Goal: Information Seeking & Learning: Learn about a topic

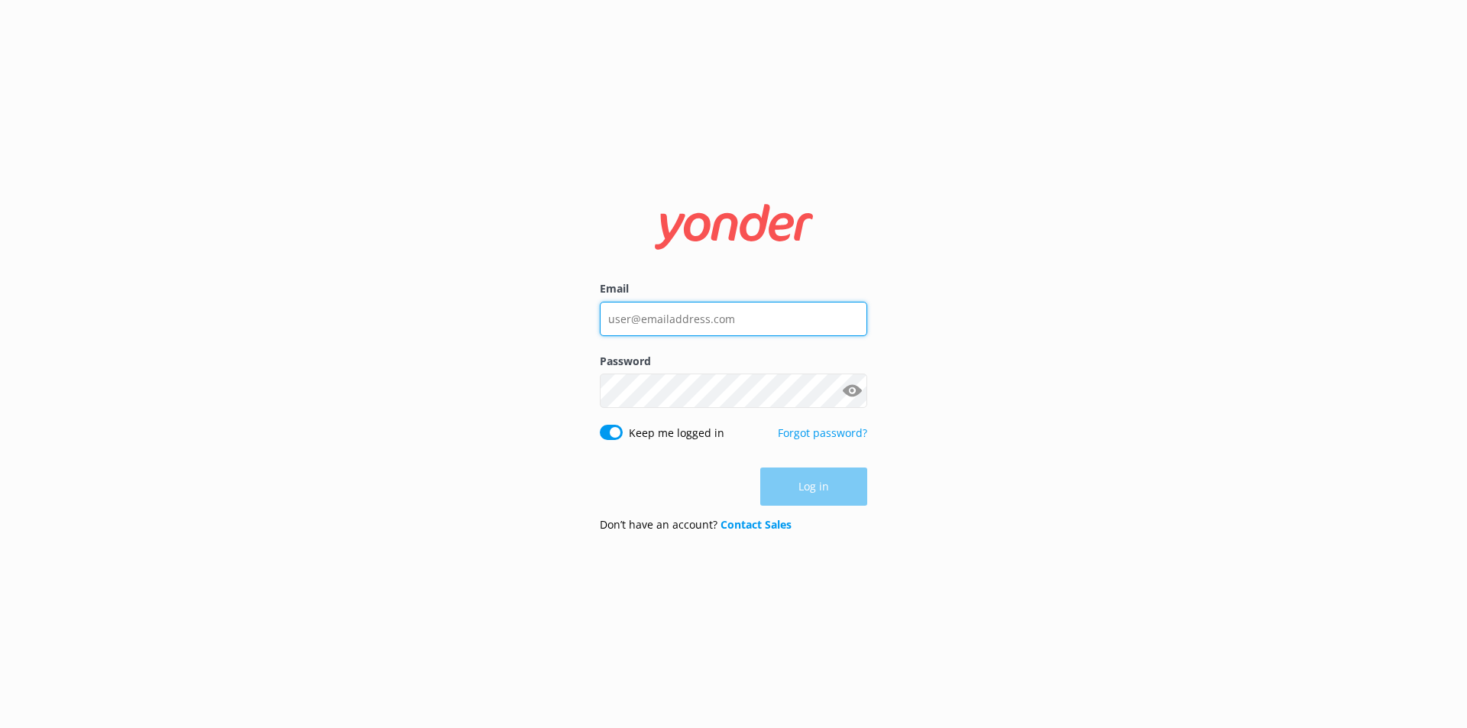
click at [766, 319] on input "Email" at bounding box center [733, 319] width 267 height 34
type input "[EMAIL_ADDRESS][DOMAIN_NAME]"
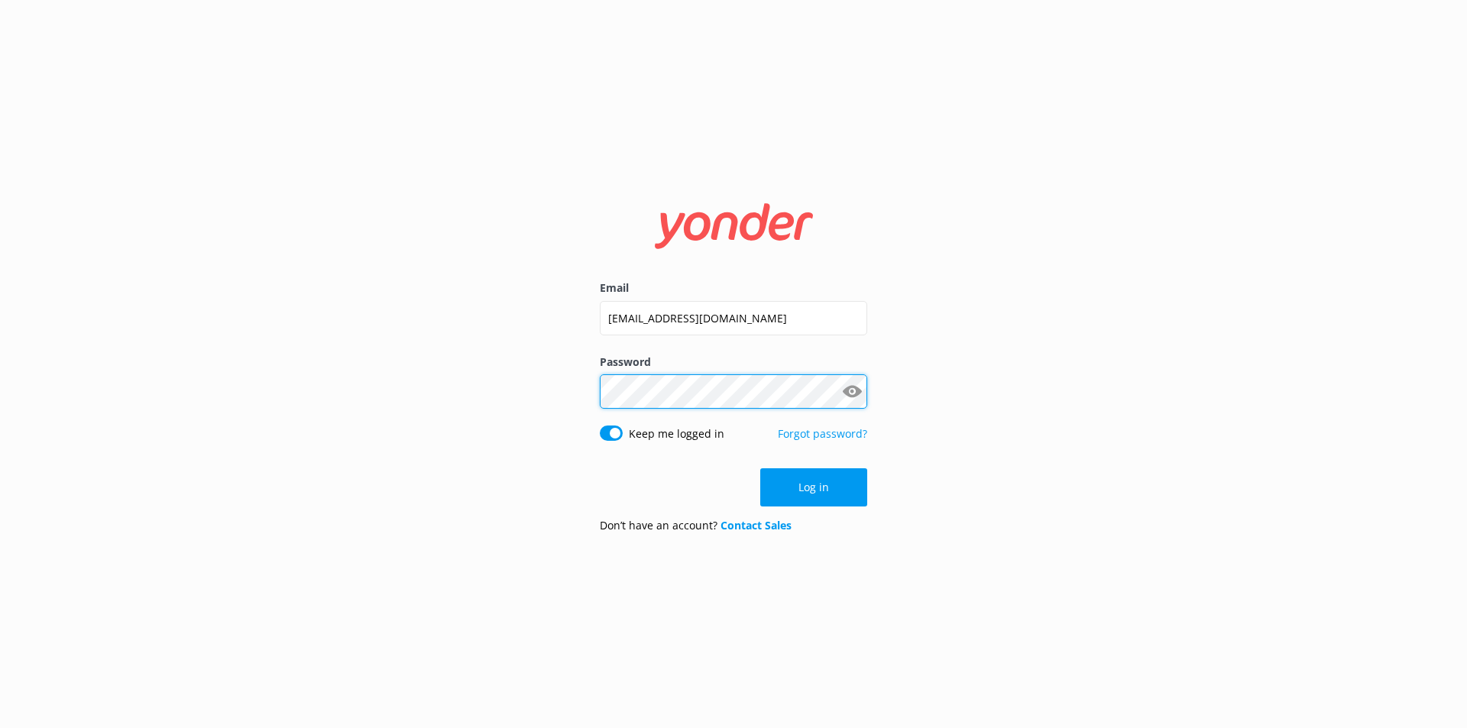
click button "Log in" at bounding box center [813, 488] width 107 height 38
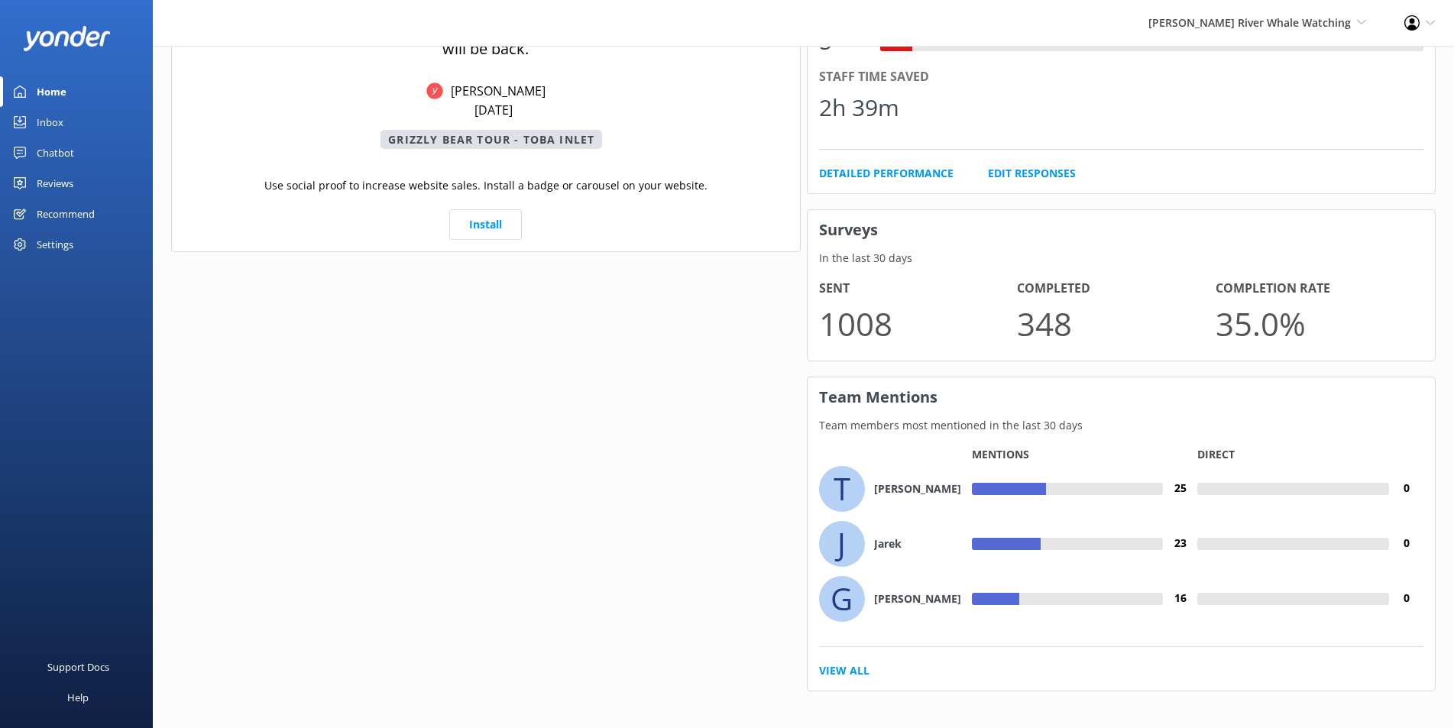
scroll to position [877, 0]
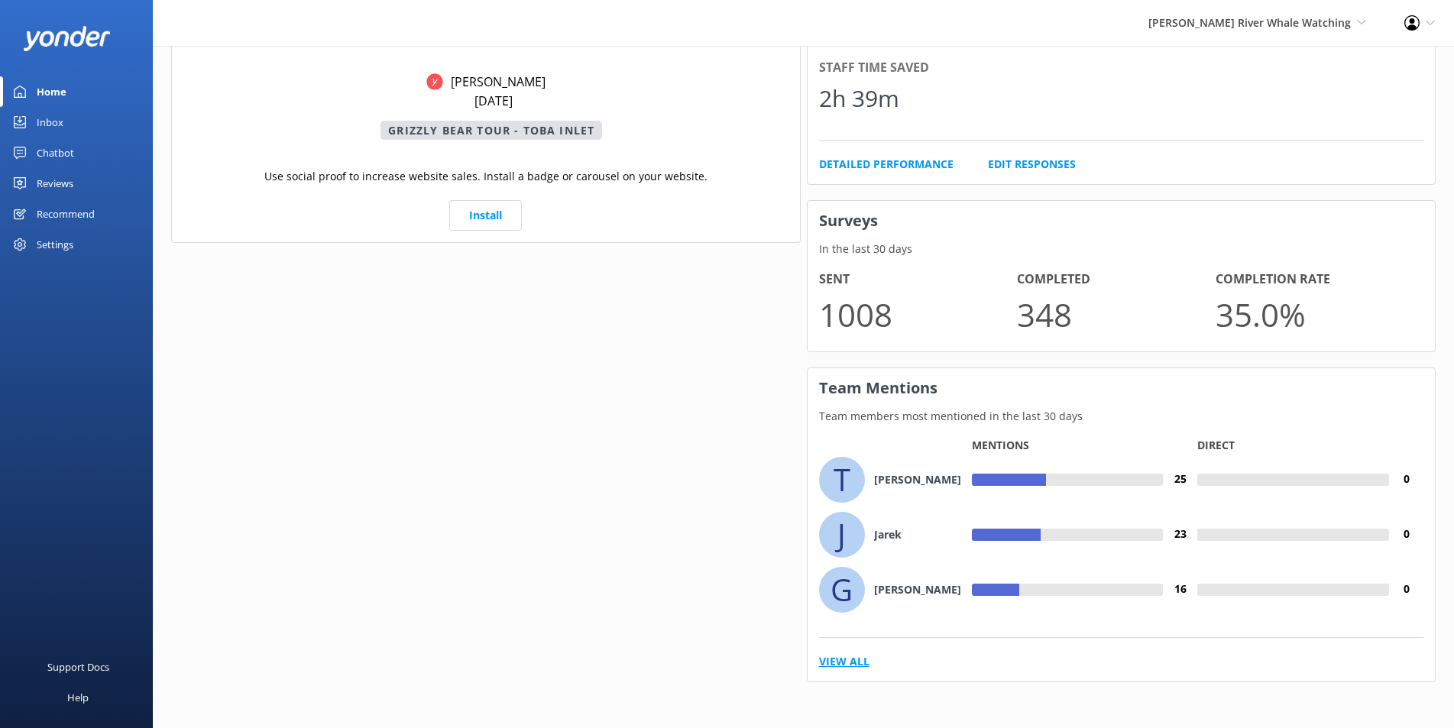
click at [853, 664] on link "View All" at bounding box center [844, 661] width 50 height 17
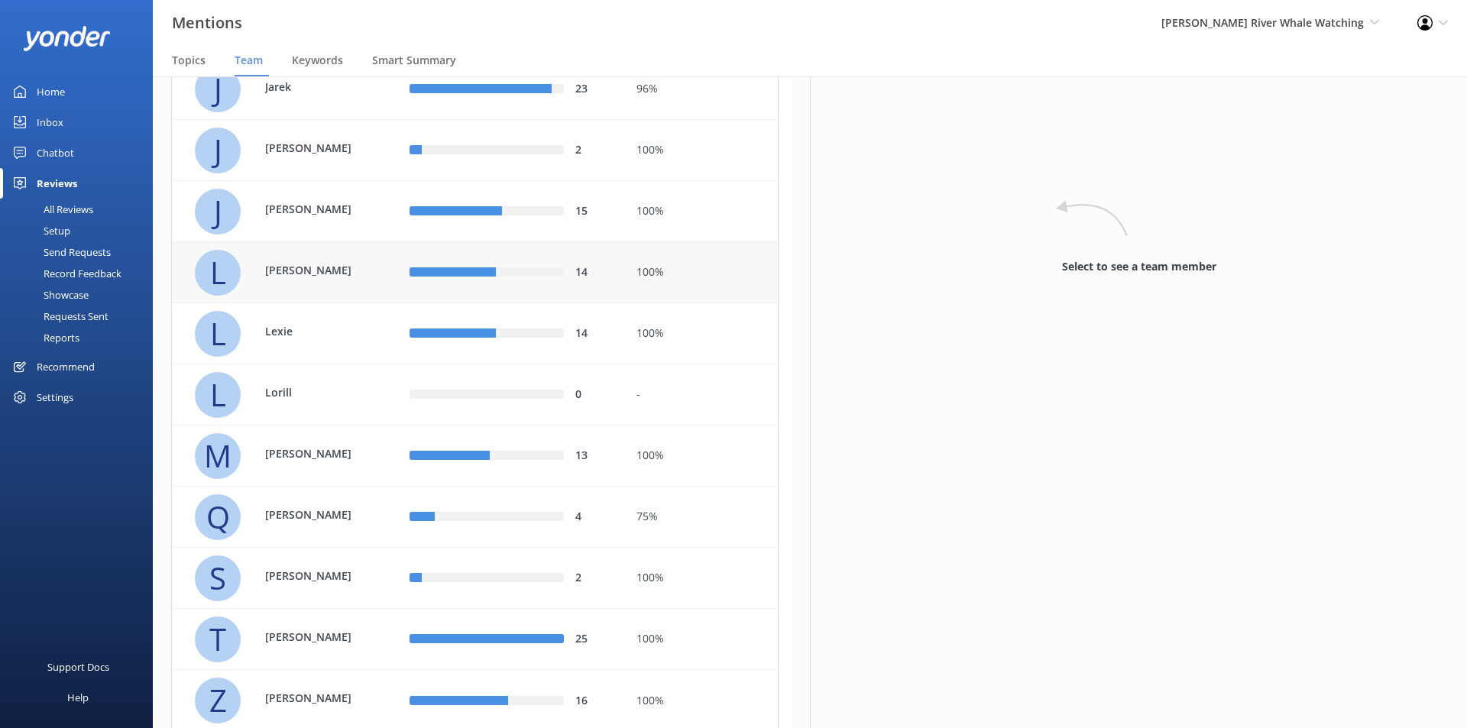
scroll to position [523, 0]
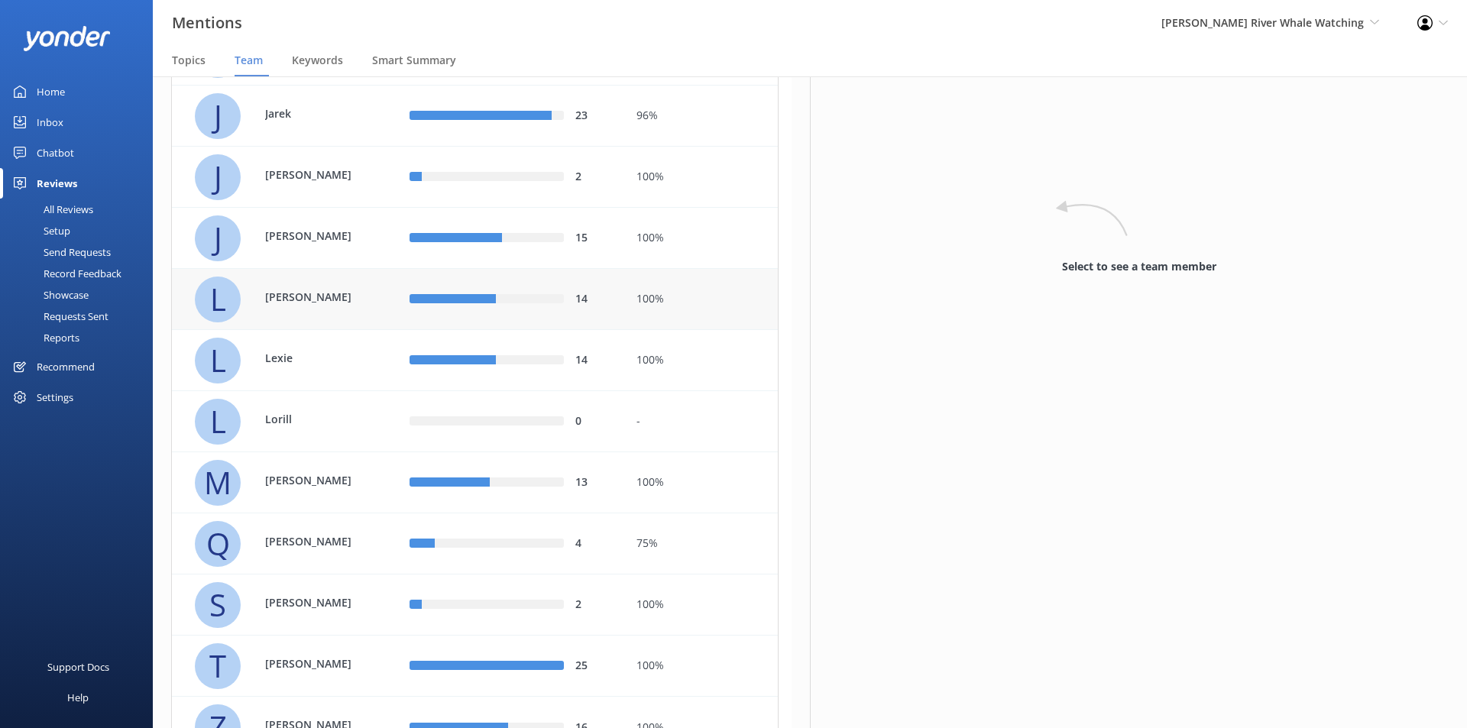
click at [300, 293] on p "Laura" at bounding box center [314, 297] width 99 height 17
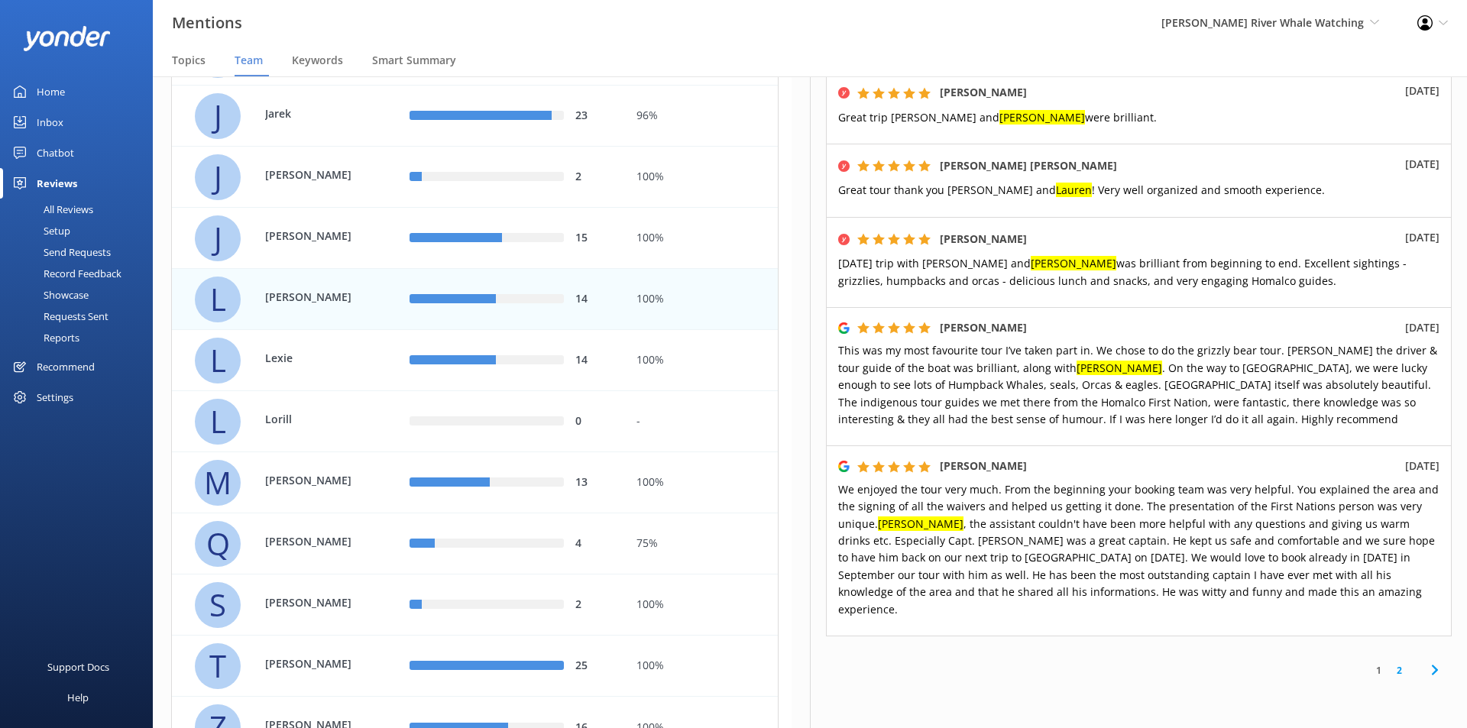
scroll to position [974, 0]
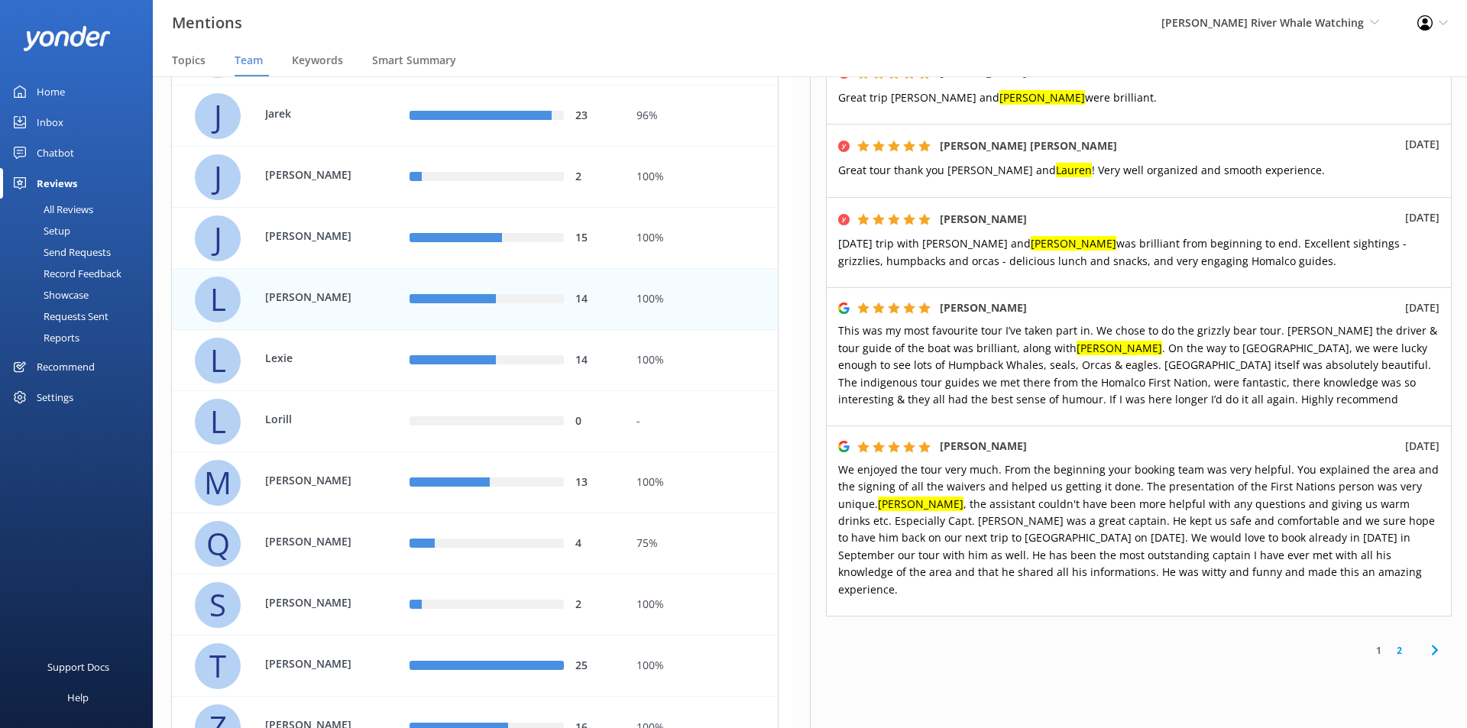
click at [1391, 644] on link "2" at bounding box center [1399, 651] width 21 height 15
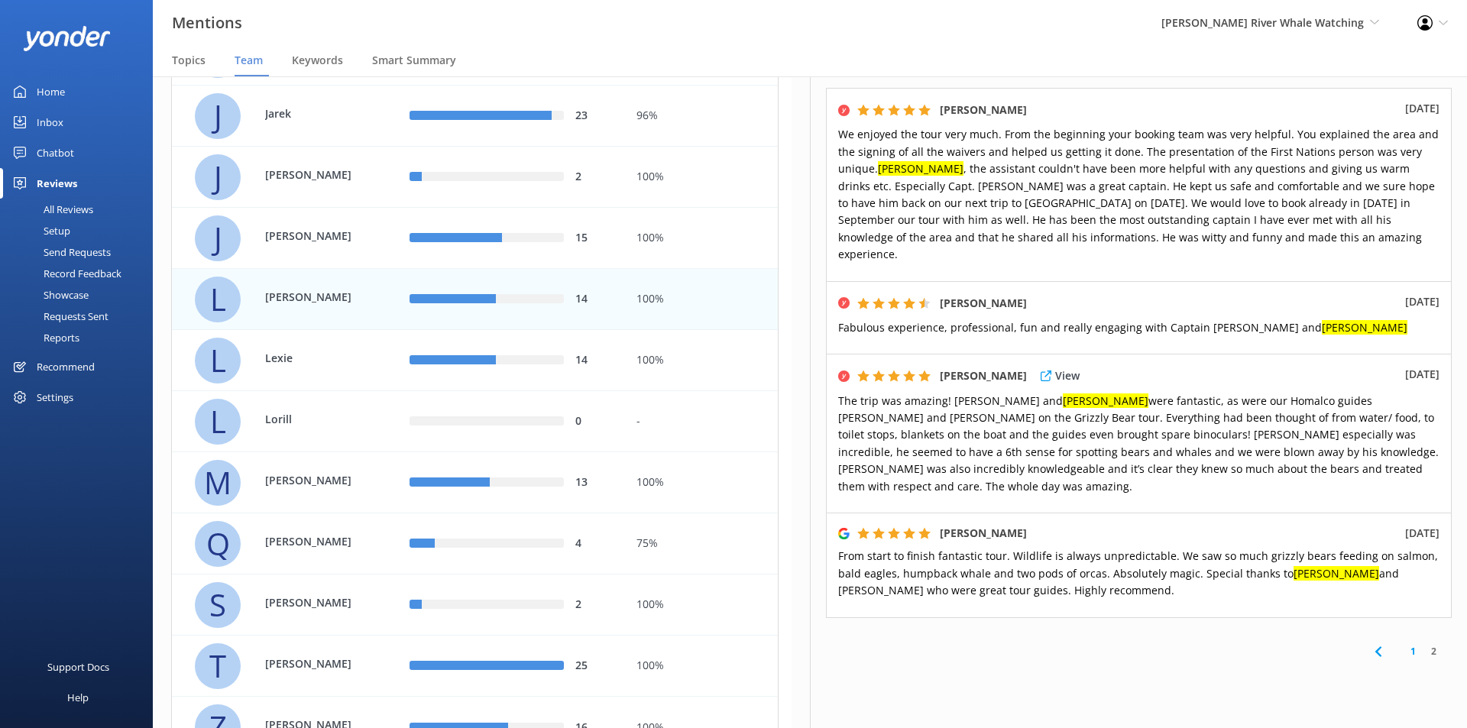
scroll to position [250, 0]
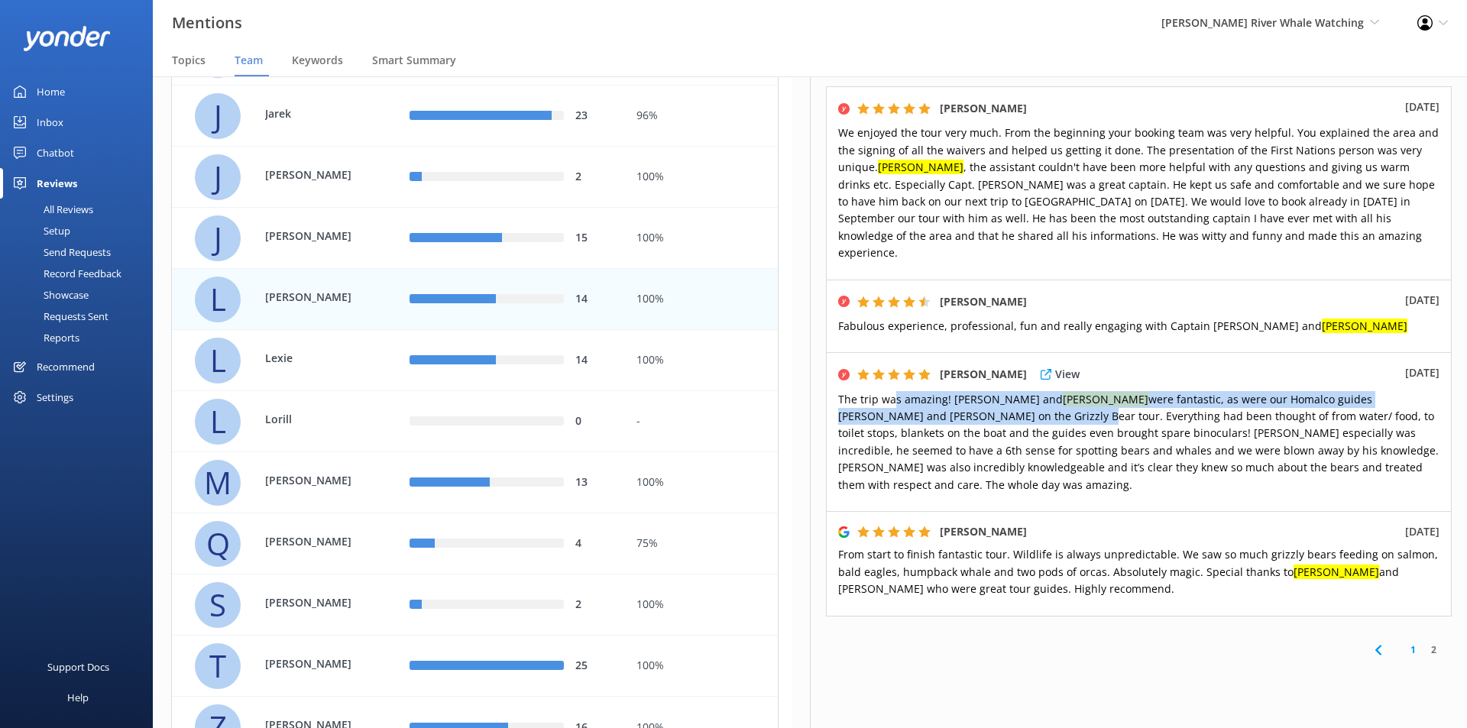
drag, startPoint x: 892, startPoint y: 365, endPoint x: 897, endPoint y: 386, distance: 22.1
click at [897, 392] on span "The trip was amazing! Alex and Laura were fantastic, as were our Homalco guides…" at bounding box center [1138, 442] width 601 height 100
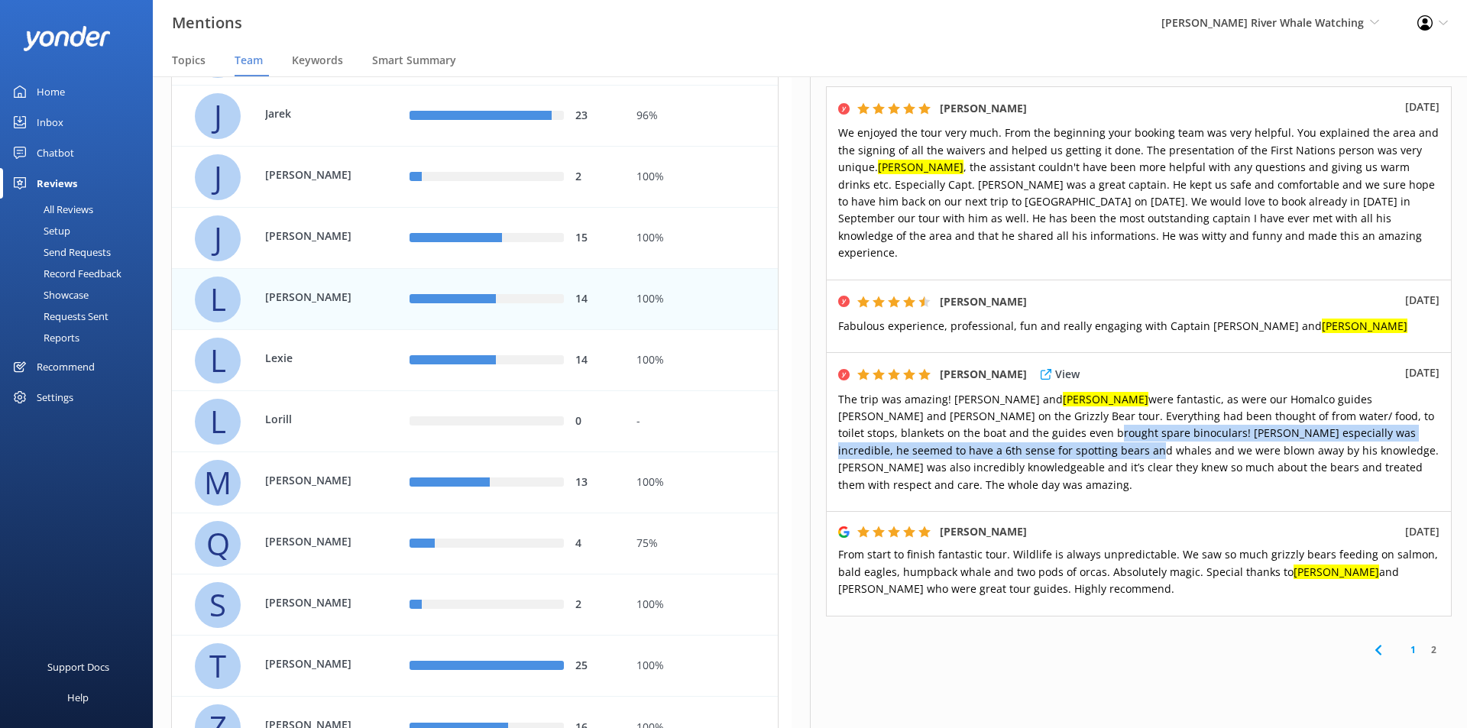
drag, startPoint x: 925, startPoint y: 390, endPoint x: 929, endPoint y: 416, distance: 26.4
click at [929, 416] on span "The trip was amazing! Alex and Laura were fantastic, as were our Homalco guides…" at bounding box center [1138, 442] width 601 height 100
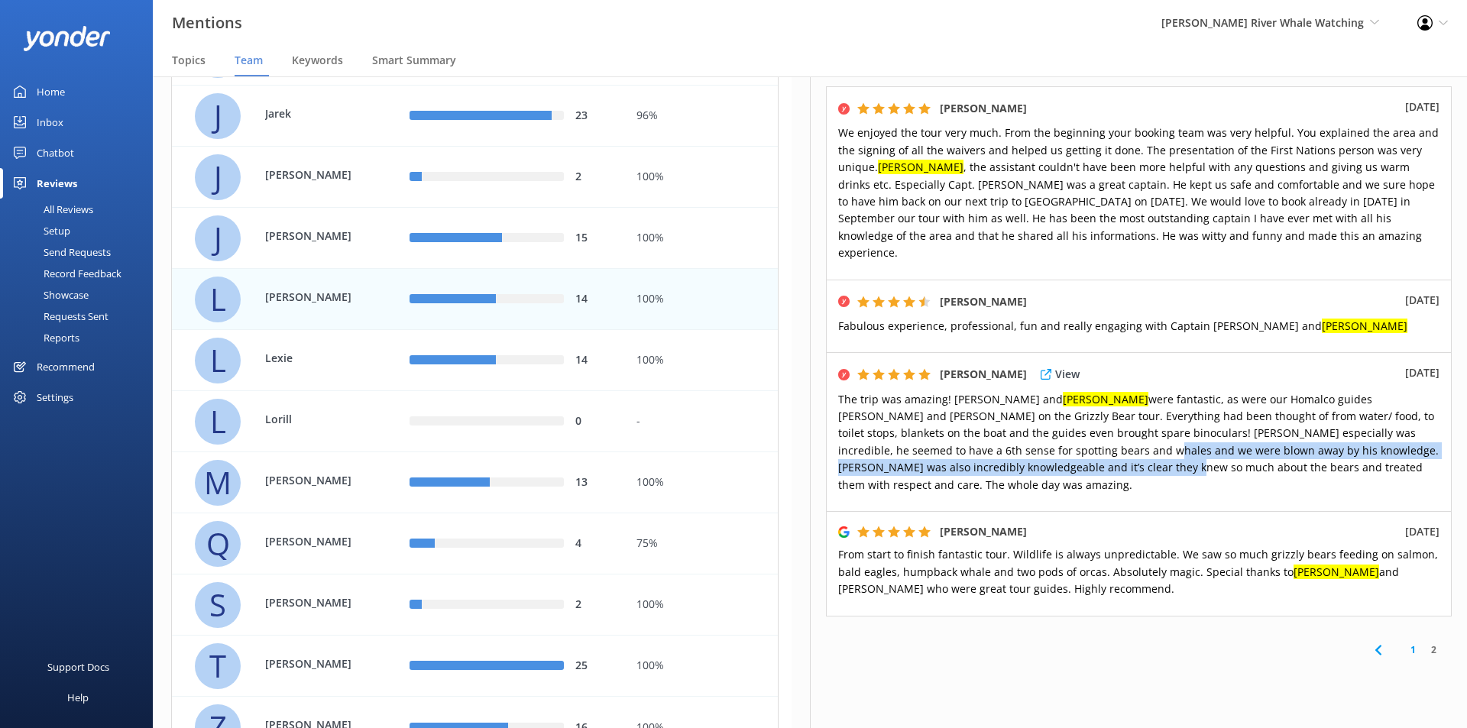
drag, startPoint x: 945, startPoint y: 417, endPoint x: 947, endPoint y: 429, distance: 11.6
click at [947, 429] on span "The trip was amazing! Alex and Laura were fantastic, as were our Homalco guides…" at bounding box center [1138, 442] width 601 height 100
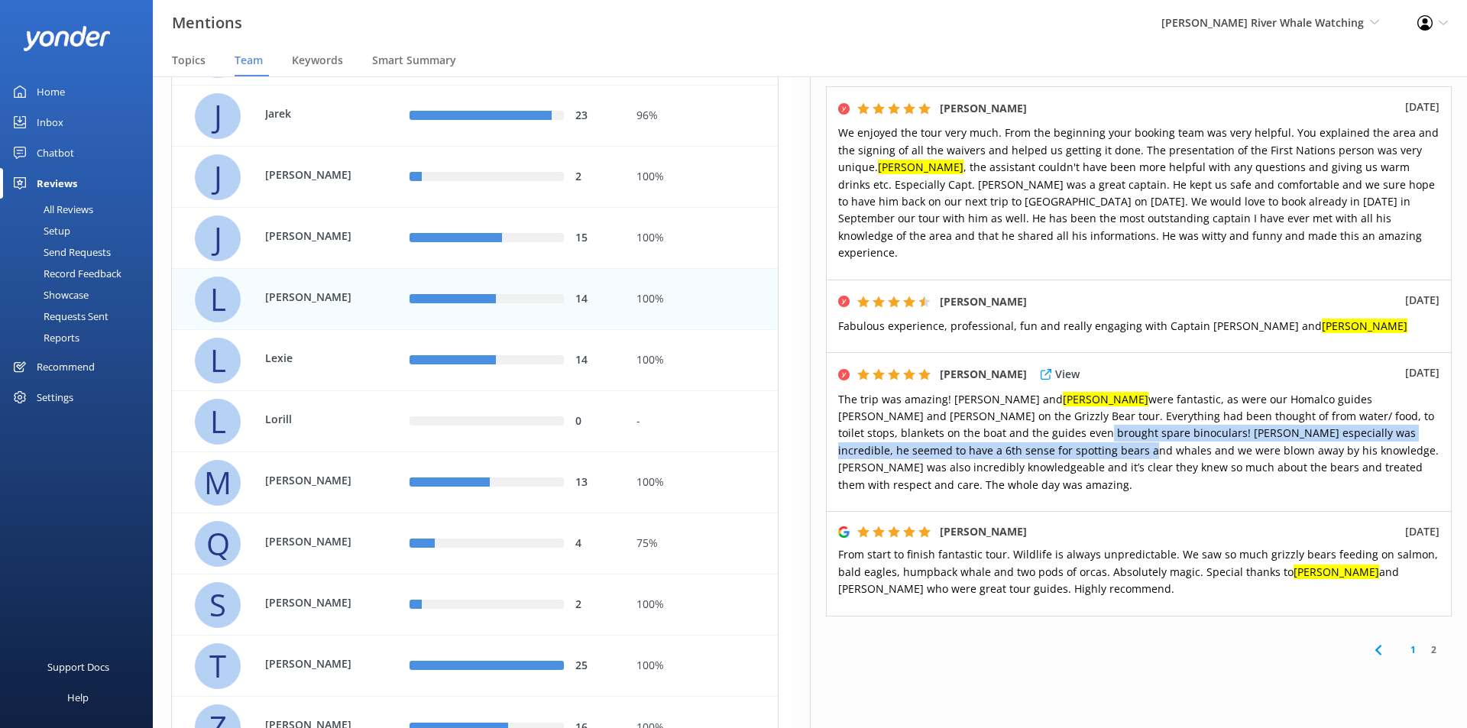
drag, startPoint x: 919, startPoint y: 410, endPoint x: 917, endPoint y: 393, distance: 17.0
click at [917, 393] on span "The trip was amazing! Alex and Laura were fantastic, as were our Homalco guides…" at bounding box center [1138, 442] width 601 height 100
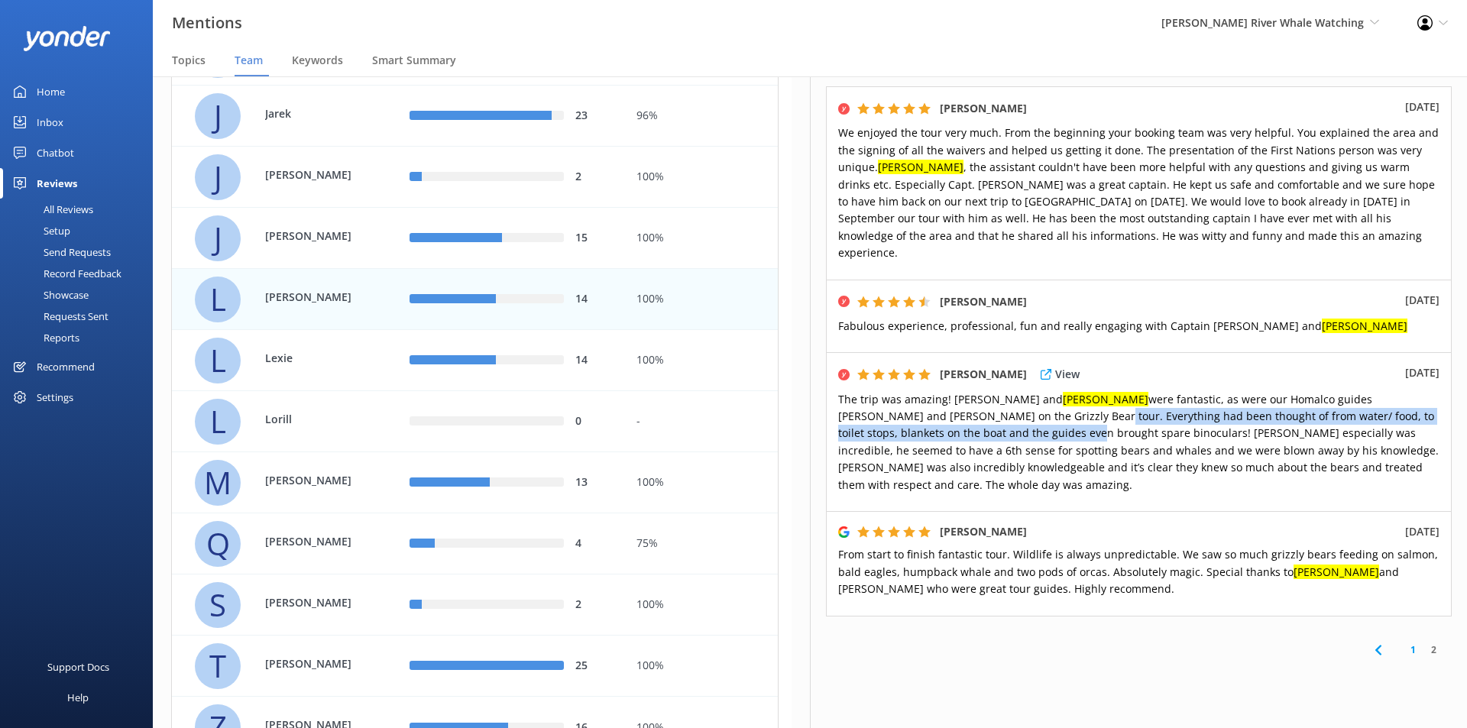
drag, startPoint x: 910, startPoint y: 385, endPoint x: 913, endPoint y: 400, distance: 14.8
click at [913, 400] on span "The trip was amazing! Alex and Laura were fantastic, as were our Homalco guides…" at bounding box center [1138, 442] width 601 height 100
drag, startPoint x: 924, startPoint y: 399, endPoint x: 923, endPoint y: 374, distance: 25.2
click at [923, 392] on span "The trip was amazing! Alex and Laura were fantastic, as were our Homalco guides…" at bounding box center [1138, 442] width 601 height 100
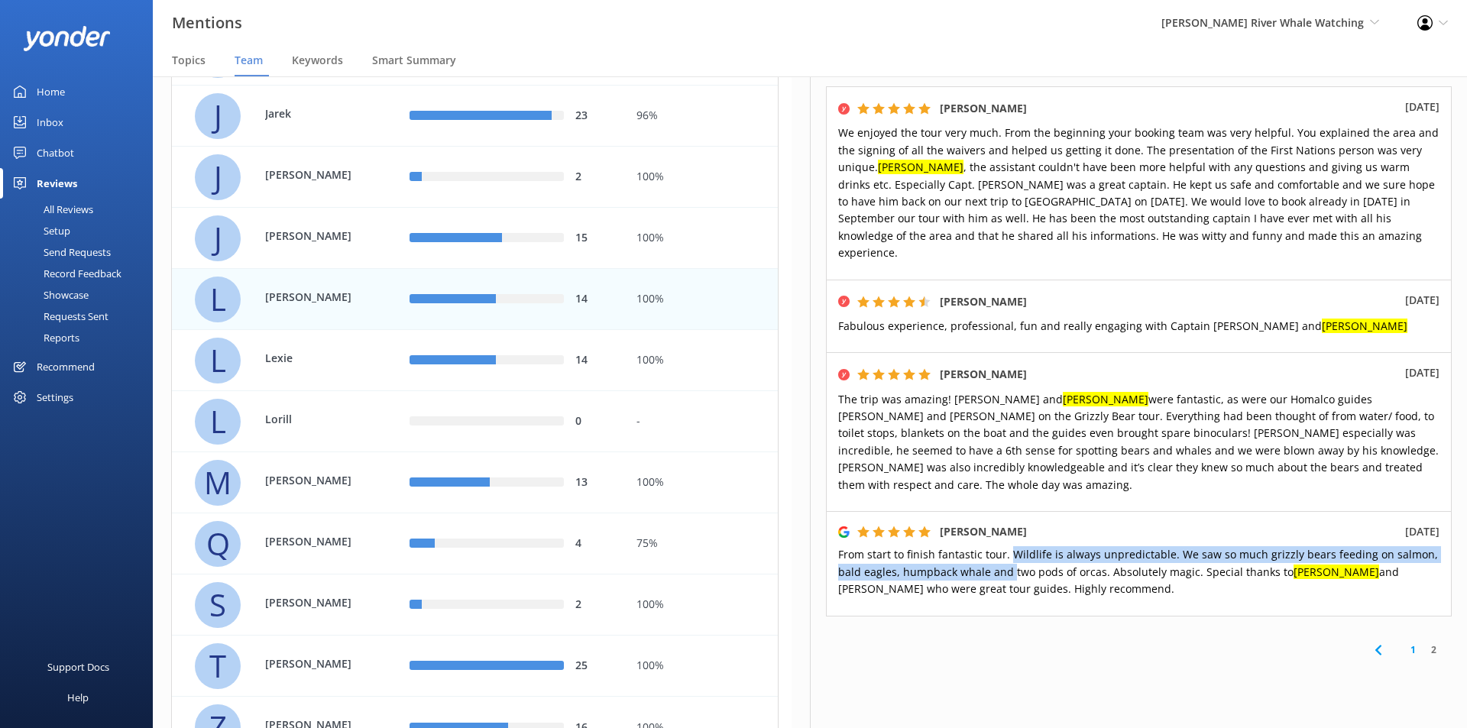
drag, startPoint x: 1010, startPoint y: 501, endPoint x: 1010, endPoint y: 521, distance: 20.6
click at [1010, 547] on span "From start to finish fantastic tour. Wildlife is always unpredictable. We saw s…" at bounding box center [1138, 571] width 600 height 49
drag, startPoint x: 1042, startPoint y: 523, endPoint x: 1036, endPoint y: 502, distance: 21.5
click at [1036, 547] on span "From start to finish fantastic tour. Wildlife is always unpredictable. We saw s…" at bounding box center [1138, 571] width 600 height 49
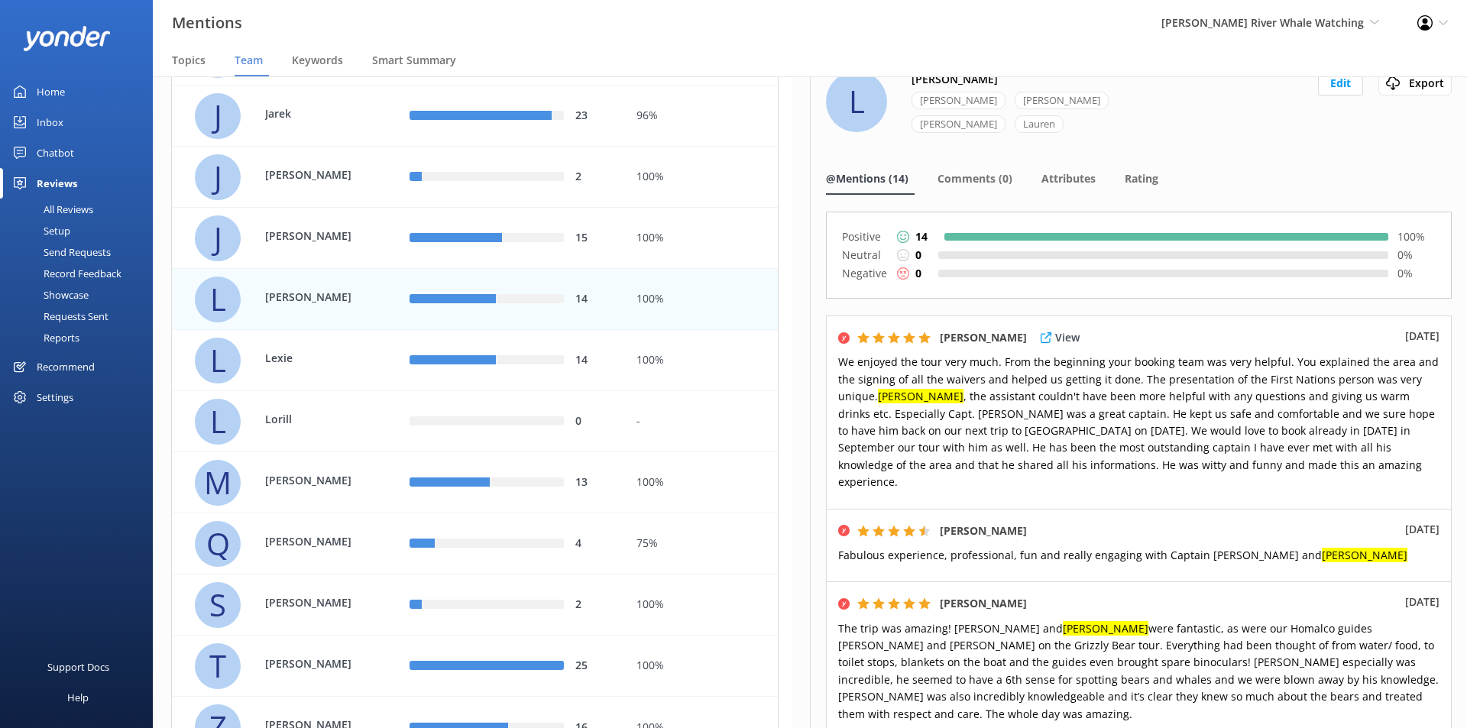
click at [981, 397] on span "We enjoyed the tour very much. From the beginning your booking team was very he…" at bounding box center [1138, 422] width 601 height 135
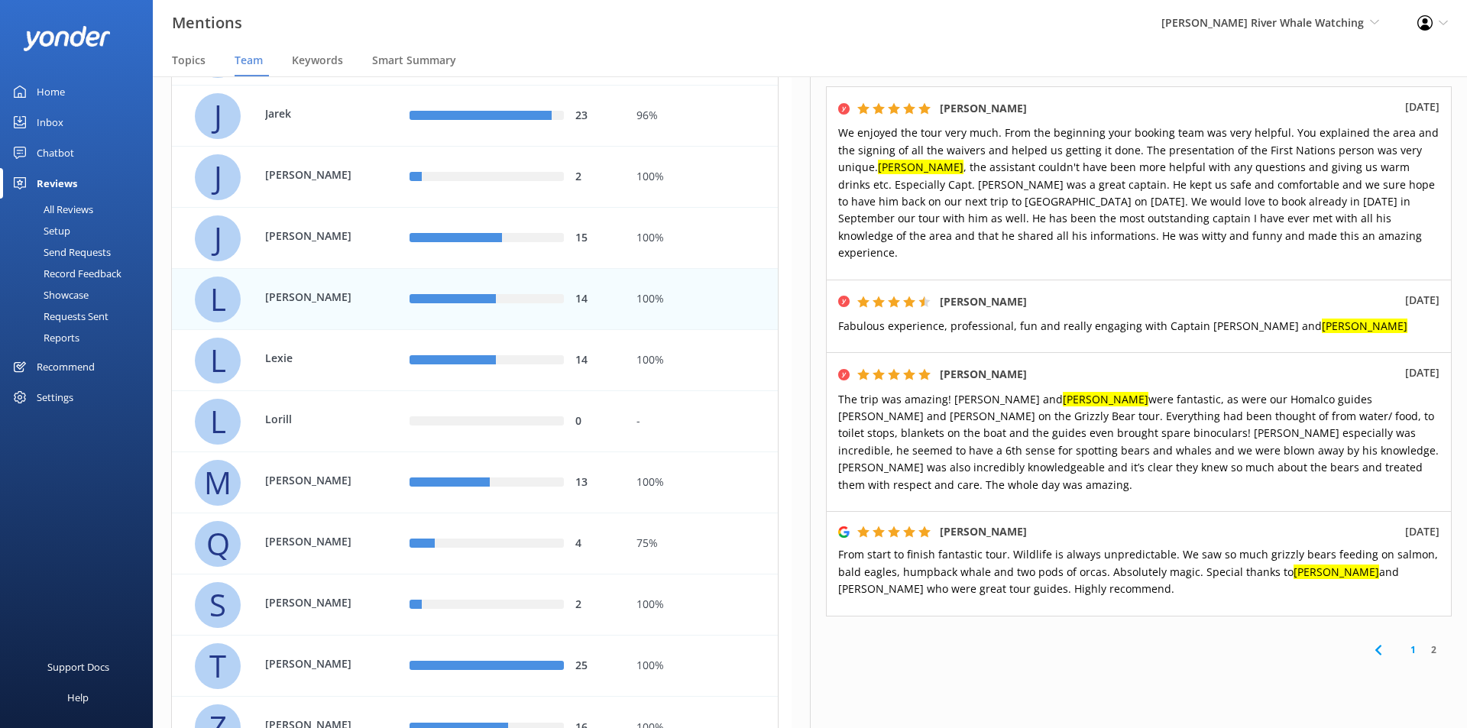
click at [1403, 643] on link "1" at bounding box center [1413, 650] width 21 height 15
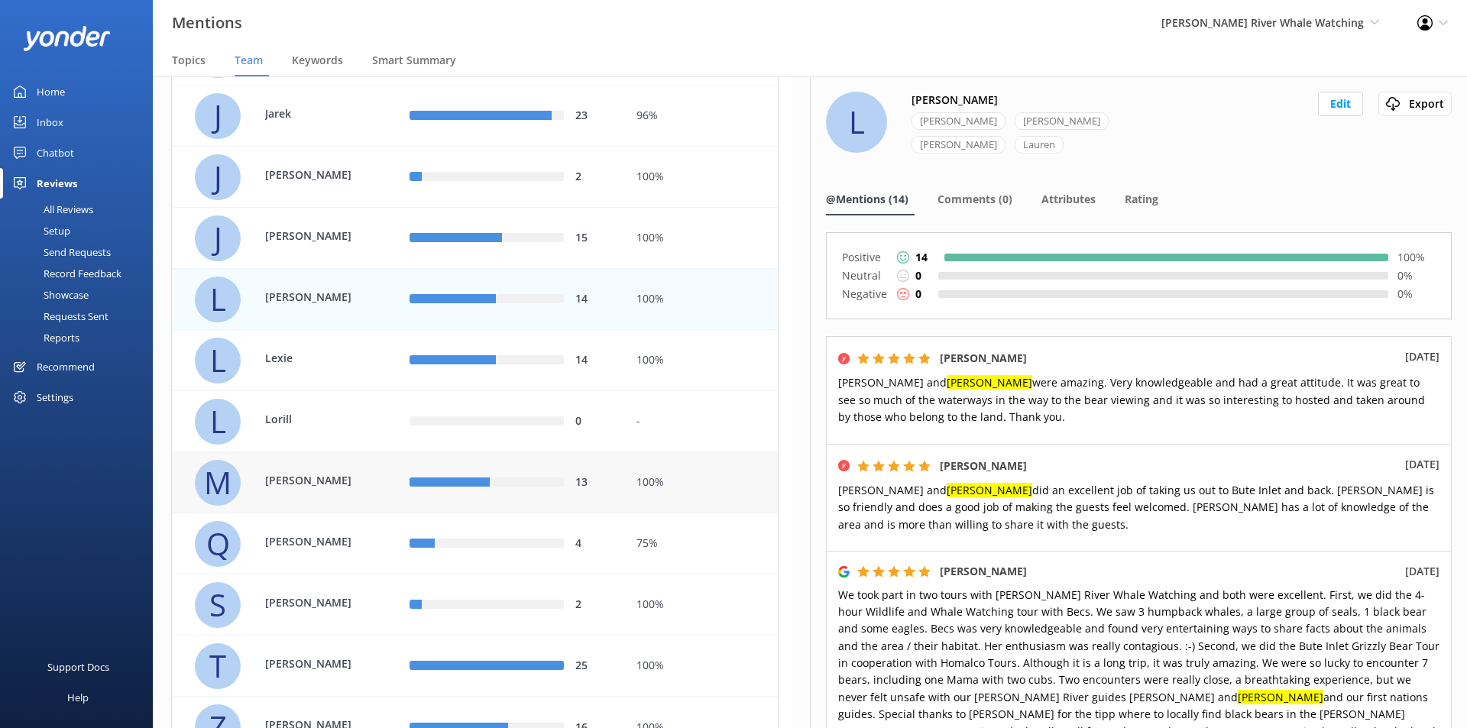
scroll to position [599, 0]
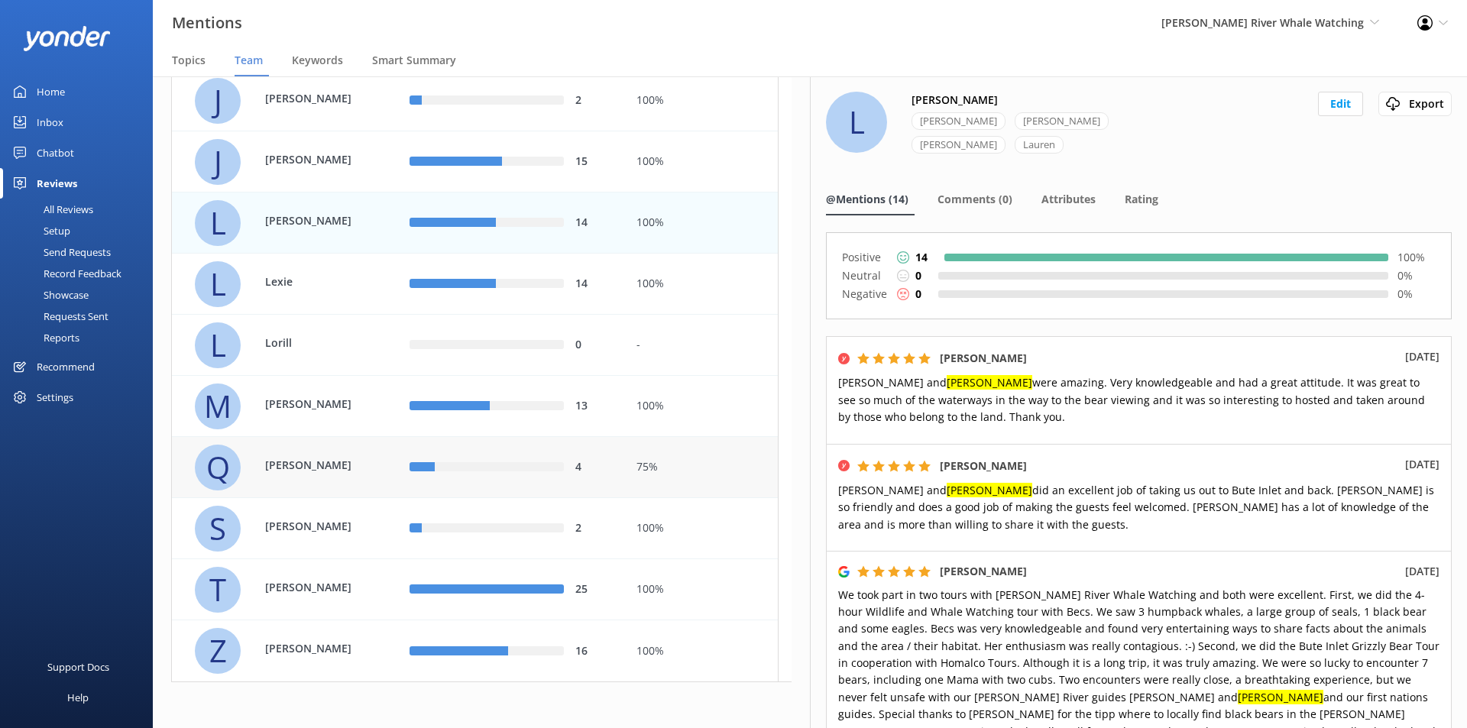
click at [527, 465] on div "row" at bounding box center [499, 467] width 129 height 9
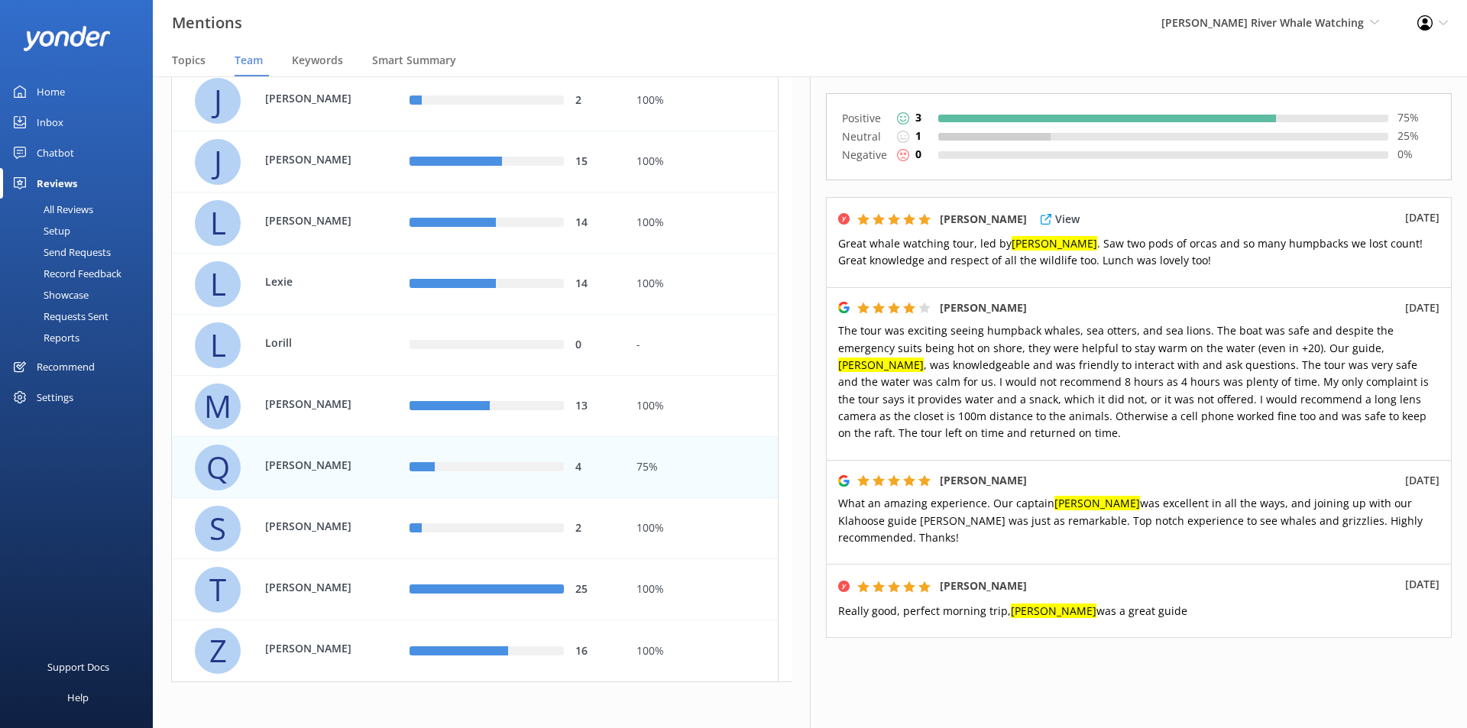
scroll to position [187, 0]
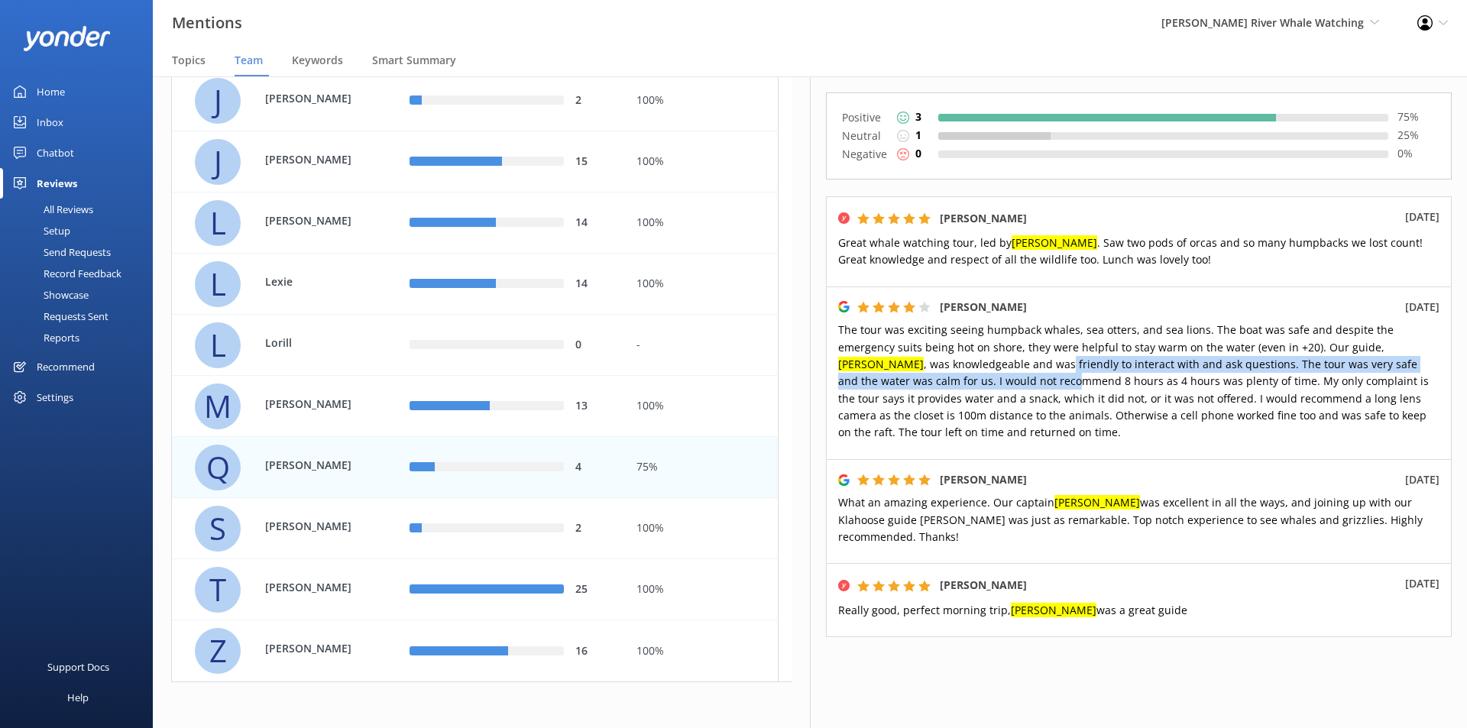
drag, startPoint x: 981, startPoint y: 333, endPoint x: 984, endPoint y: 355, distance: 22.5
click at [984, 355] on span "The tour was exciting seeing humpback whales, sea otters, and sea lions. The bo…" at bounding box center [1133, 381] width 591 height 117
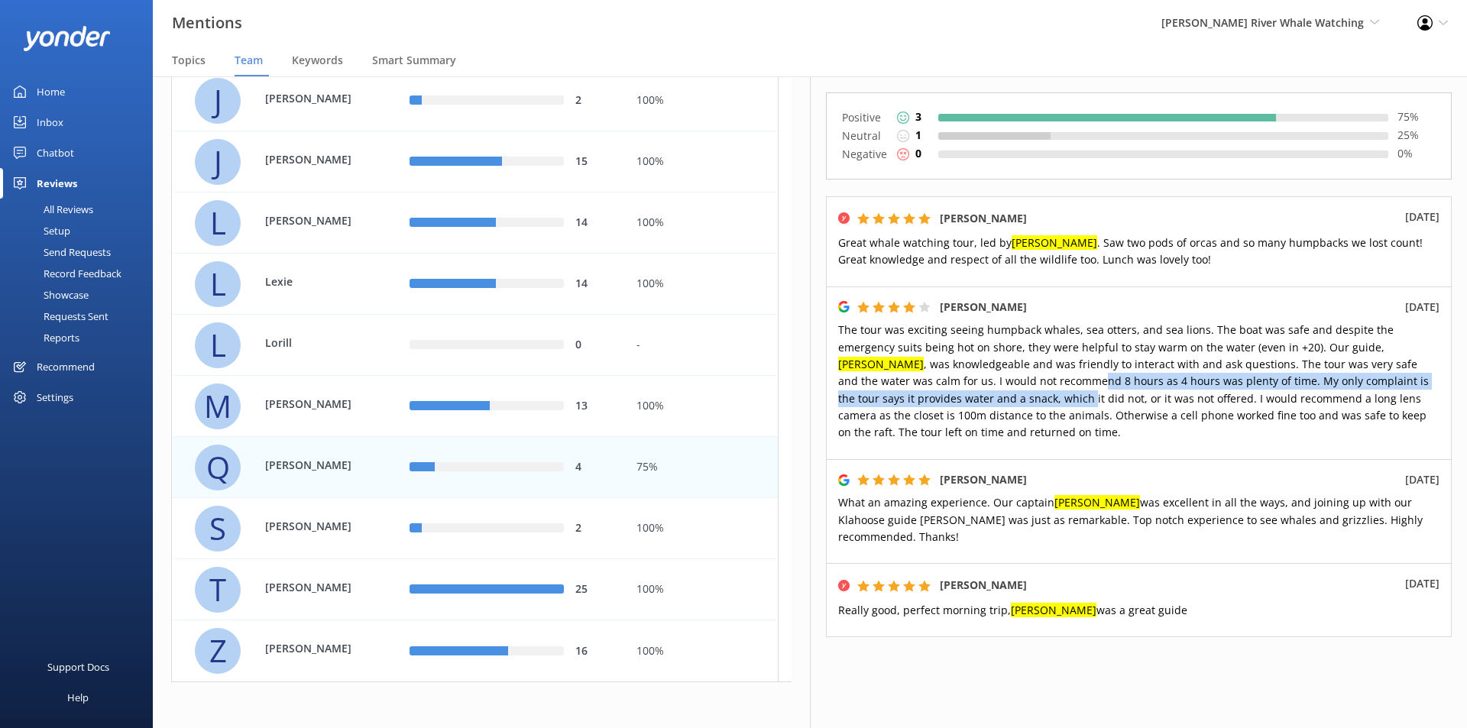
drag, startPoint x: 1009, startPoint y: 357, endPoint x: 1012, endPoint y: 372, distance: 15.6
click at [1012, 372] on span "The tour was exciting seeing humpback whales, sea otters, and sea lions. The bo…" at bounding box center [1133, 381] width 591 height 117
drag, startPoint x: 946, startPoint y: 361, endPoint x: 946, endPoint y: 373, distance: 12.2
click at [946, 373] on span "The tour was exciting seeing humpback whales, sea otters, and sea lions. The bo…" at bounding box center [1133, 381] width 591 height 117
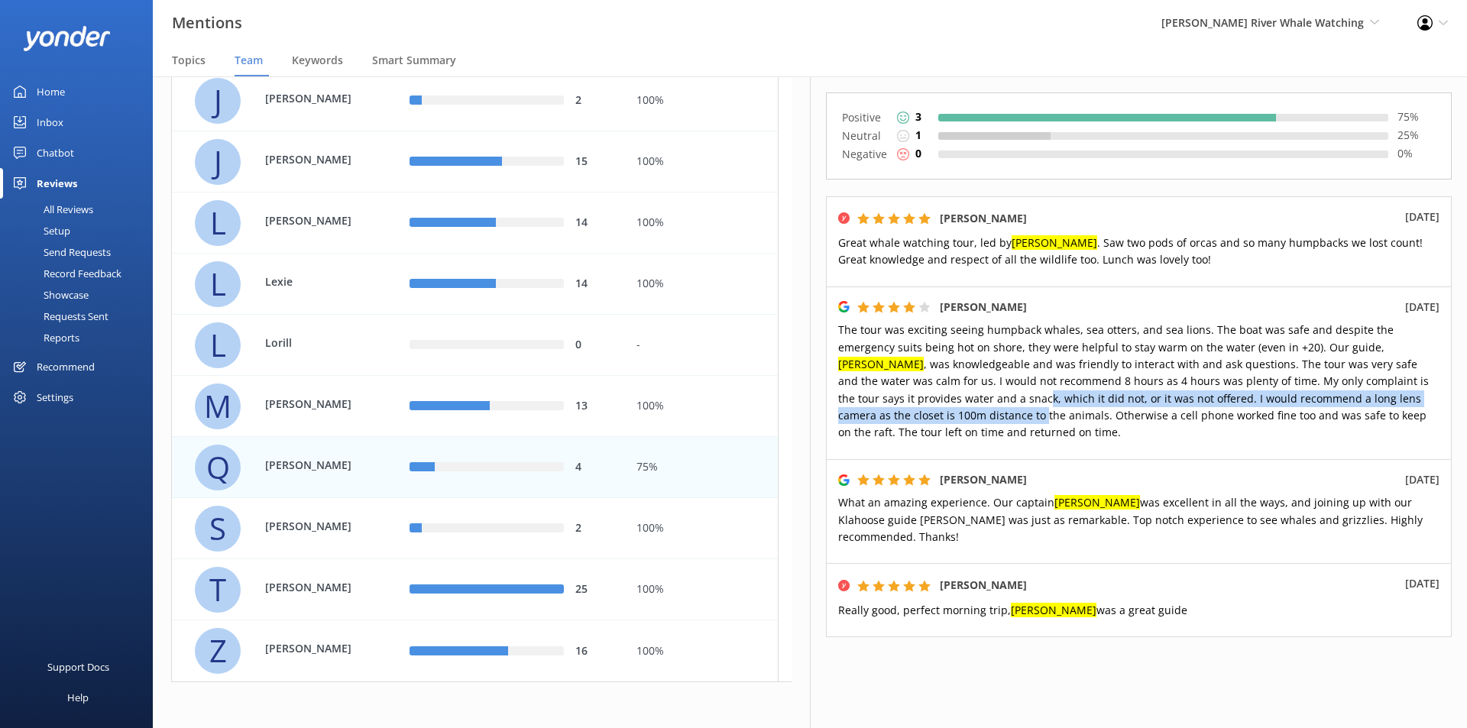
drag, startPoint x: 971, startPoint y: 372, endPoint x: 971, endPoint y: 388, distance: 16.0
click at [971, 388] on span "The tour was exciting seeing humpback whales, sea otters, and sea lions. The bo…" at bounding box center [1133, 381] width 591 height 117
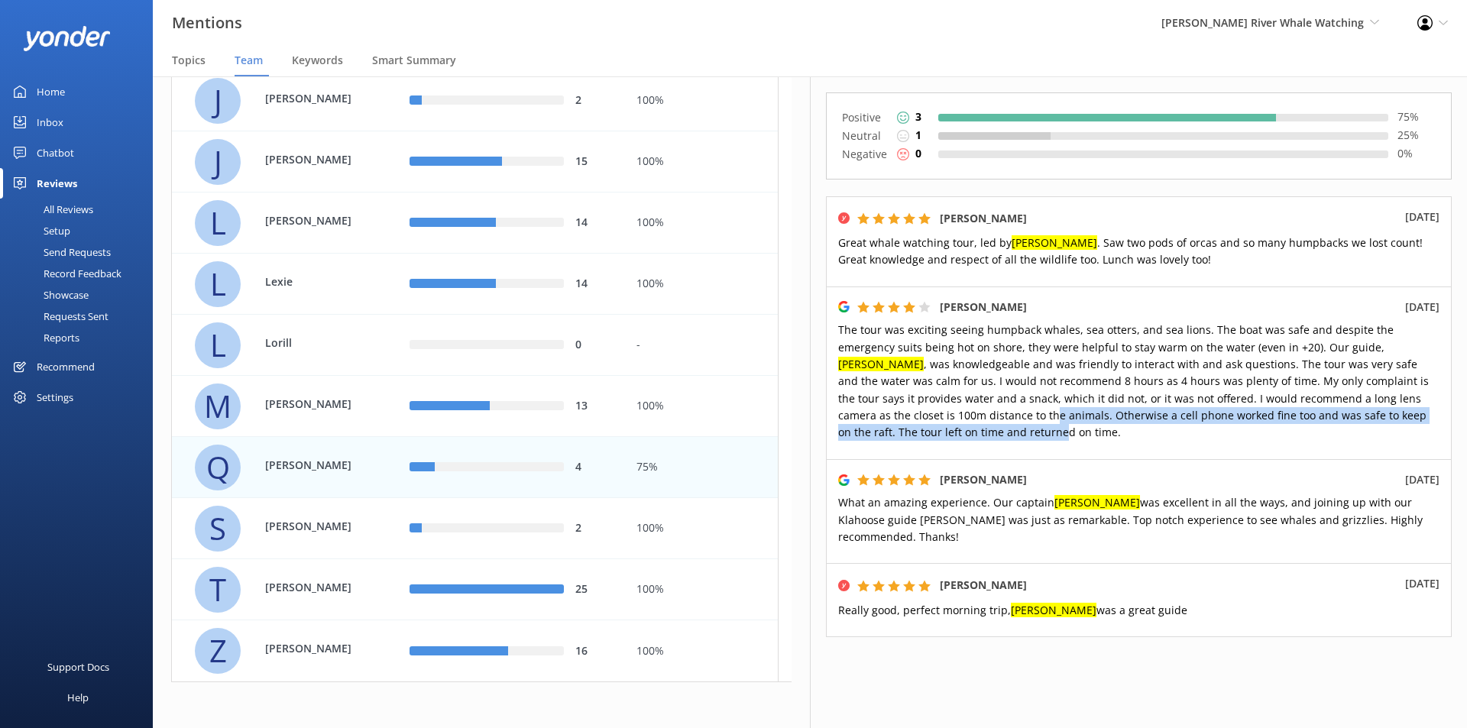
drag, startPoint x: 981, startPoint y: 410, endPoint x: 978, endPoint y: 394, distance: 16.3
click at [978, 394] on span "The tour was exciting seeing humpback whales, sea otters, and sea lions. The bo…" at bounding box center [1133, 381] width 591 height 117
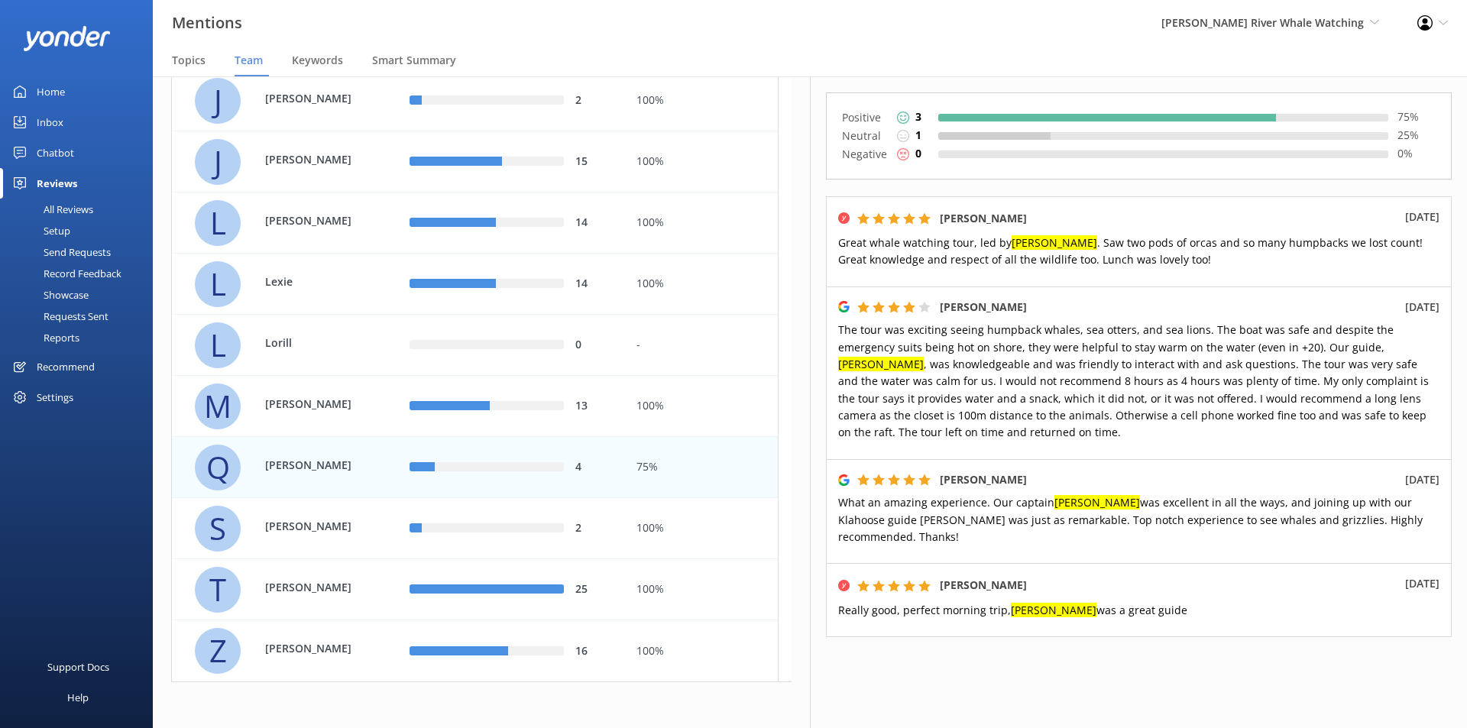
click at [909, 367] on span "The tour was exciting seeing humpback whales, sea otters, and sea lions. The bo…" at bounding box center [1133, 381] width 591 height 117
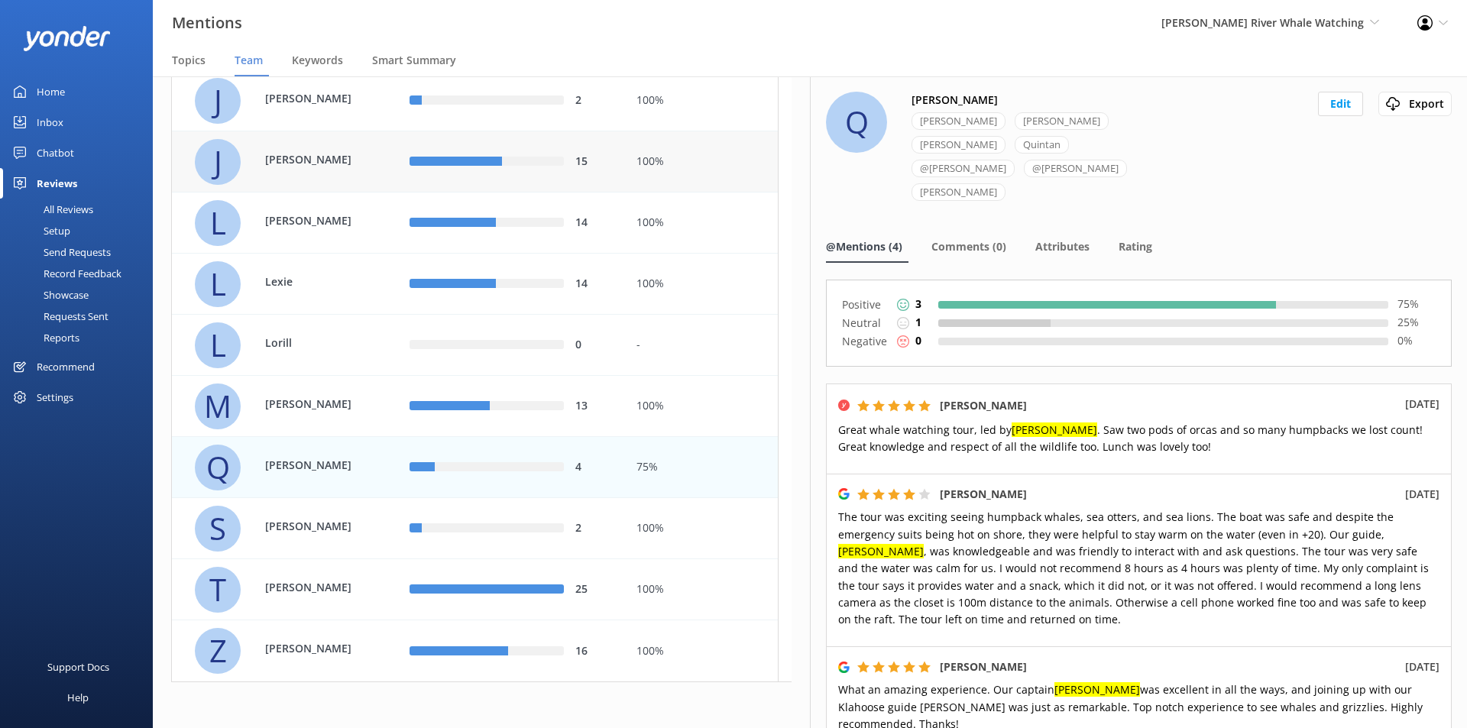
scroll to position [523, 0]
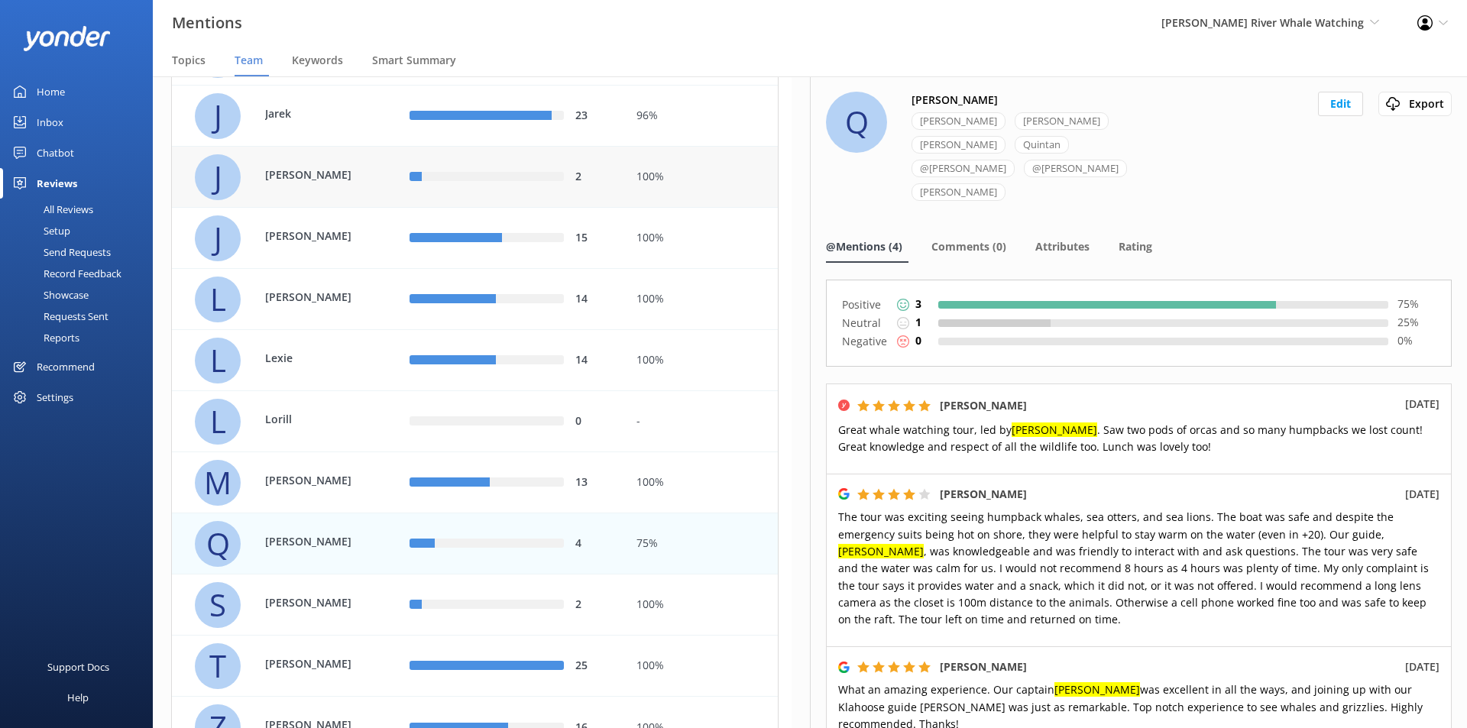
click at [306, 185] on div "Jessica" at bounding box center [307, 177] width 115 height 21
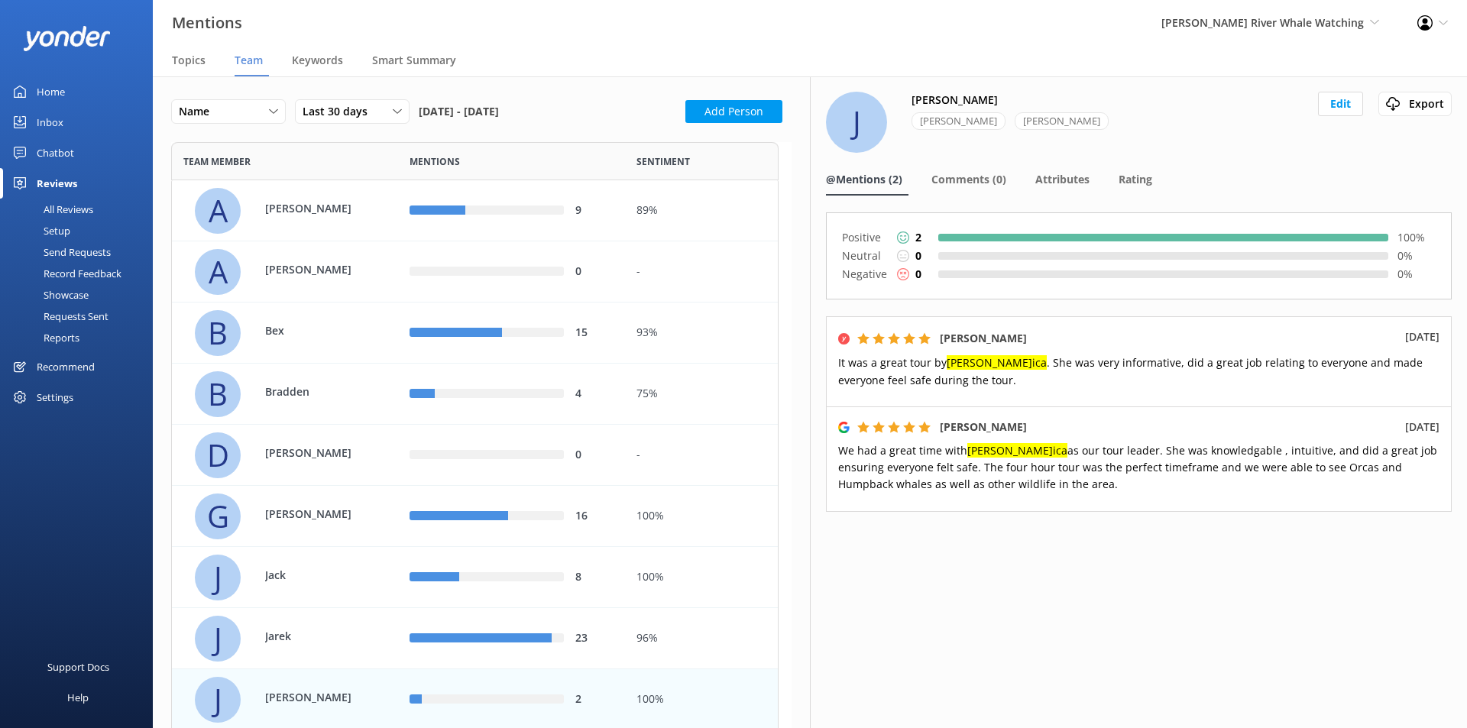
click at [419, 166] on span "Mentions" at bounding box center [435, 161] width 50 height 15
click at [237, 164] on span "Team member" at bounding box center [216, 161] width 67 height 15
click at [666, 164] on span "Sentiment" at bounding box center [663, 161] width 53 height 15
click at [339, 110] on span "Last 30 days" at bounding box center [340, 111] width 74 height 17
click at [384, 225] on link "Last 180 days" at bounding box center [364, 236] width 136 height 31
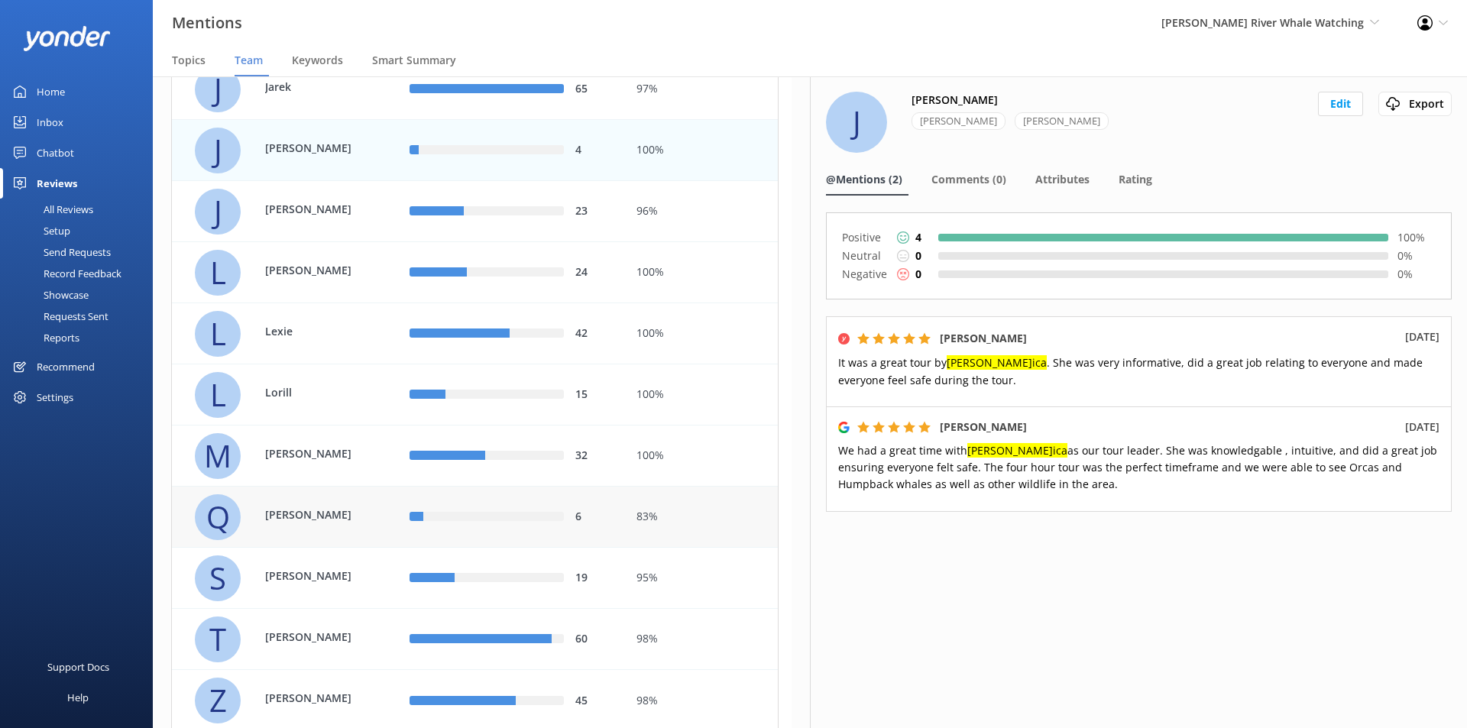
scroll to position [523, 0]
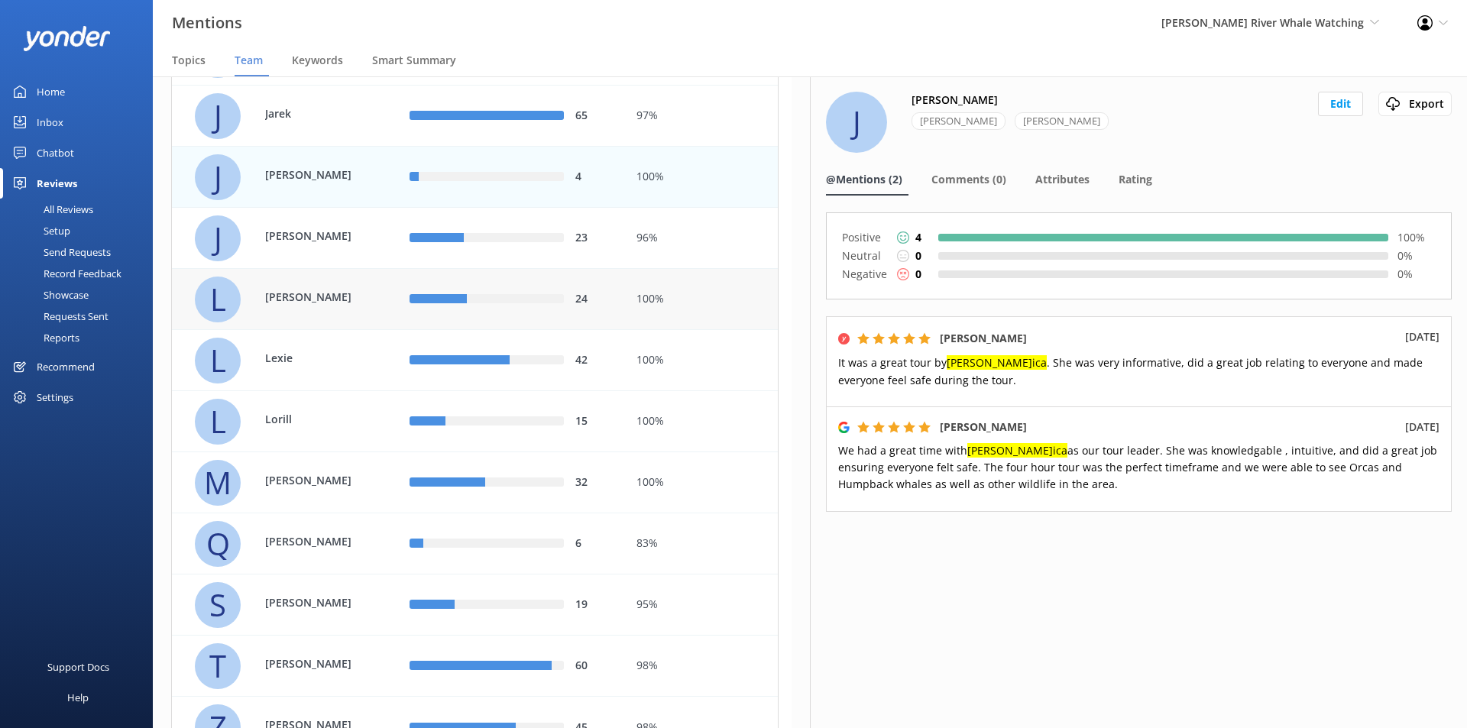
click at [569, 294] on div "24" at bounding box center [511, 299] width 203 height 17
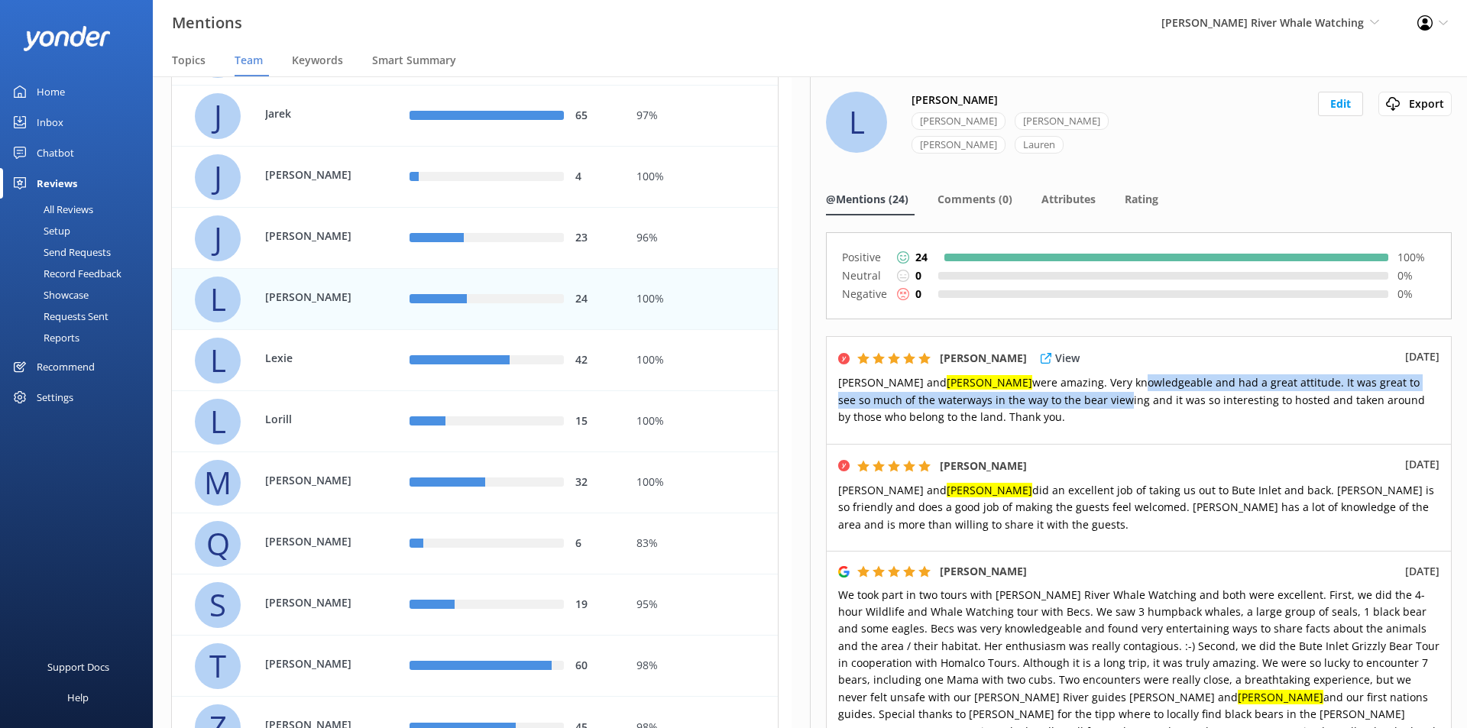
drag, startPoint x: 1018, startPoint y: 362, endPoint x: 1020, endPoint y: 375, distance: 13.9
click at [1020, 375] on span "Alex and Laura were amazing. Very knowledgeable and had a great attitude. It wa…" at bounding box center [1131, 399] width 587 height 49
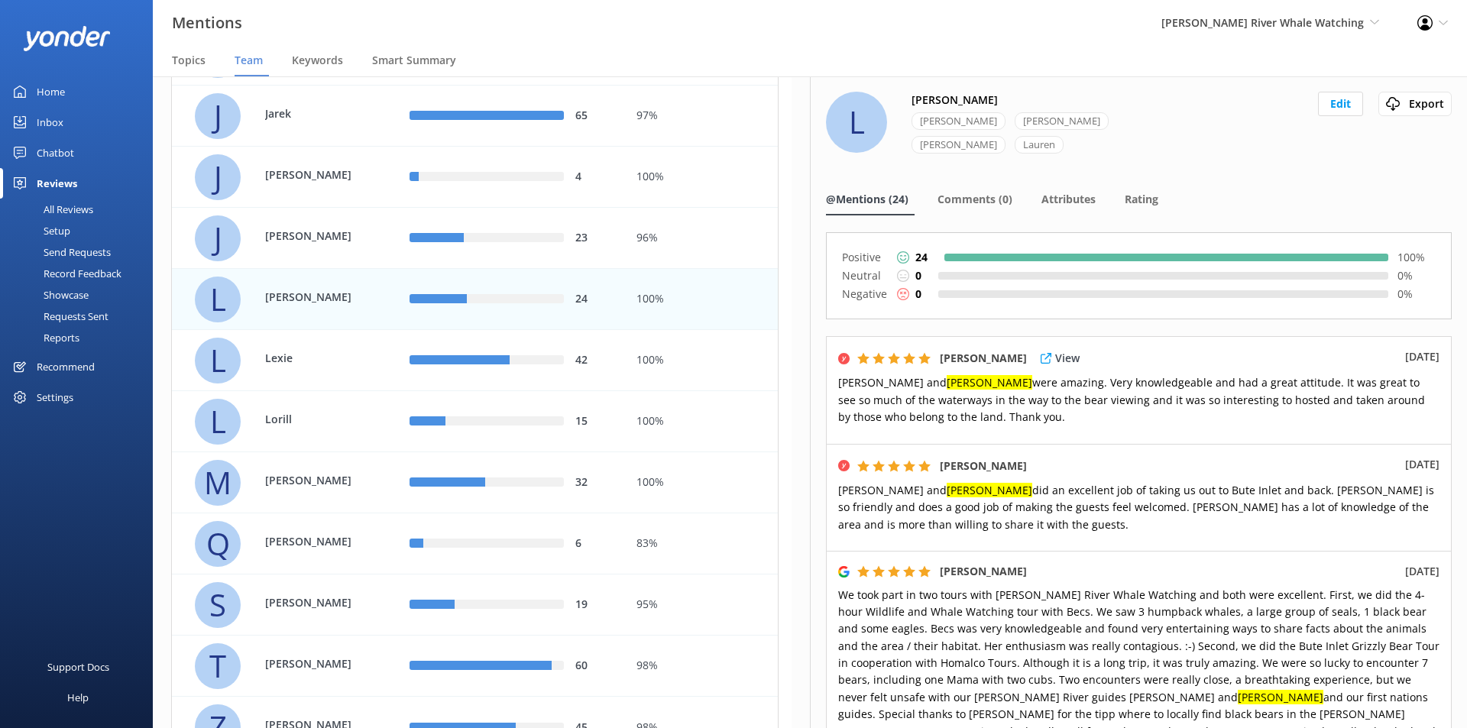
click at [1094, 389] on p "Alex and Laura were amazing. Very knowledgeable and had a great attitude. It wa…" at bounding box center [1138, 399] width 601 height 51
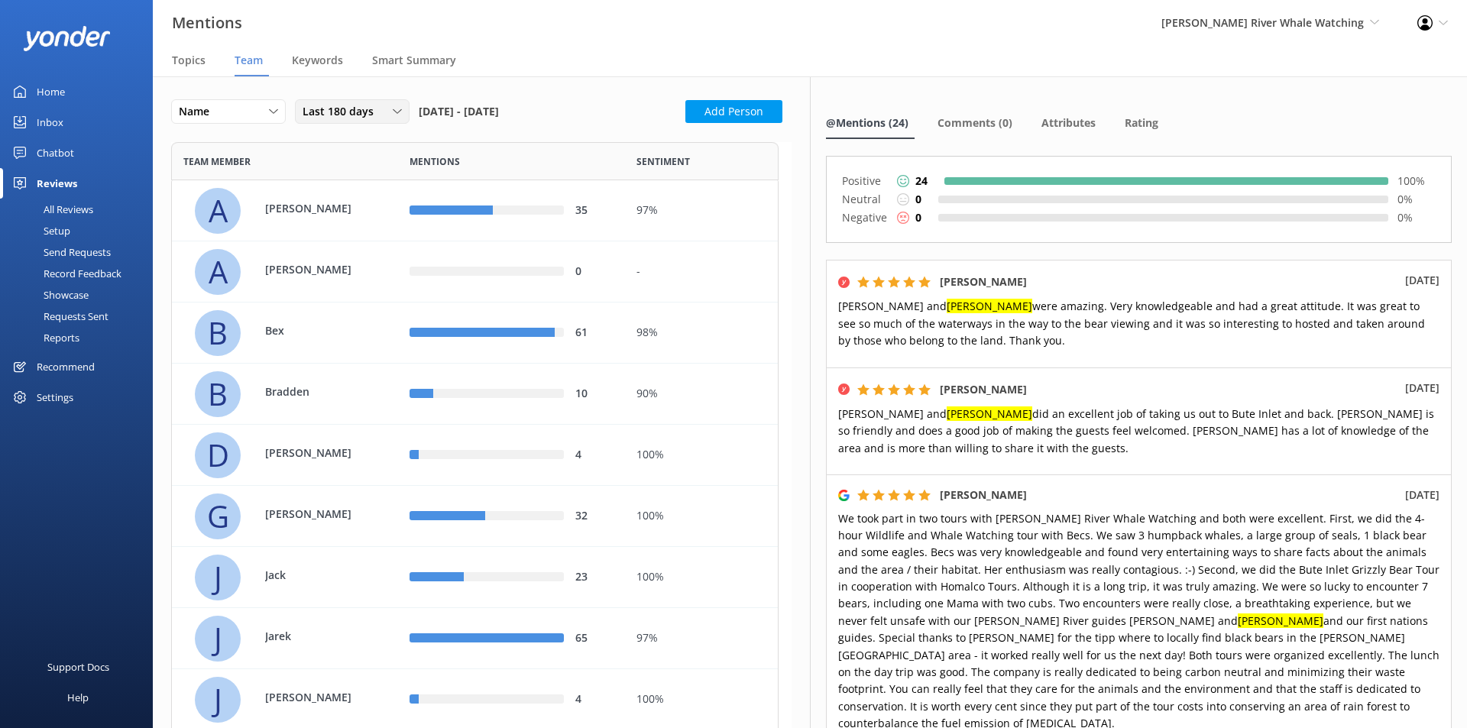
click at [336, 112] on span "Last 180 days" at bounding box center [343, 111] width 80 height 17
click at [350, 115] on span "Last 180 days" at bounding box center [343, 111] width 80 height 17
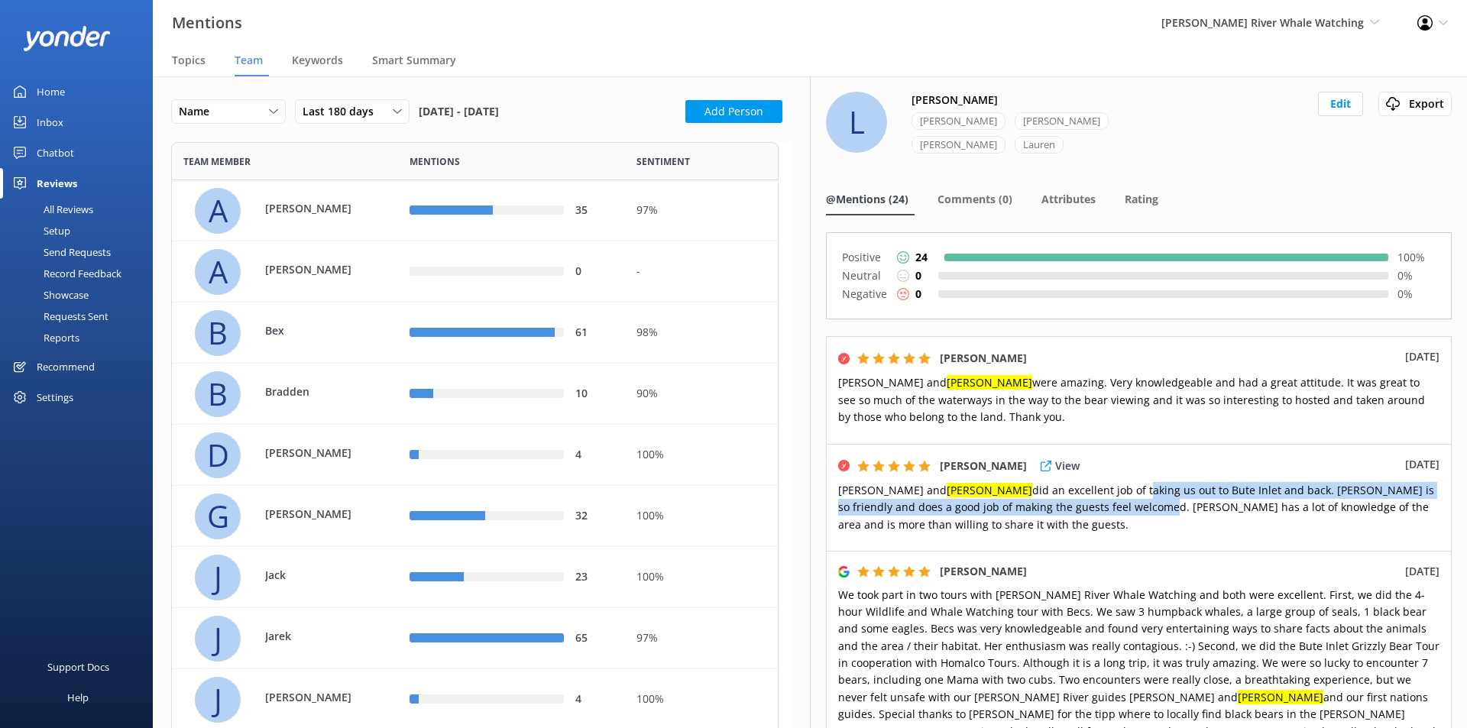
drag, startPoint x: 1031, startPoint y: 474, endPoint x: 1031, endPoint y: 485, distance: 10.7
click at [1031, 485] on span "John and Laura did an excellent job of taking us out to Bute Inlet and back. La…" at bounding box center [1136, 507] width 596 height 49
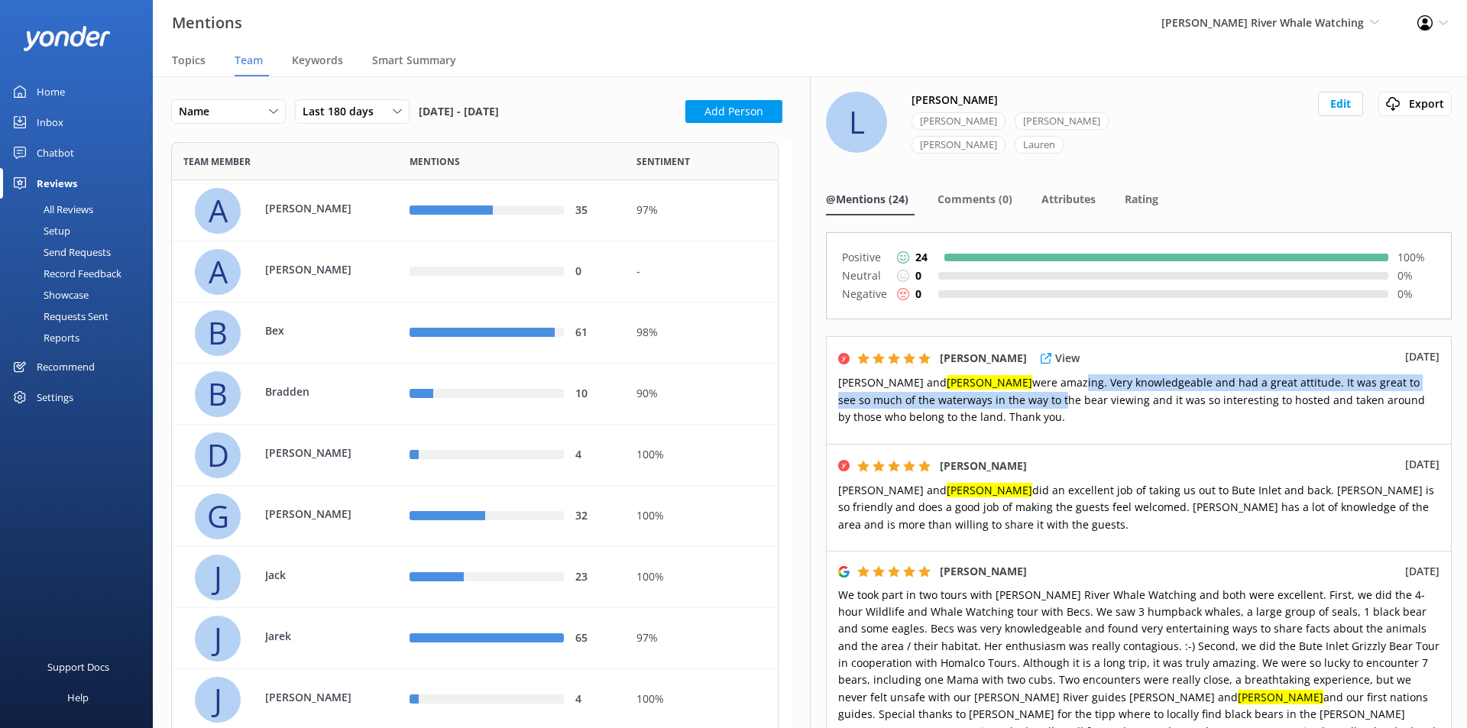
drag, startPoint x: 962, startPoint y: 356, endPoint x: 961, endPoint y: 380, distance: 23.7
click at [961, 380] on span "Alex and Laura were amazing. Very knowledgeable and had a great attitude. It wa…" at bounding box center [1131, 399] width 587 height 49
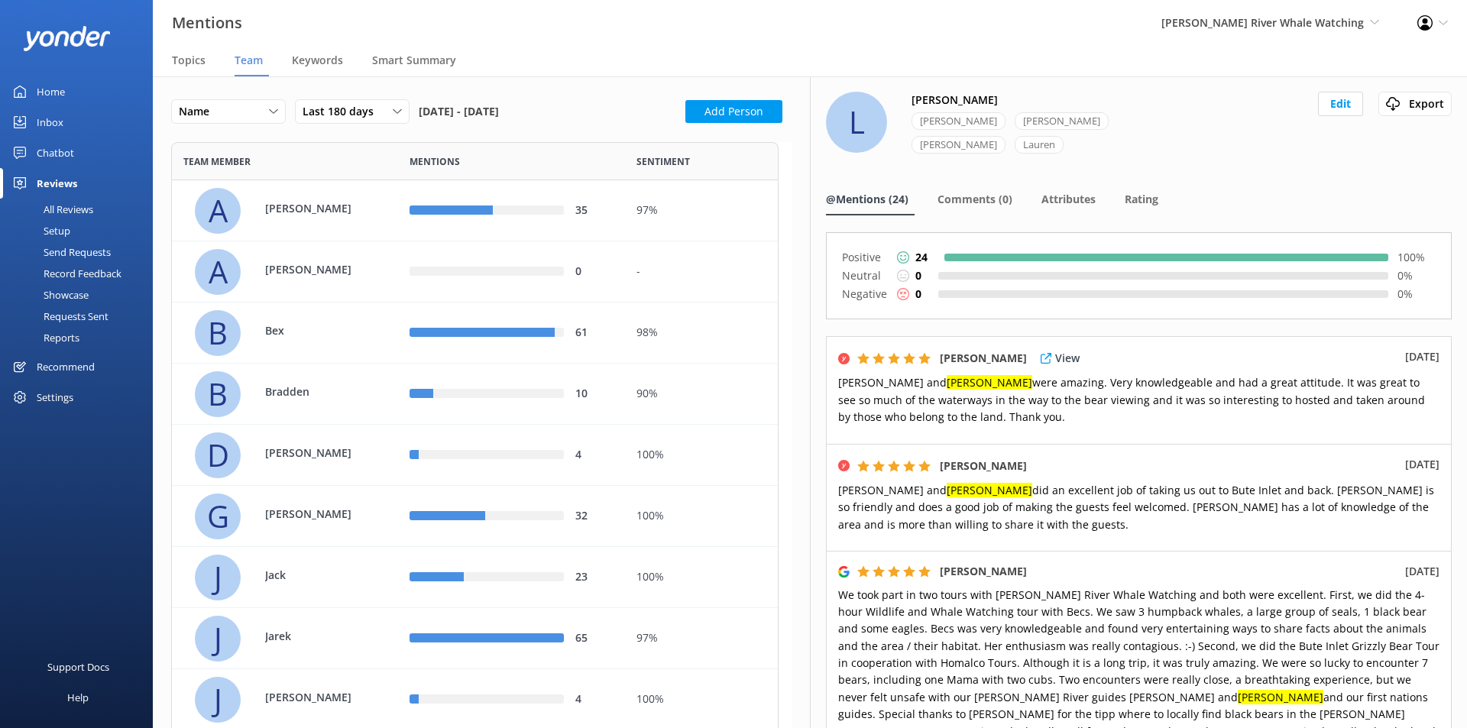
click at [1006, 384] on span "Alex and Laura were amazing. Very knowledgeable and had a great attitude. It wa…" at bounding box center [1131, 399] width 587 height 49
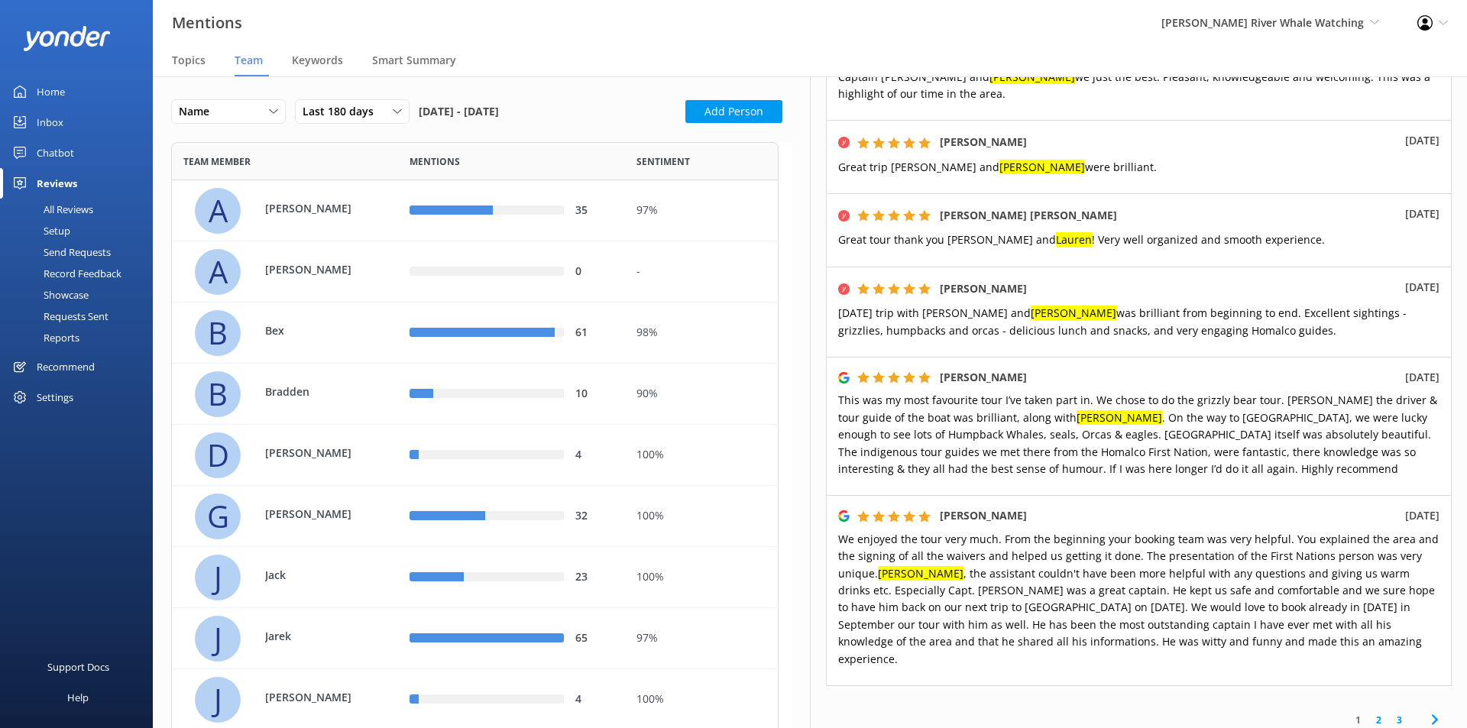
scroll to position [974, 0]
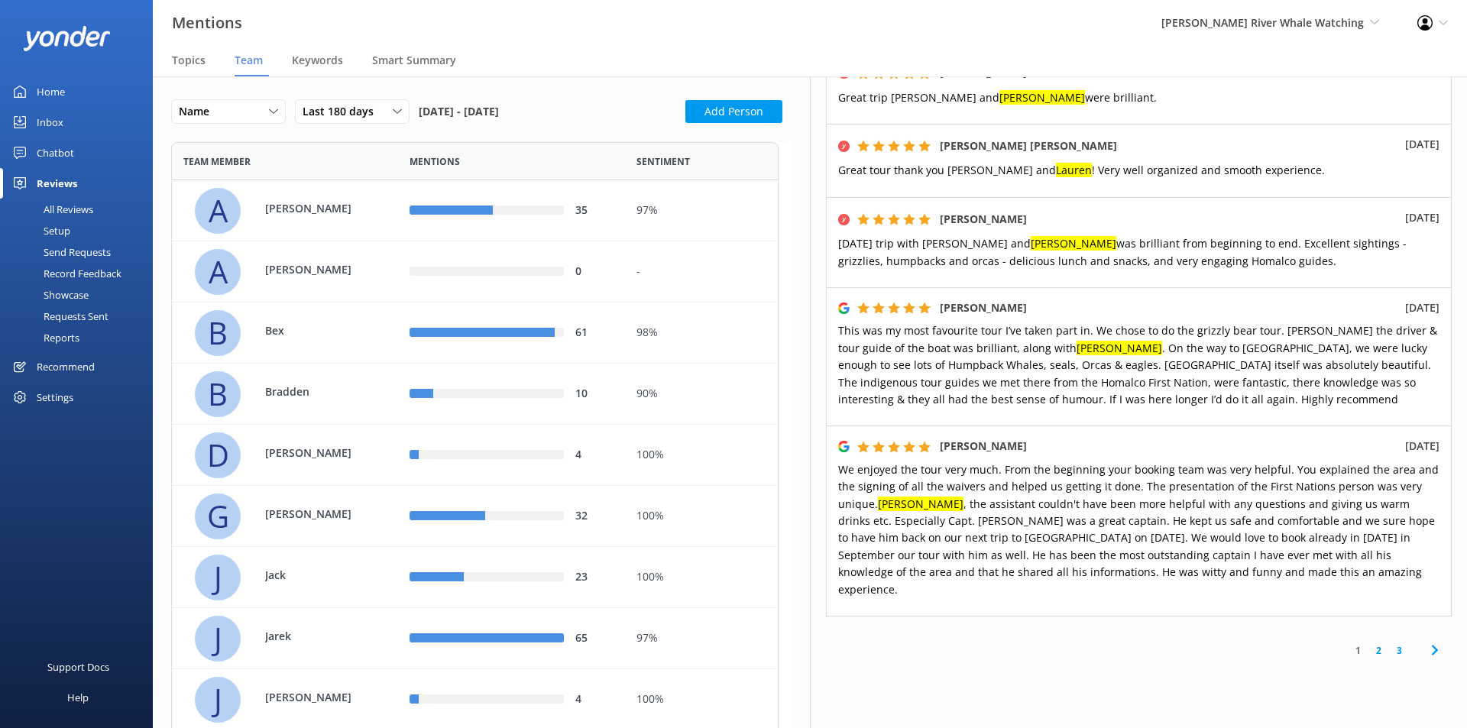
click at [1389, 644] on link "3" at bounding box center [1399, 651] width 21 height 15
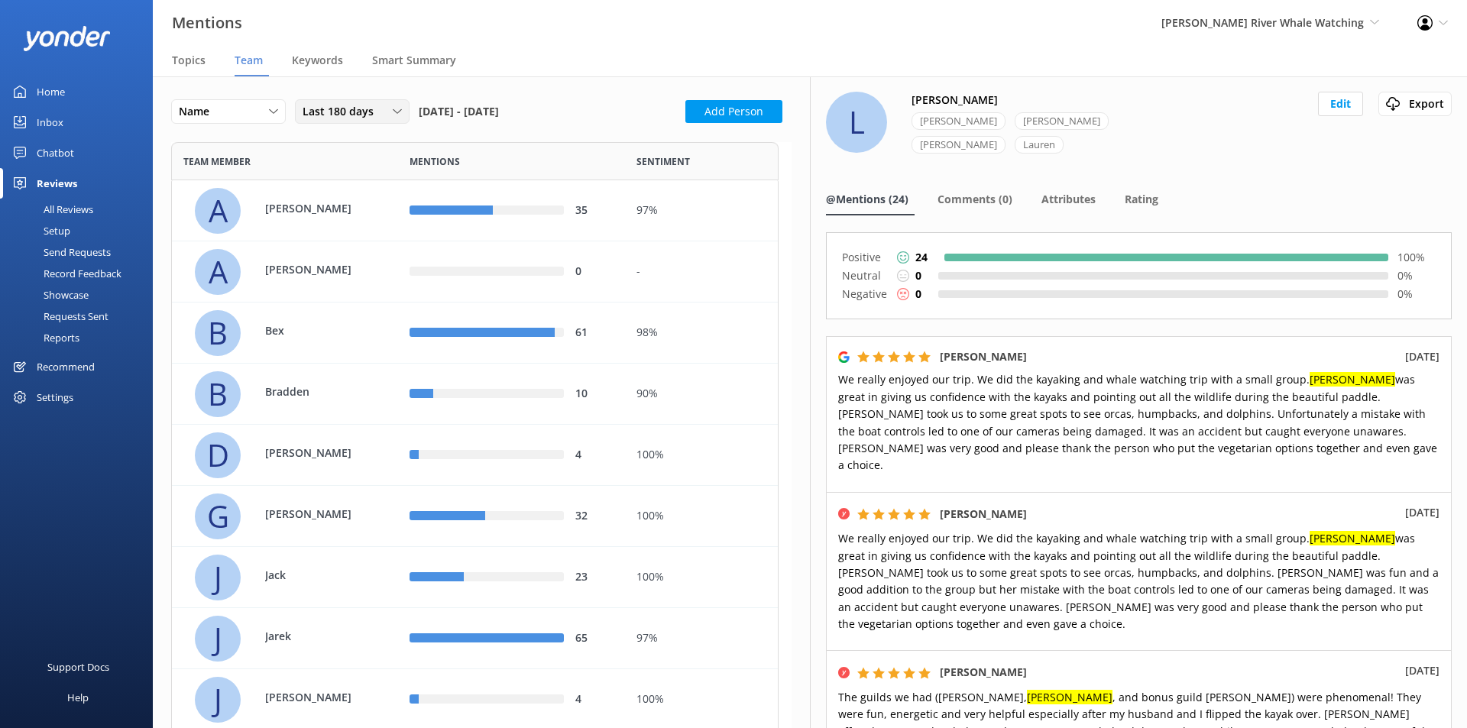
click at [359, 114] on span "Last 180 days" at bounding box center [343, 111] width 80 height 17
click at [505, 145] on div "Mentions" at bounding box center [511, 161] width 226 height 38
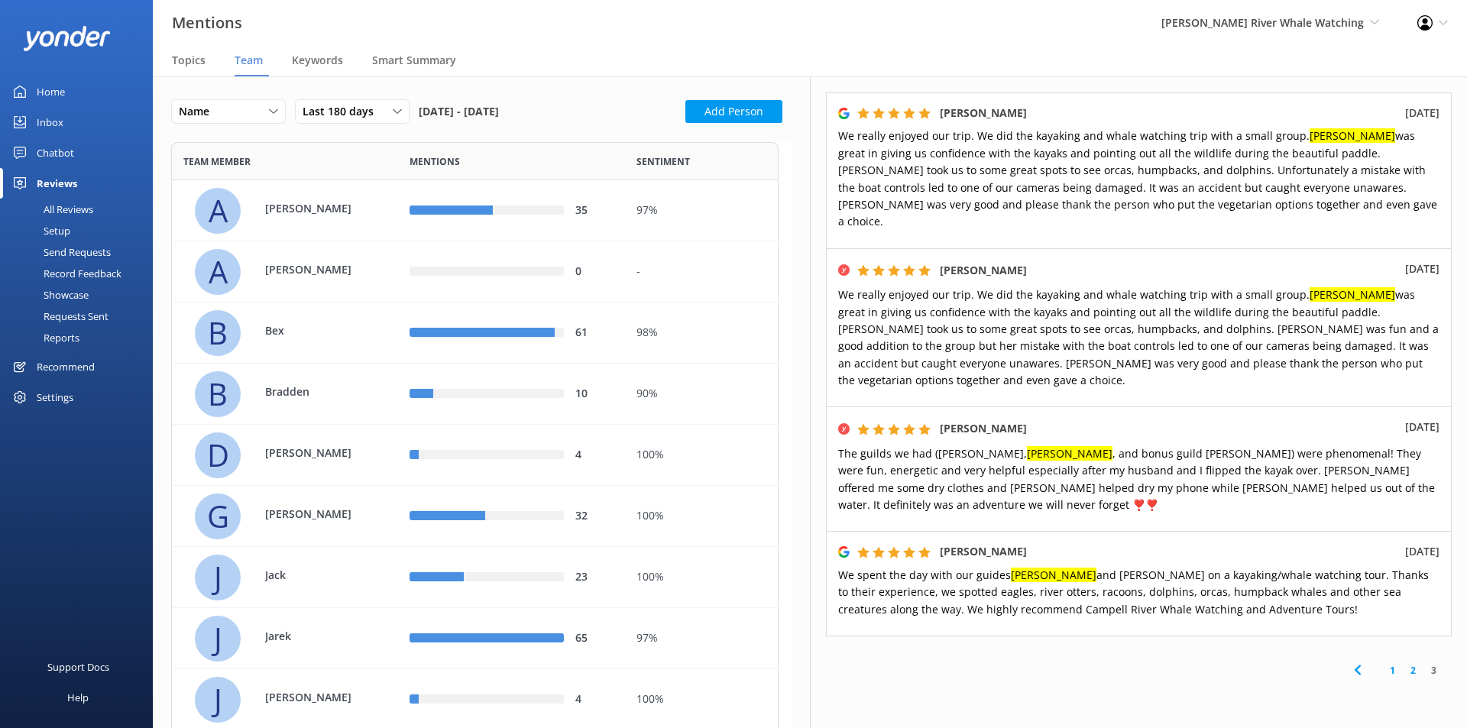
scroll to position [247, 0]
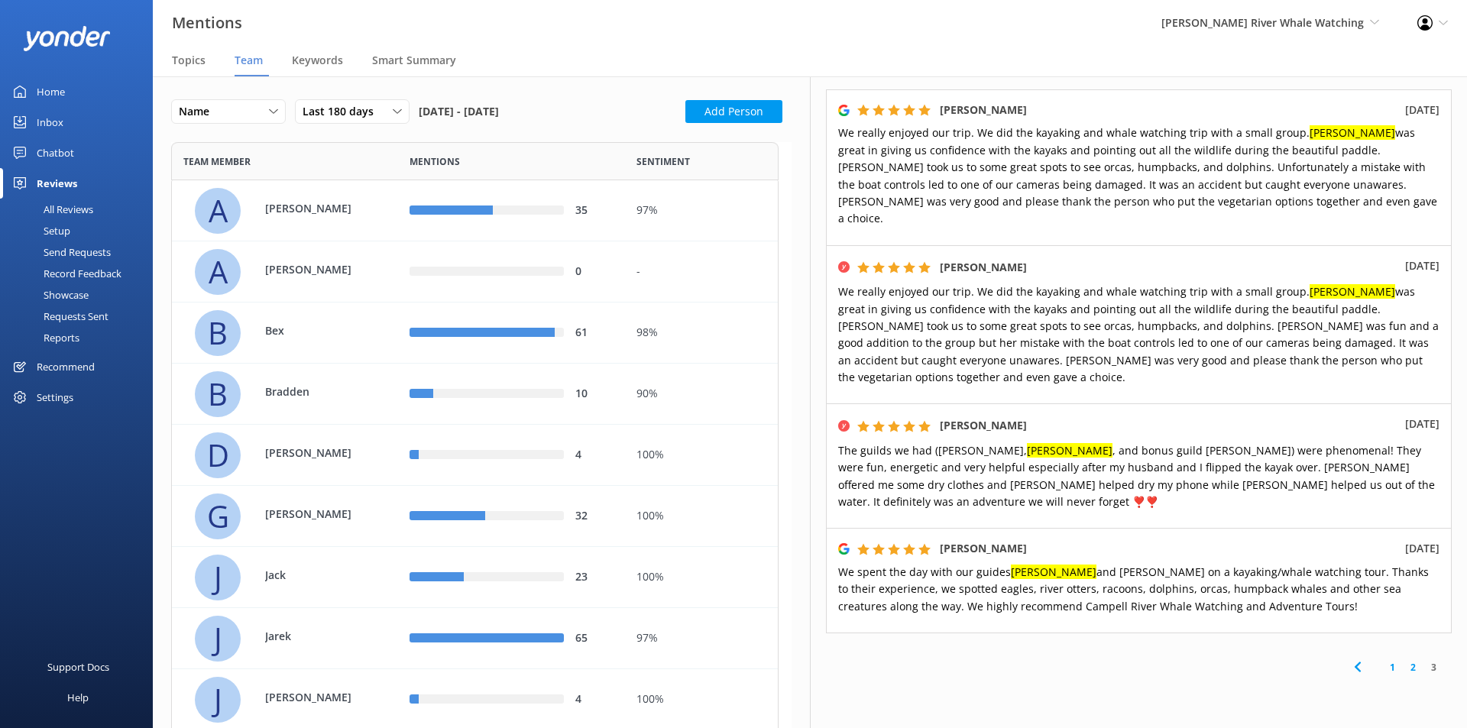
click at [1385, 660] on link "1" at bounding box center [1393, 667] width 21 height 15
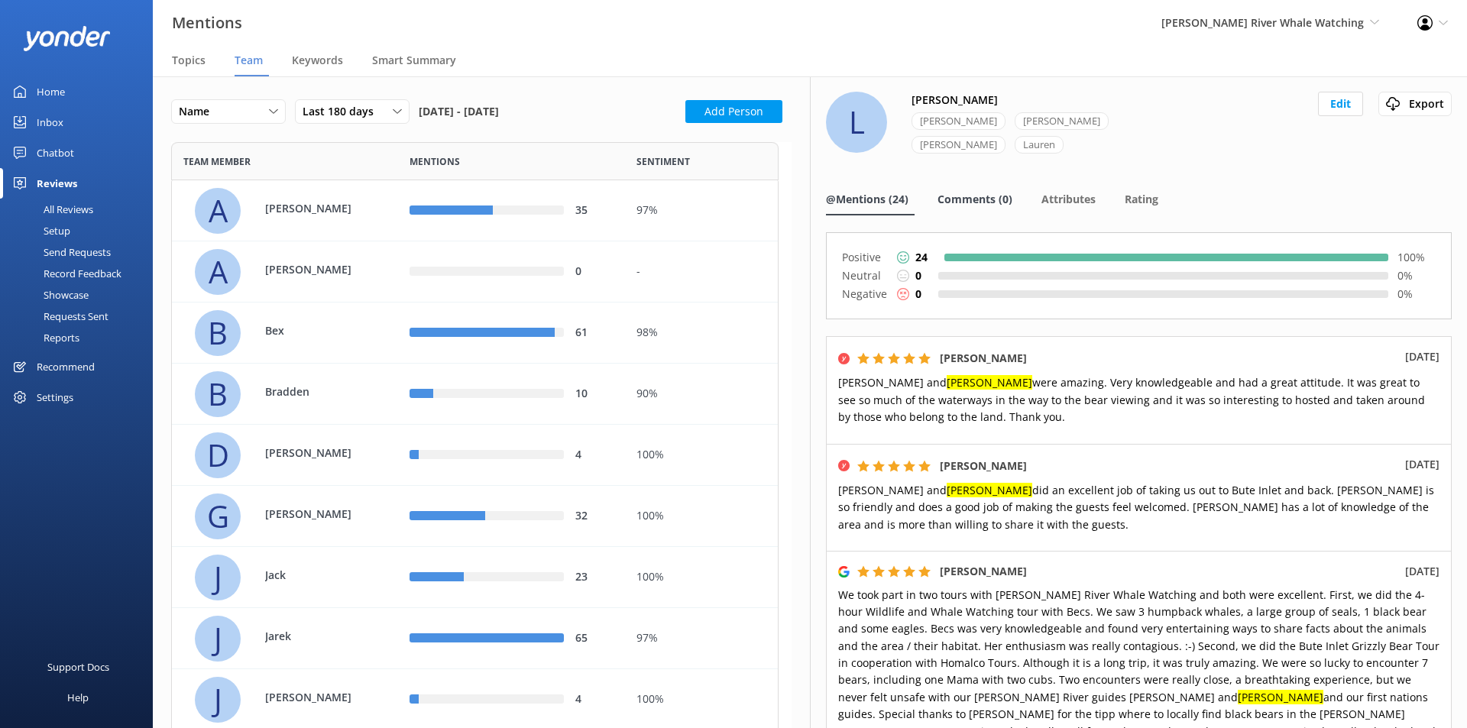
click at [961, 192] on span "Comments (0)" at bounding box center [975, 199] width 75 height 15
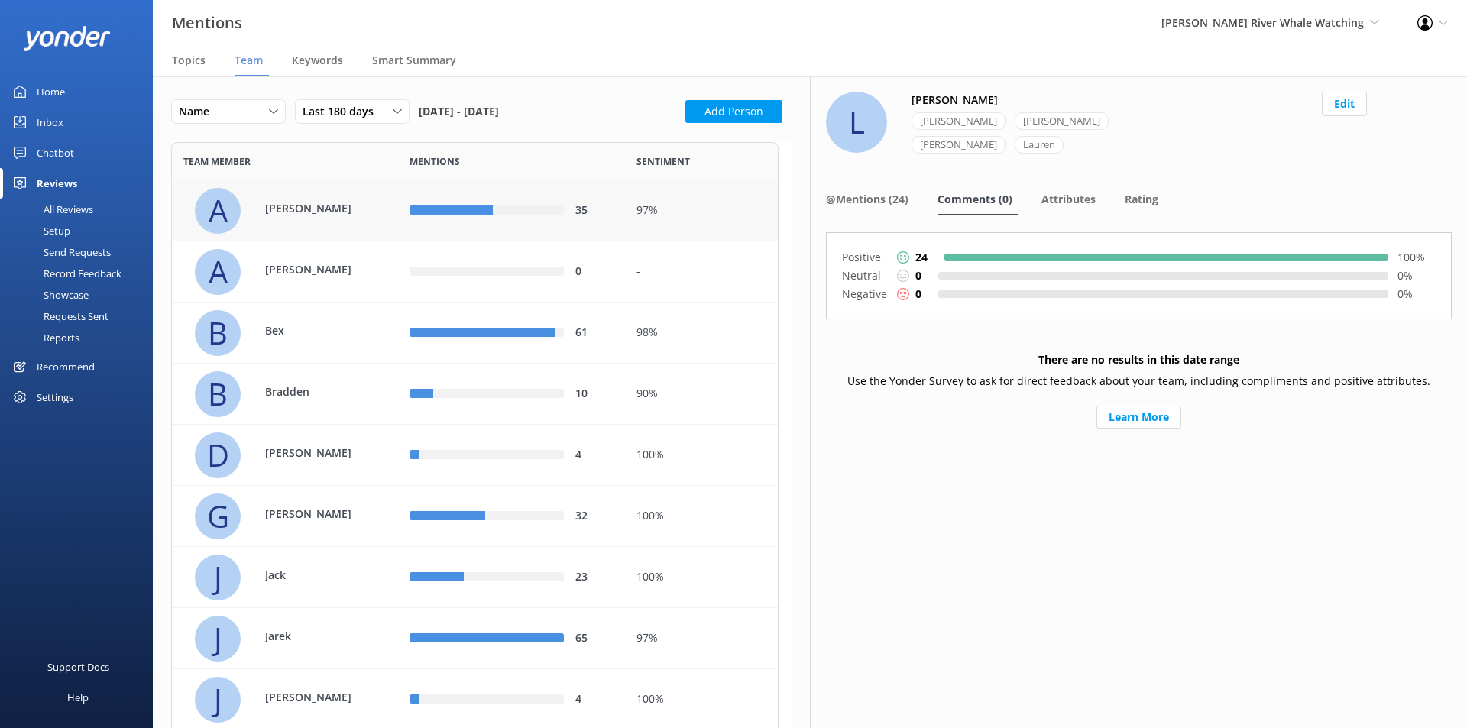
click at [358, 193] on div "A Alex" at bounding box center [291, 211] width 192 height 46
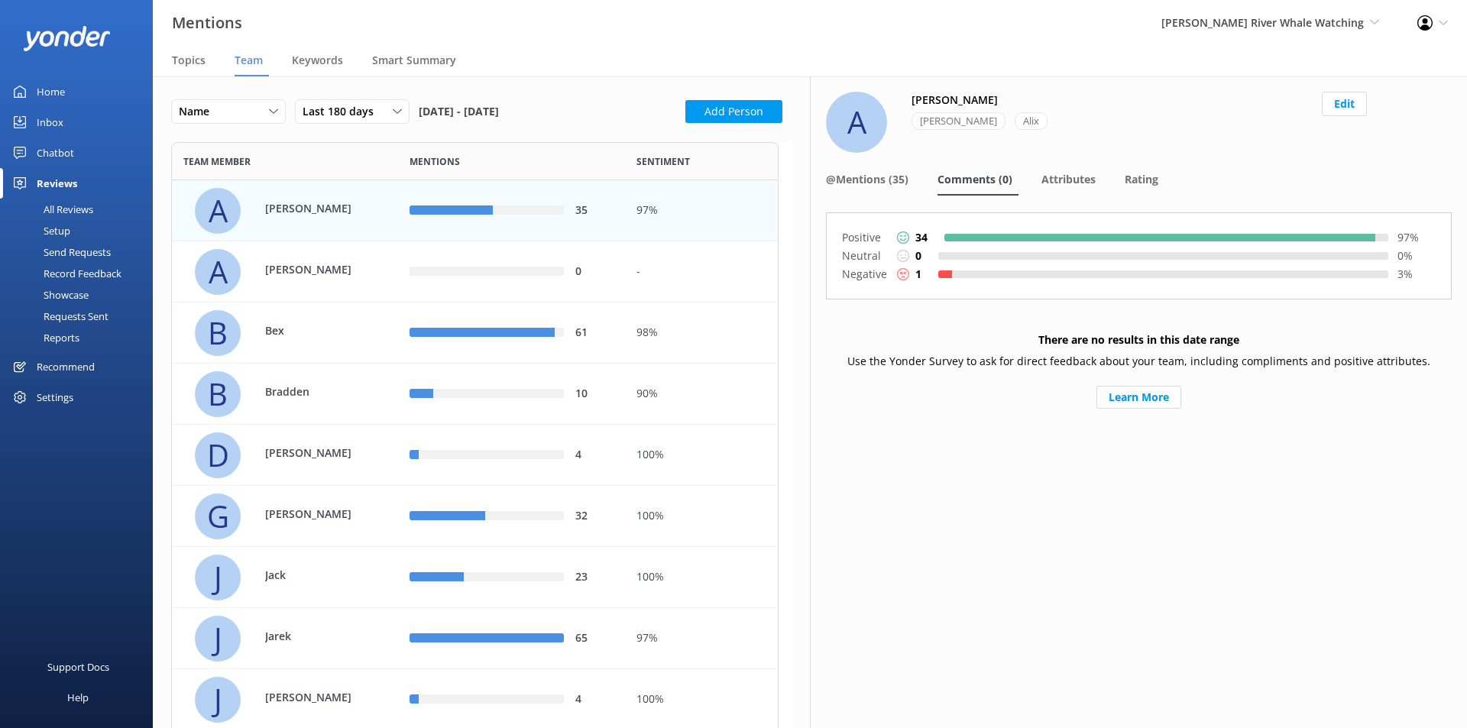
click at [916, 274] on p "1" at bounding box center [919, 274] width 6 height 17
click at [965, 272] on div at bounding box center [1170, 275] width 436 height 8
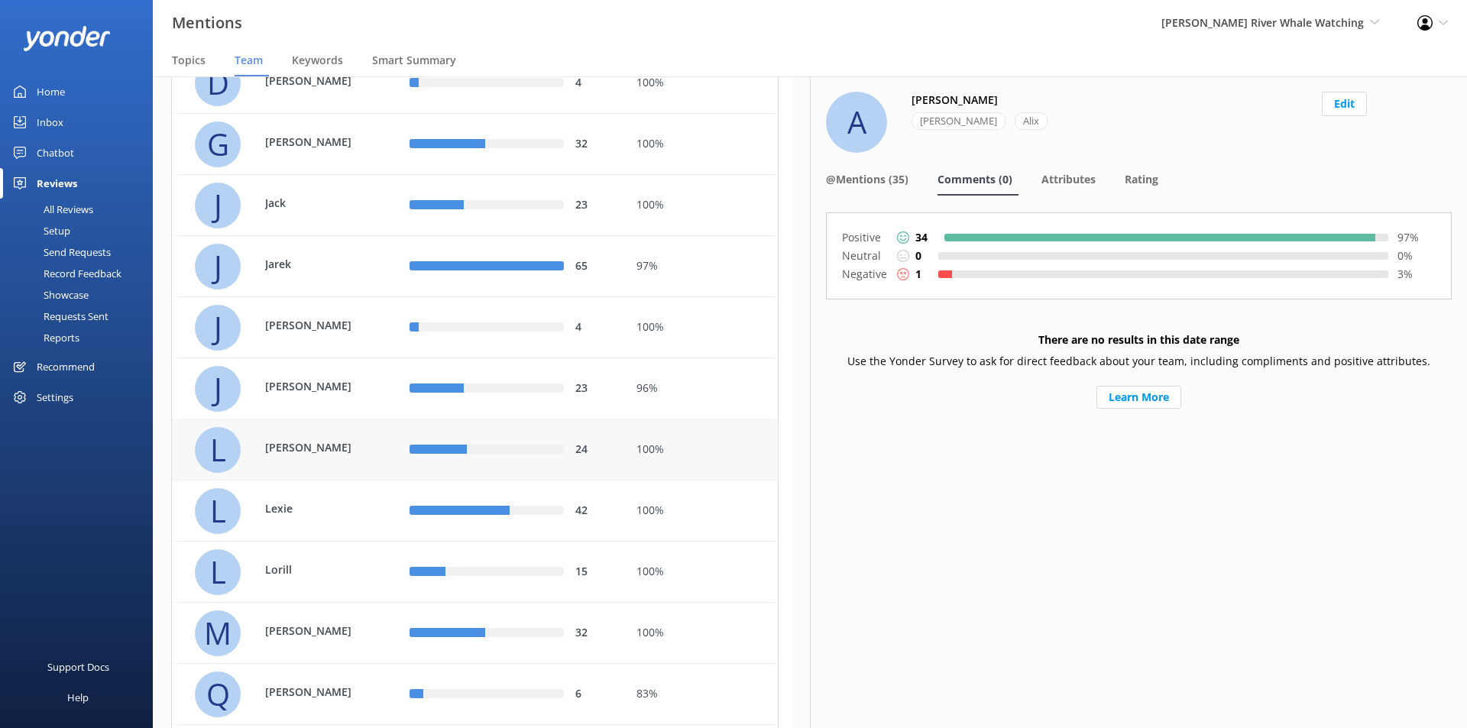
scroll to position [382, 0]
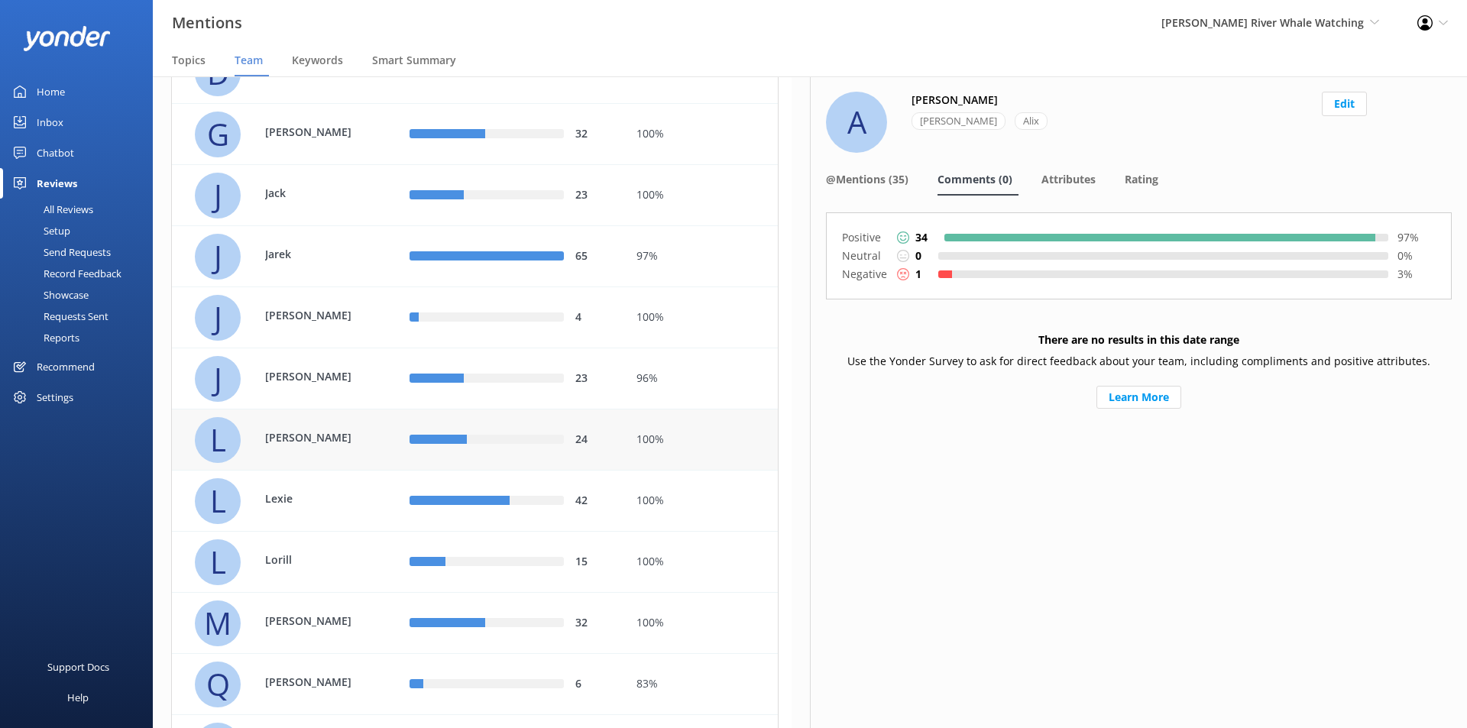
click at [341, 437] on p "Laura" at bounding box center [314, 438] width 99 height 17
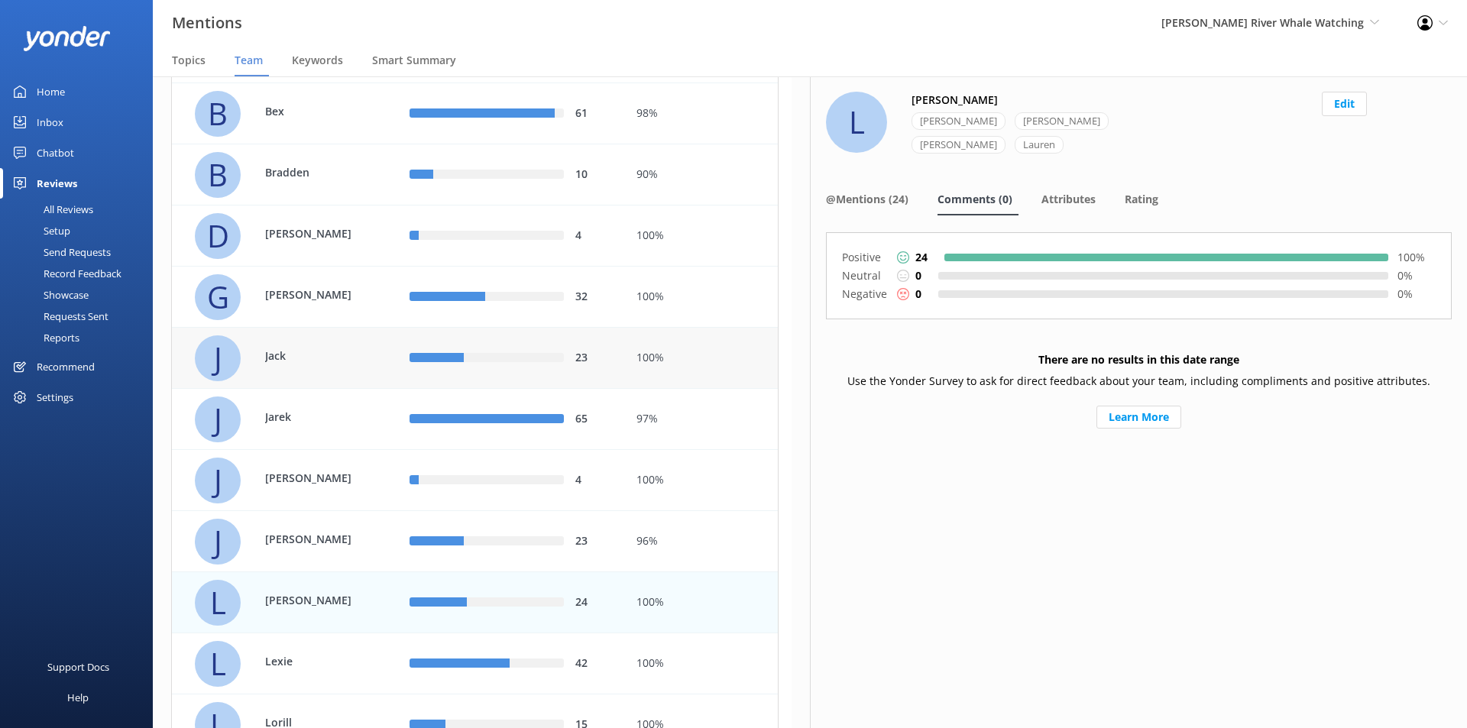
scroll to position [229, 0]
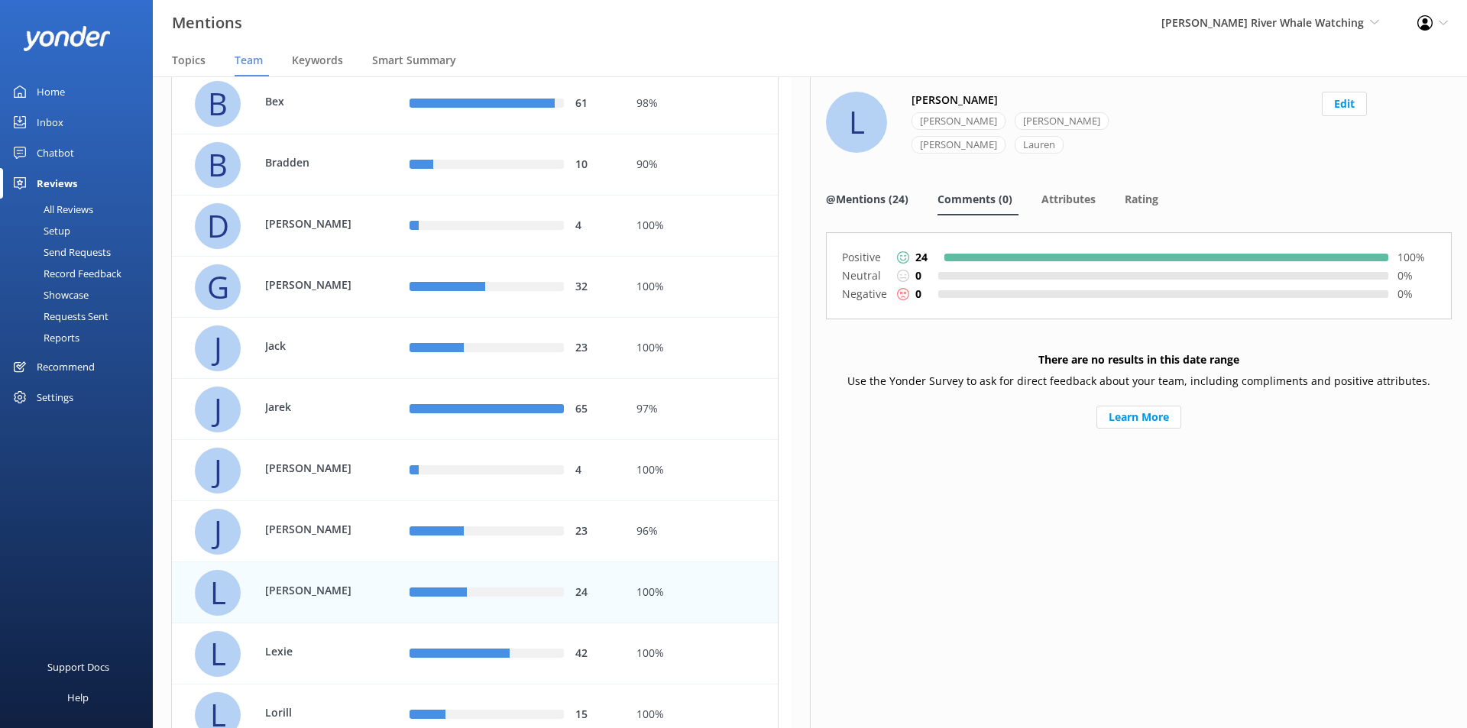
click at [871, 192] on span "@Mentions (24)" at bounding box center [867, 199] width 83 height 15
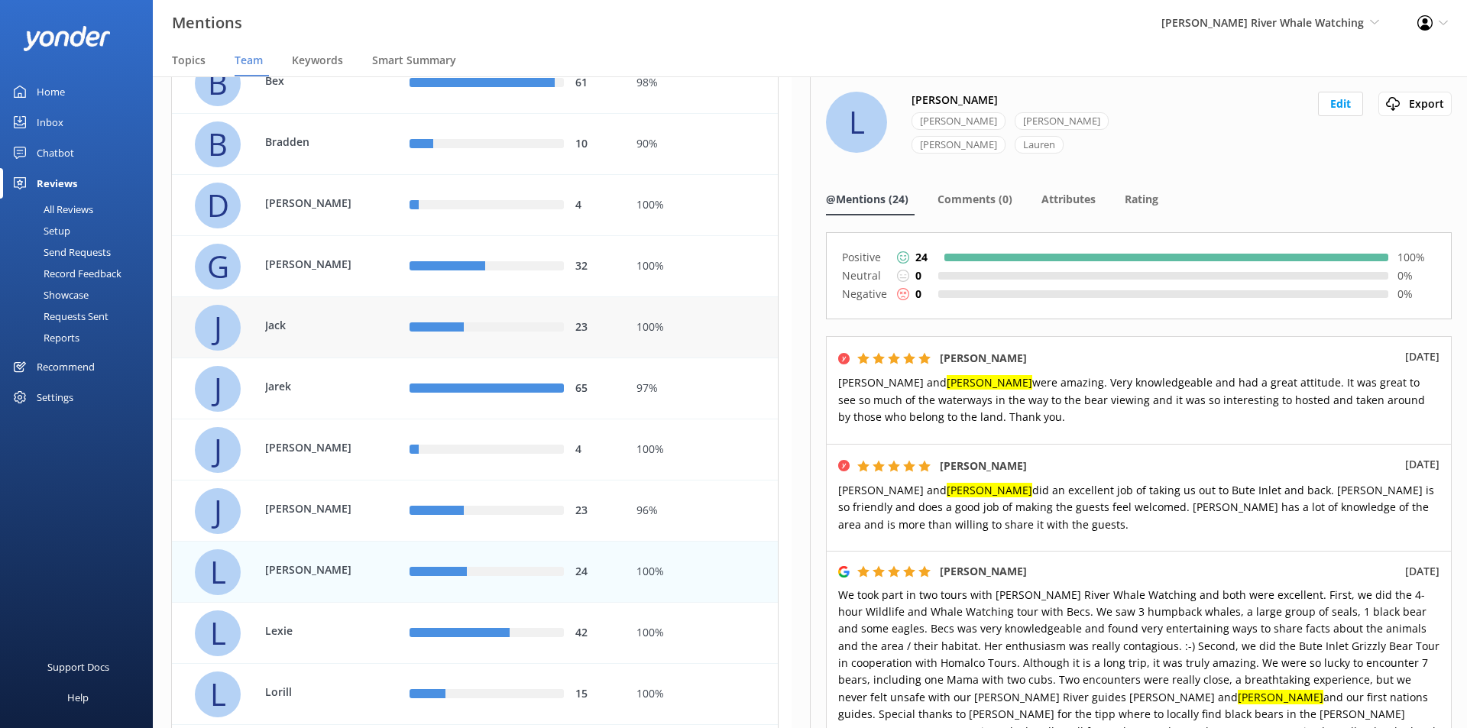
scroll to position [306, 0]
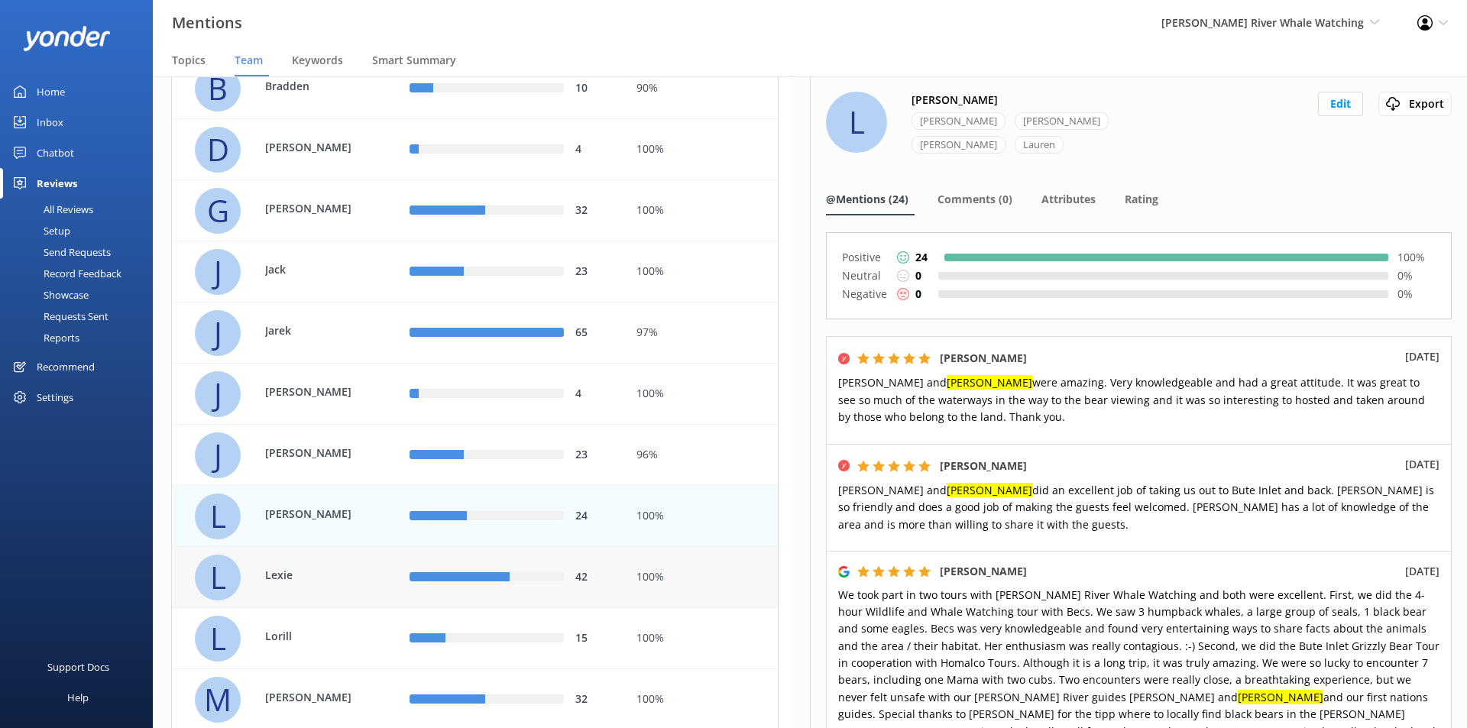
click at [400, 577] on div "42" at bounding box center [511, 577] width 226 height 61
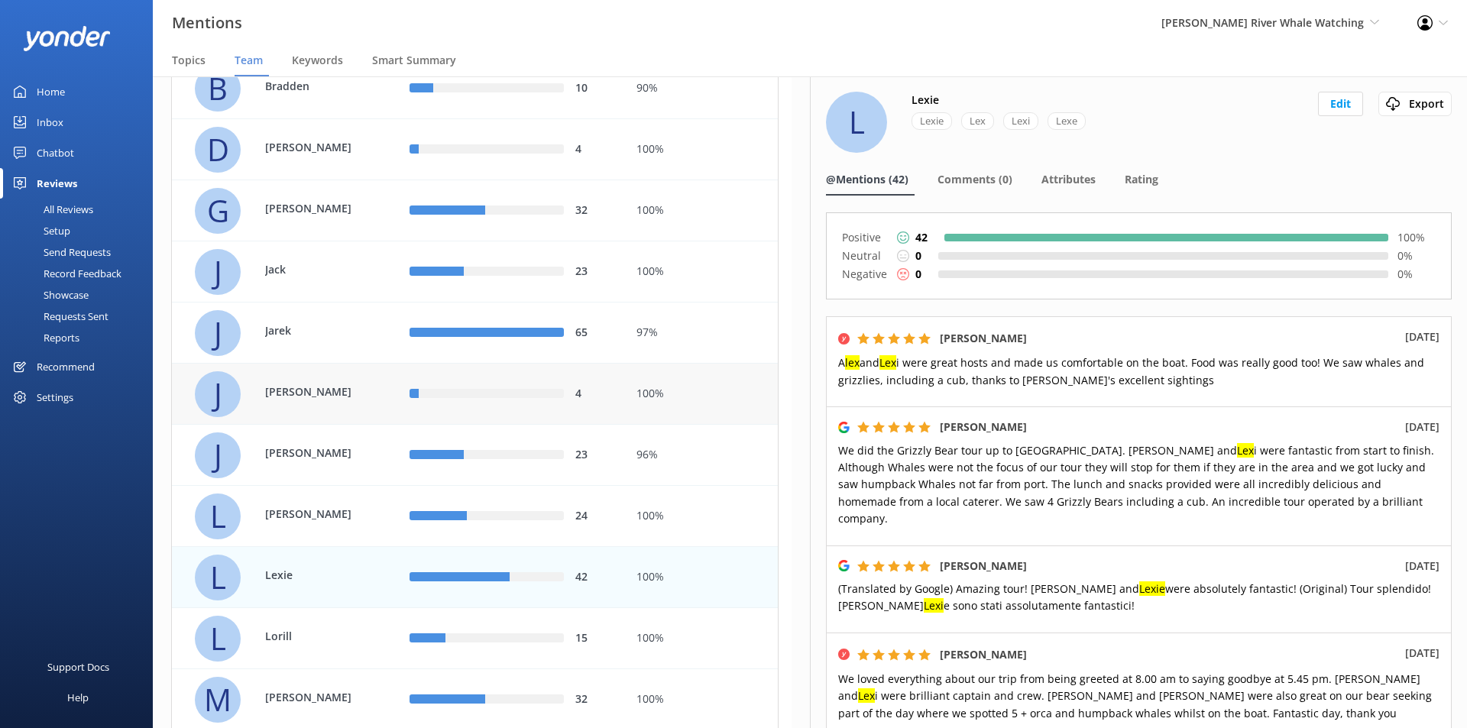
click at [424, 393] on div "row" at bounding box center [491, 394] width 144 height 9
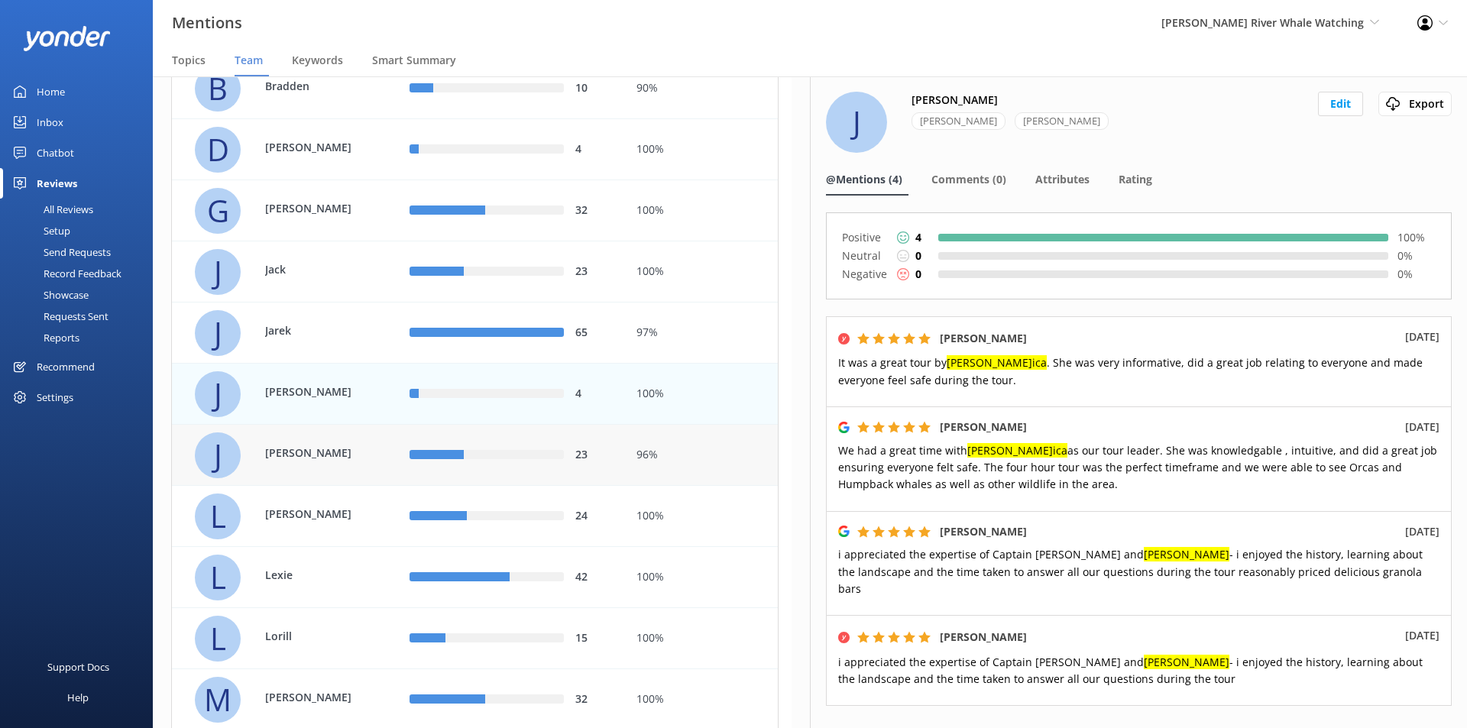
click at [498, 472] on div "23" at bounding box center [511, 455] width 226 height 61
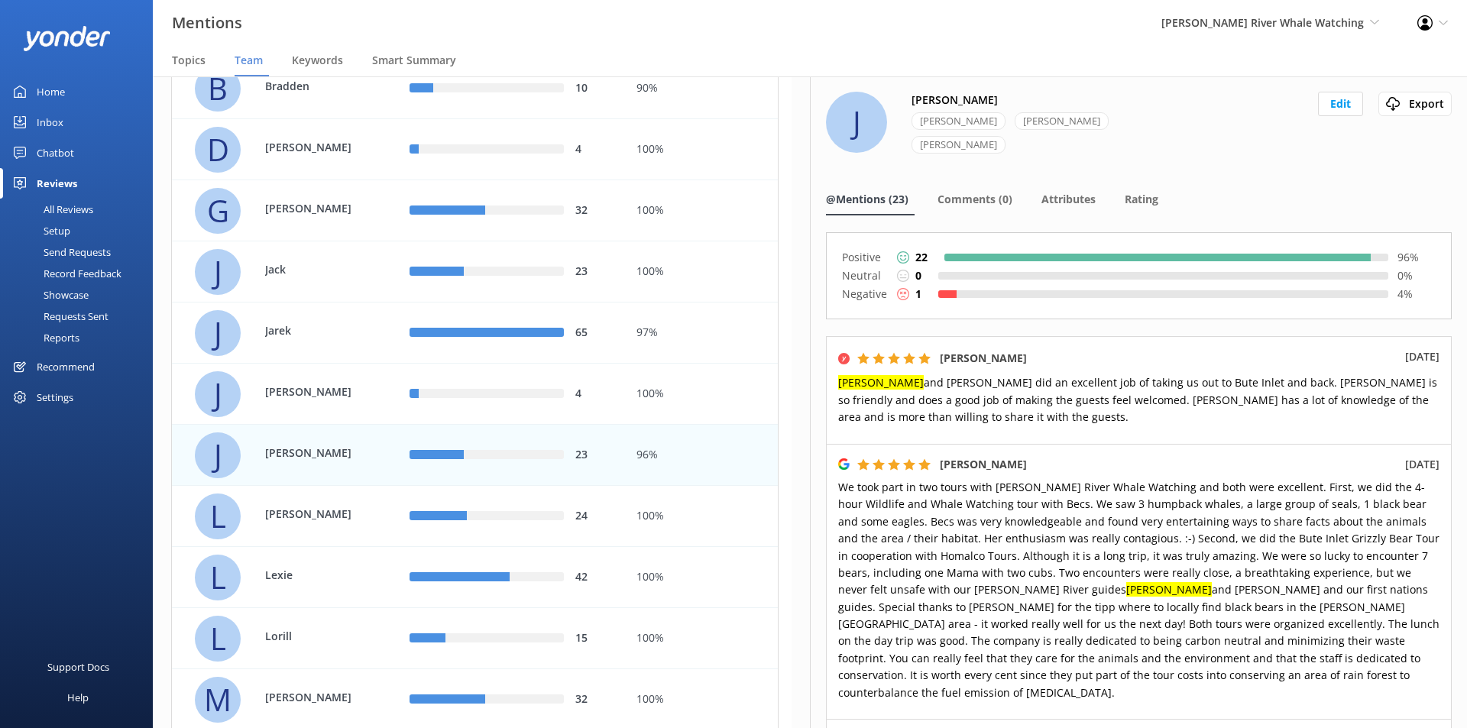
click at [913, 286] on div "1" at bounding box center [909, 294] width 24 height 17
click at [907, 288] on icon at bounding box center [903, 294] width 12 height 12
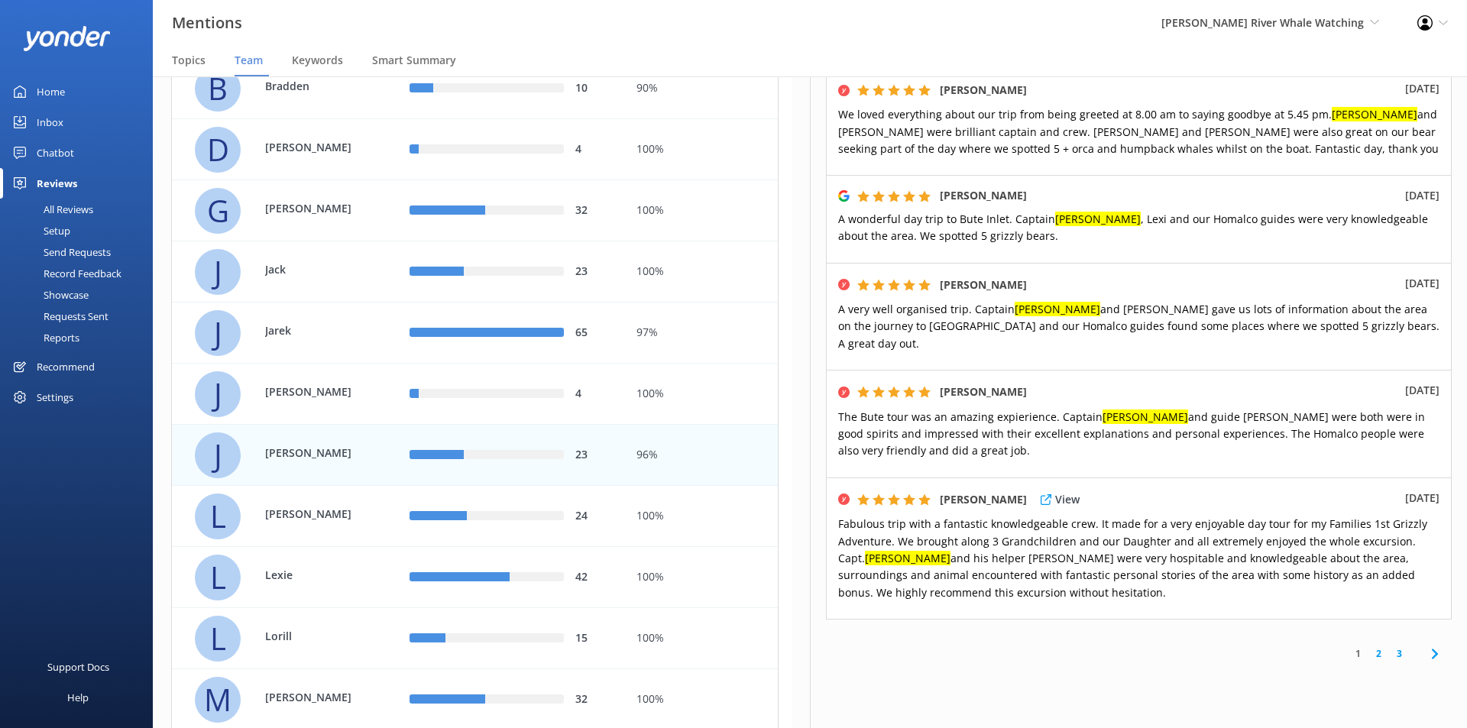
scroll to position [939, 0]
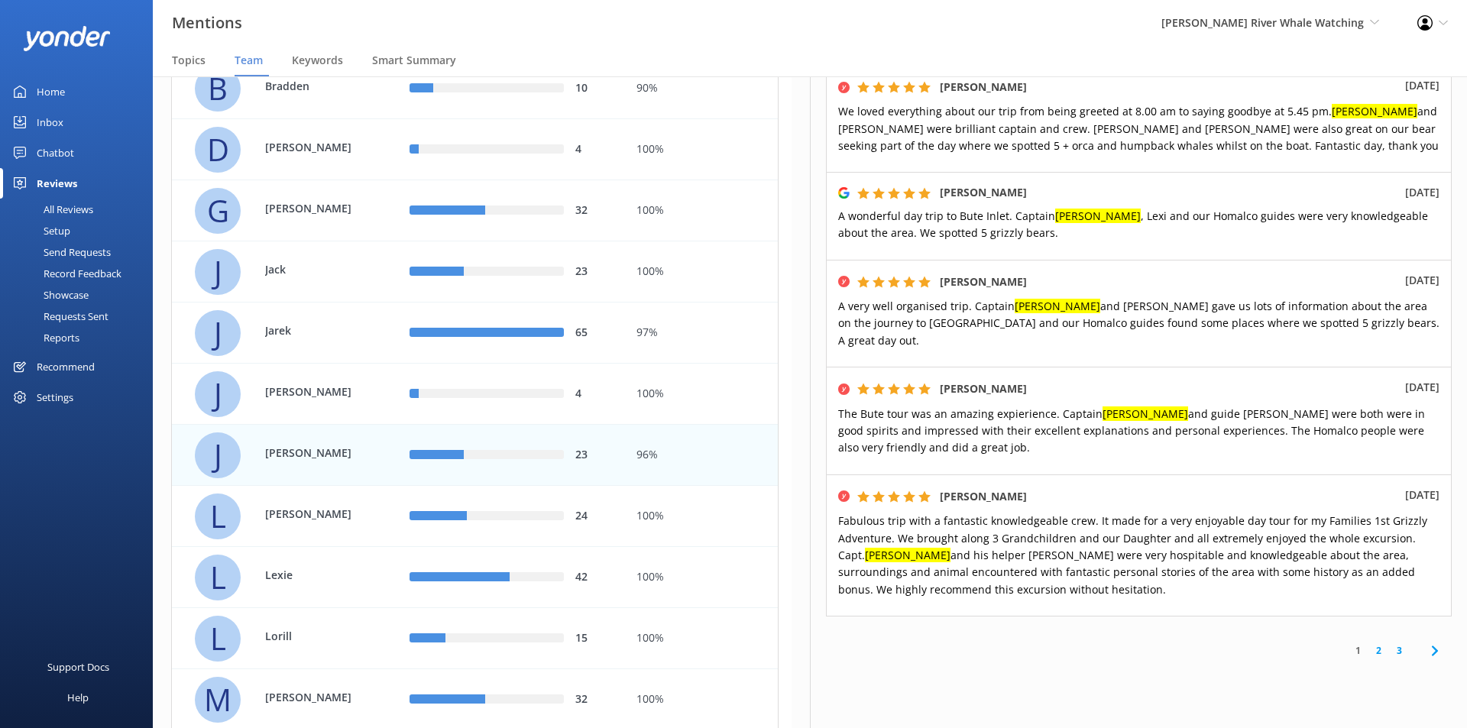
click at [1369, 644] on link "2" at bounding box center [1379, 651] width 21 height 15
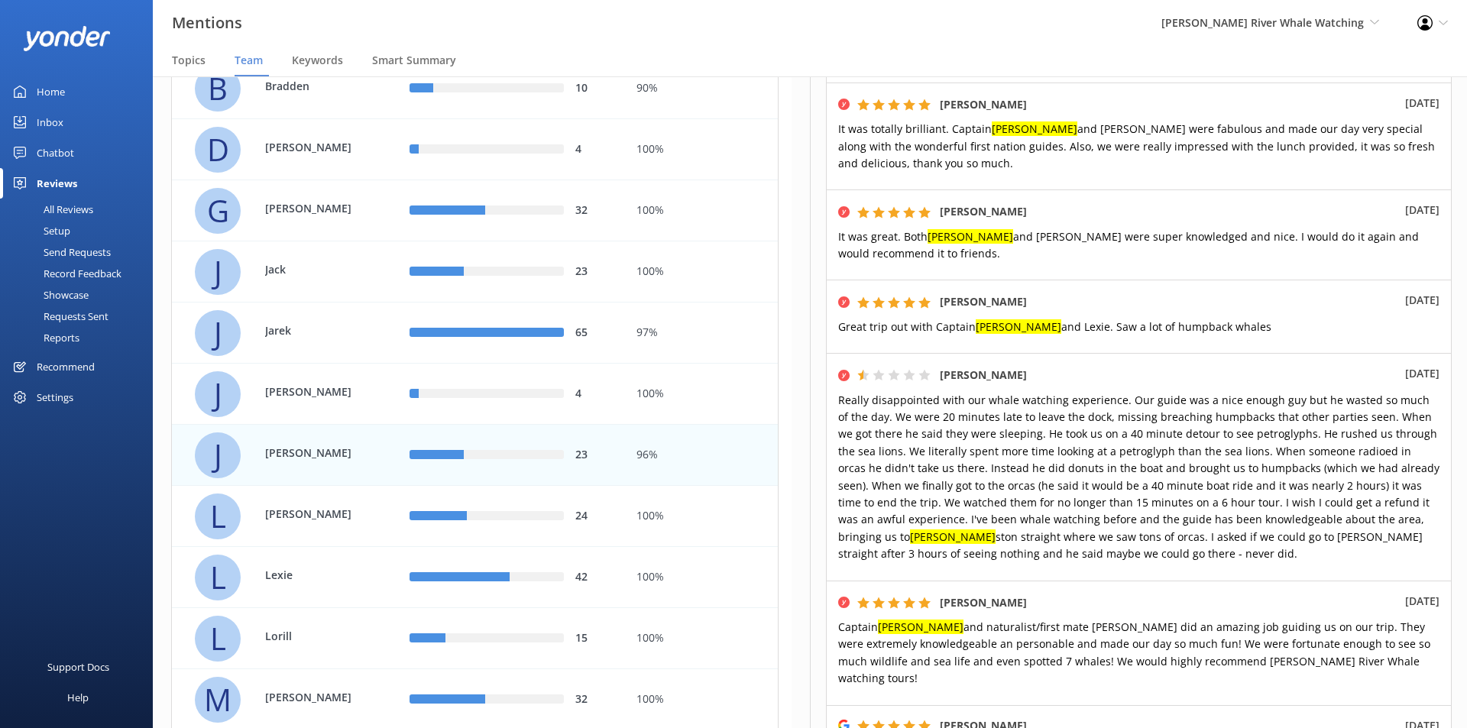
scroll to position [841, 0]
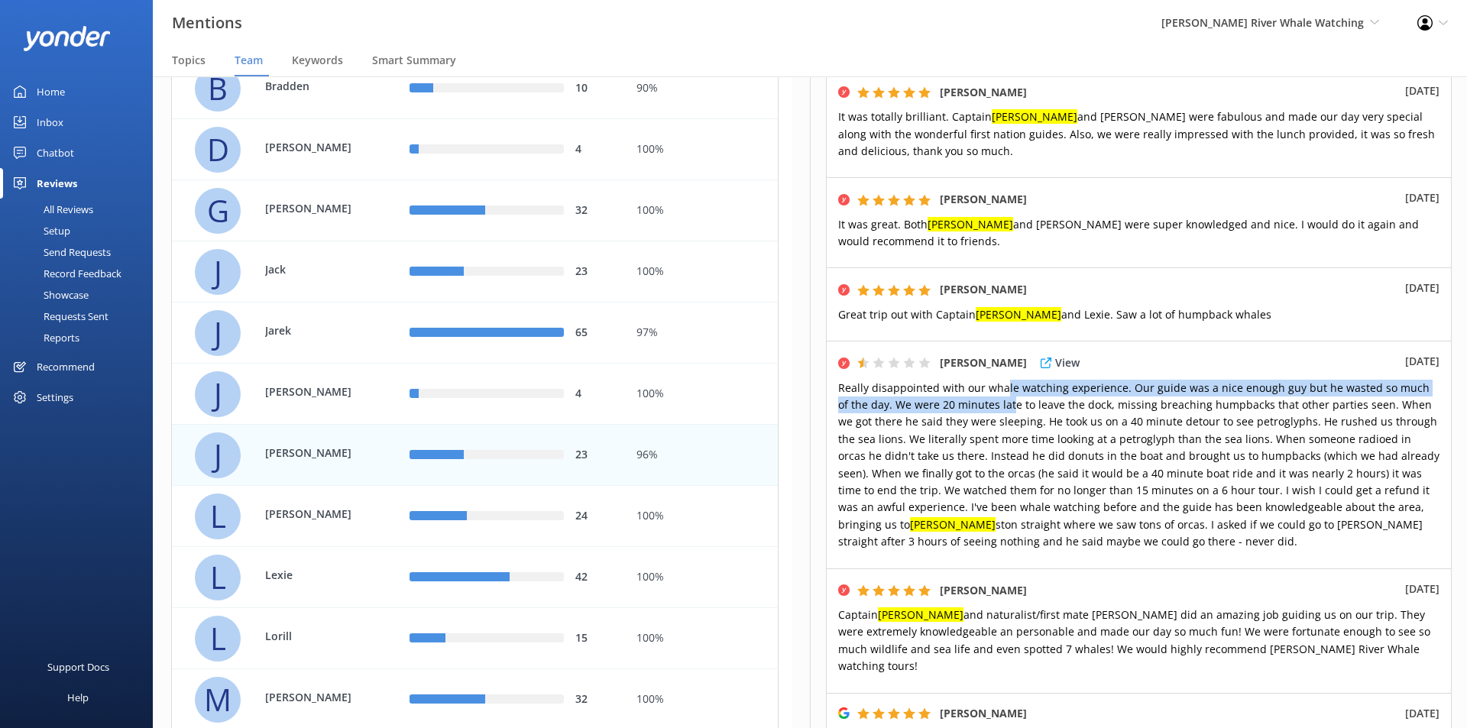
drag, startPoint x: 1003, startPoint y: 333, endPoint x: 1000, endPoint y: 347, distance: 13.9
click at [1000, 381] on span "Really disappointed with our whale watching experience. Our guide was a nice en…" at bounding box center [1138, 465] width 601 height 169
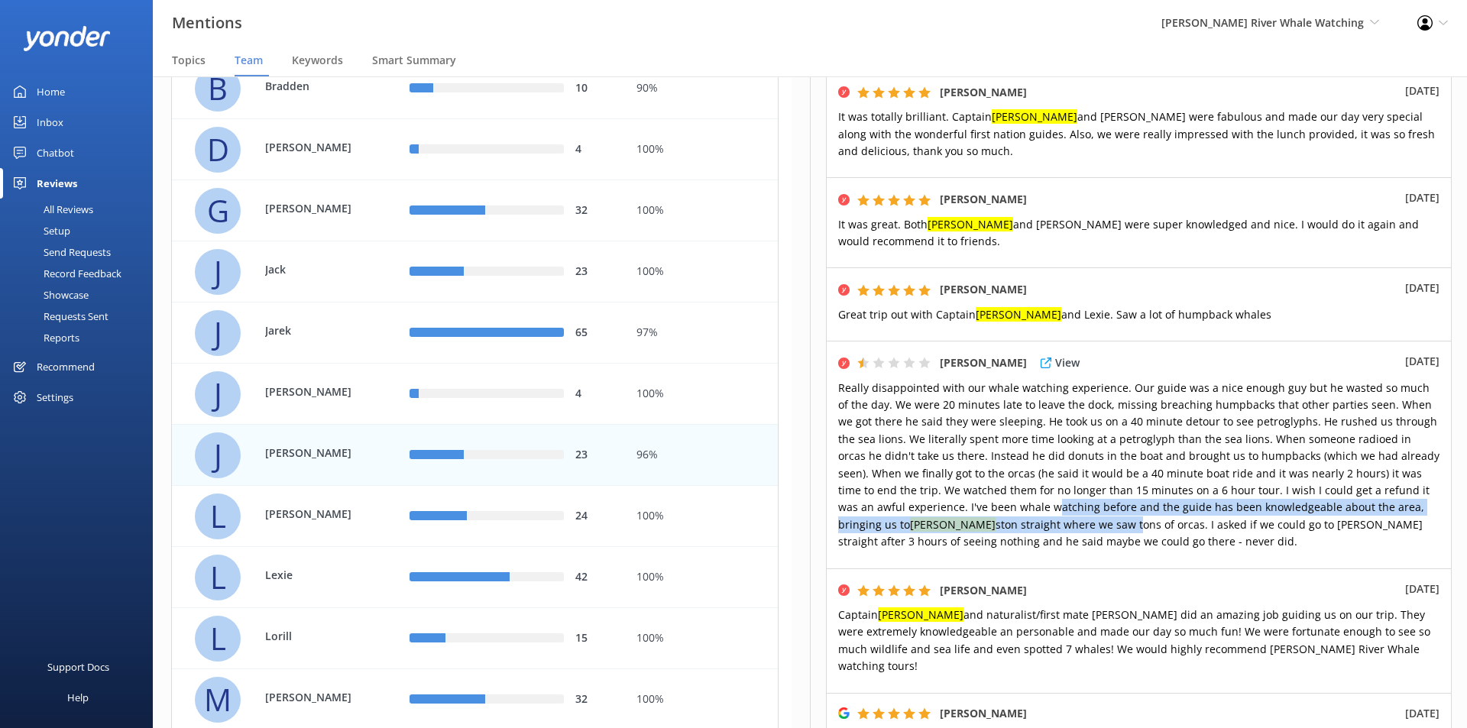
drag, startPoint x: 1015, startPoint y: 449, endPoint x: 1018, endPoint y: 467, distance: 17.8
click at [1018, 467] on span "Really disappointed with our whale watching experience. Our guide was a nice en…" at bounding box center [1138, 465] width 601 height 169
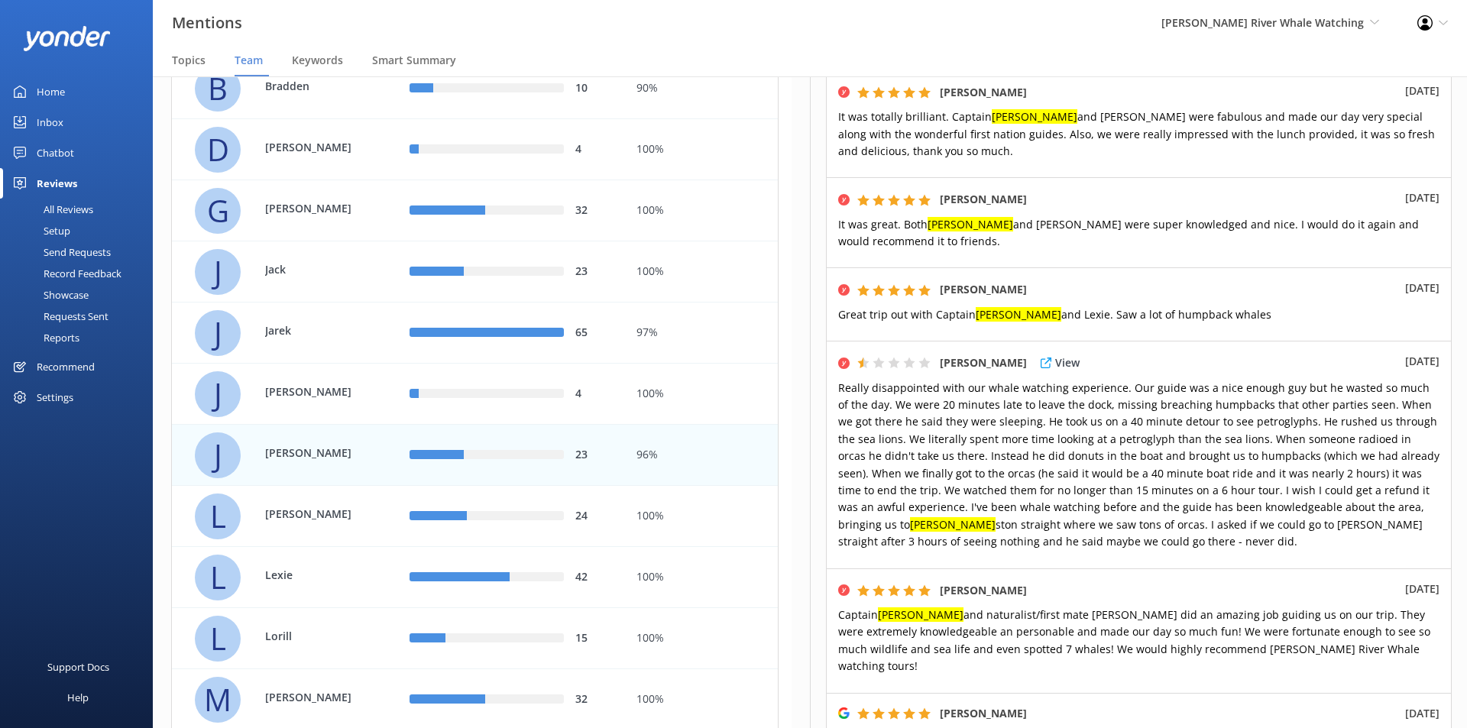
click at [909, 484] on span "Really disappointed with our whale watching experience. Our guide was a nice en…" at bounding box center [1138, 465] width 601 height 169
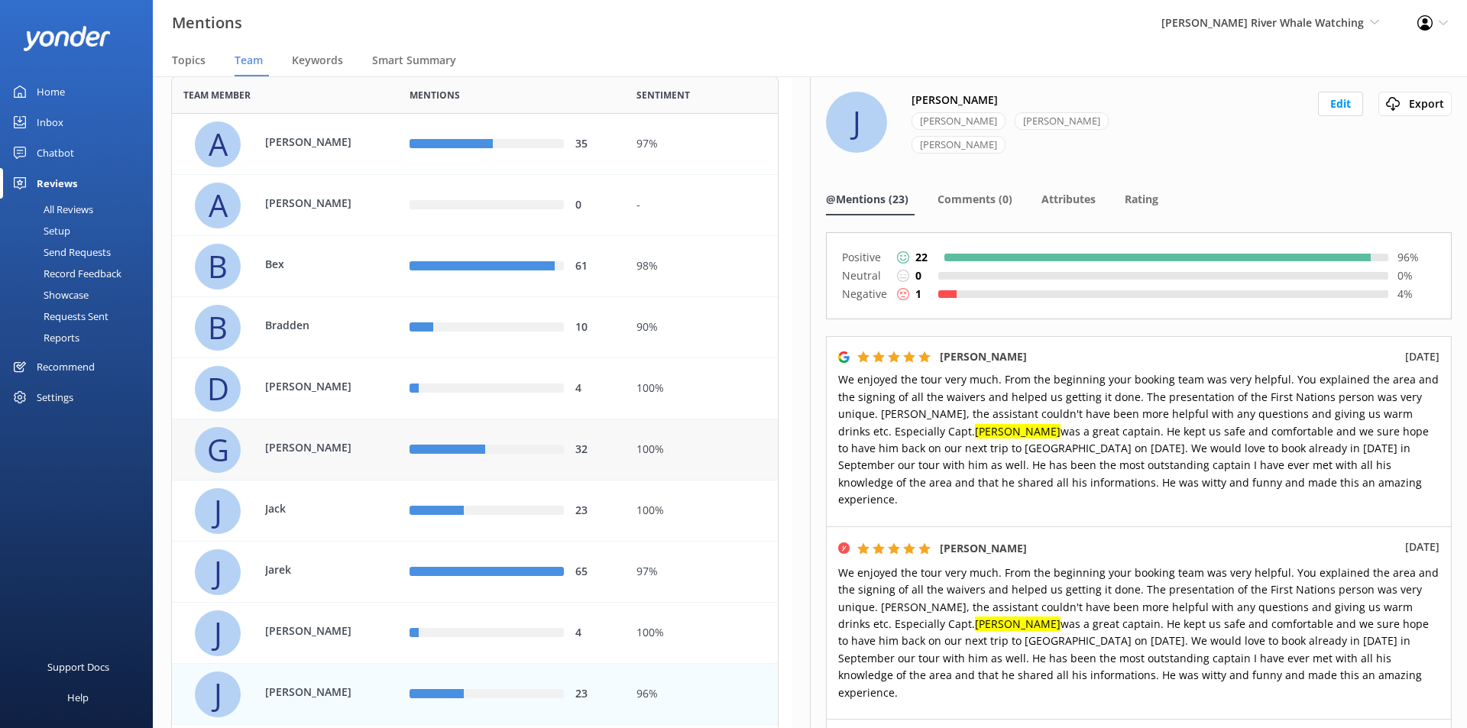
scroll to position [0, 0]
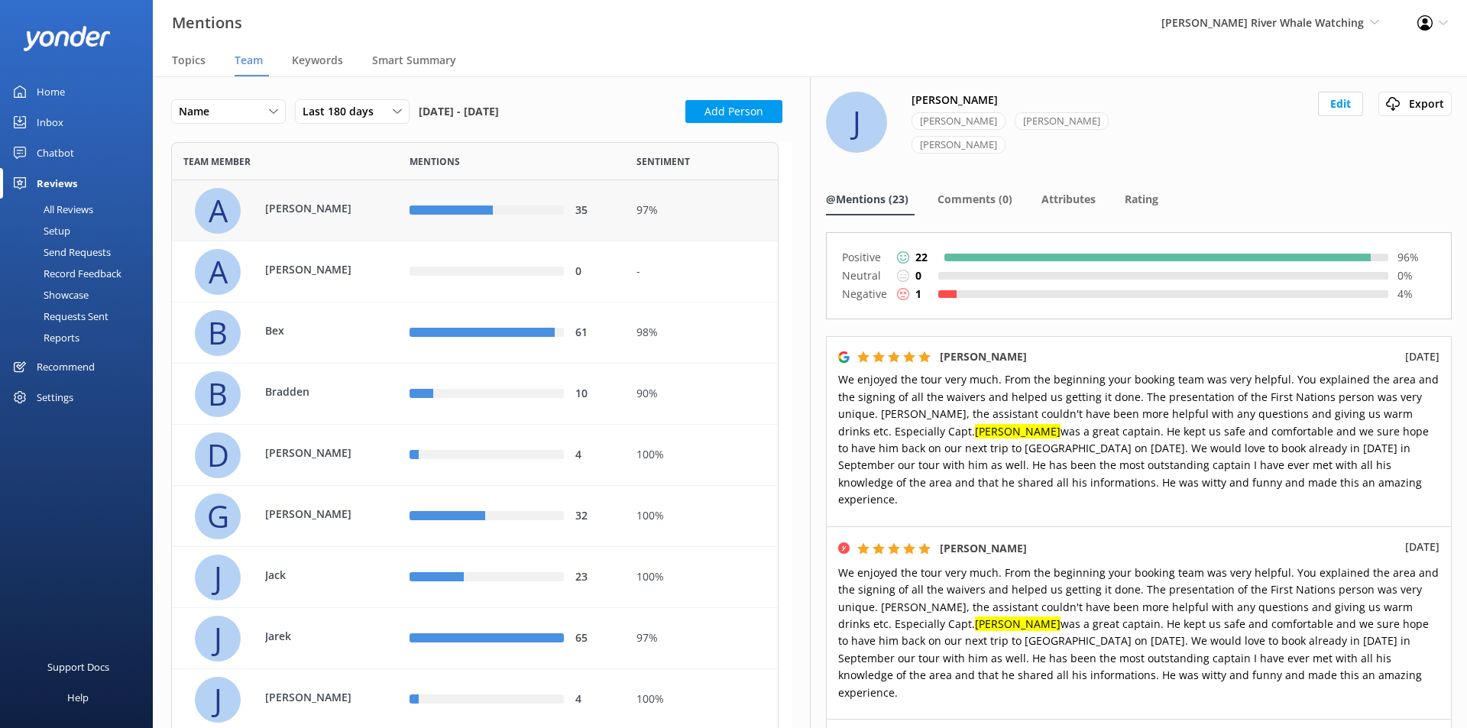
click at [360, 211] on p "Alex" at bounding box center [314, 208] width 99 height 17
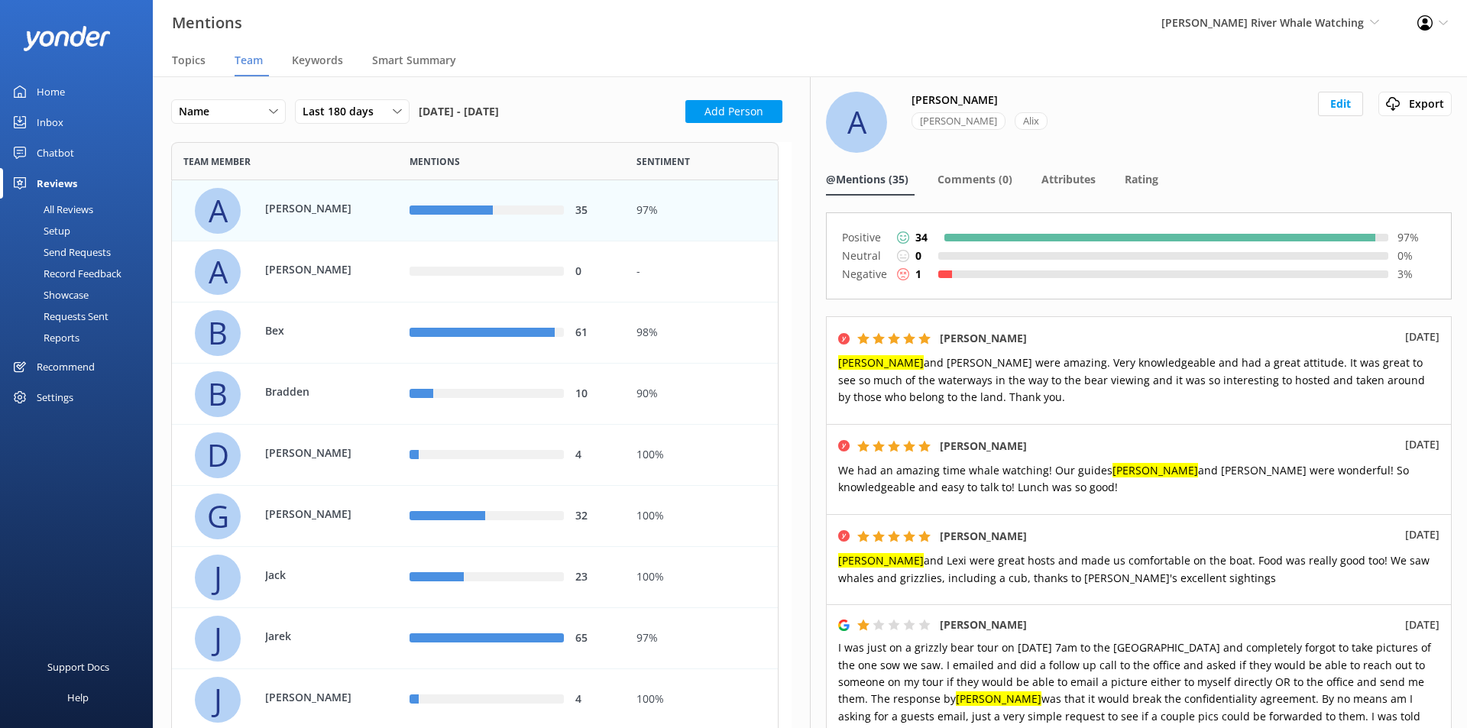
click at [994, 272] on div at bounding box center [1170, 275] width 436 height 8
click at [1363, 275] on div at bounding box center [1170, 275] width 436 height 8
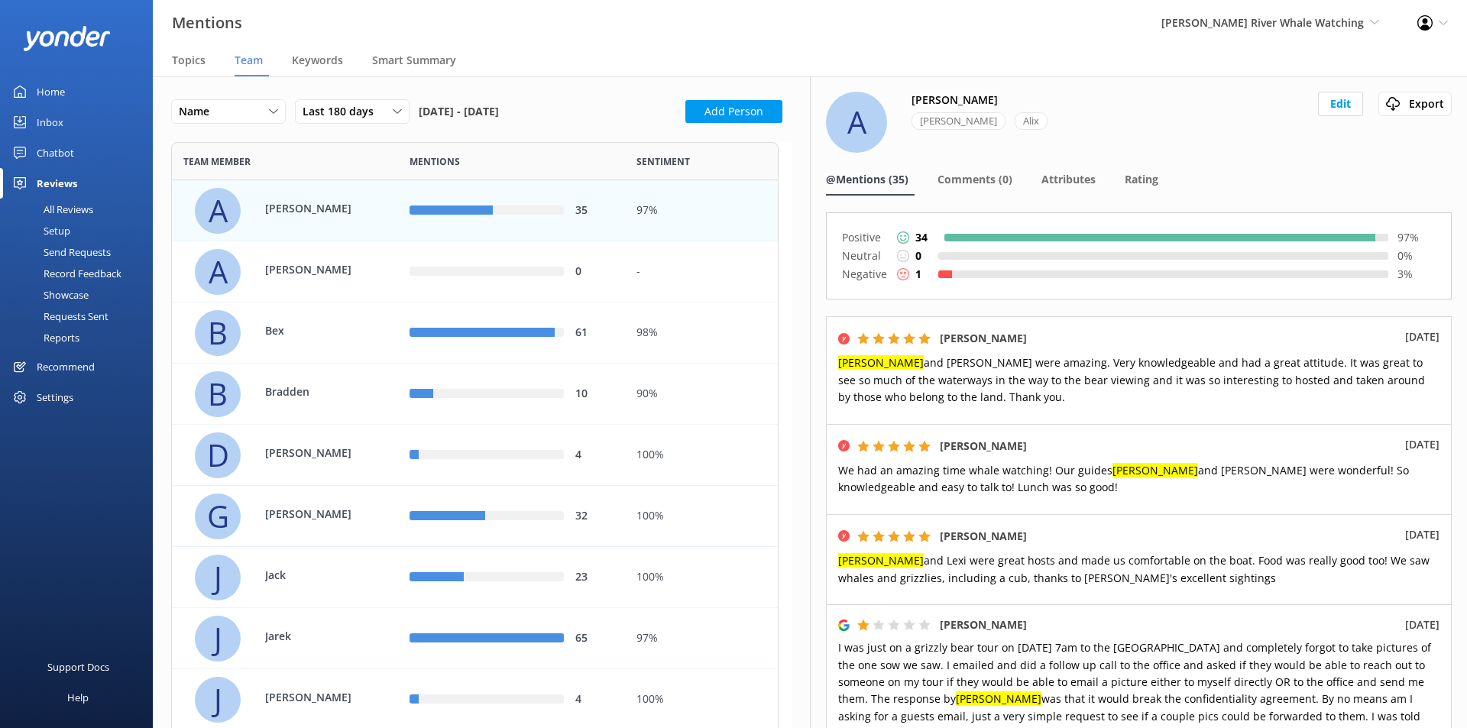
click at [1363, 275] on div at bounding box center [1170, 275] width 436 height 8
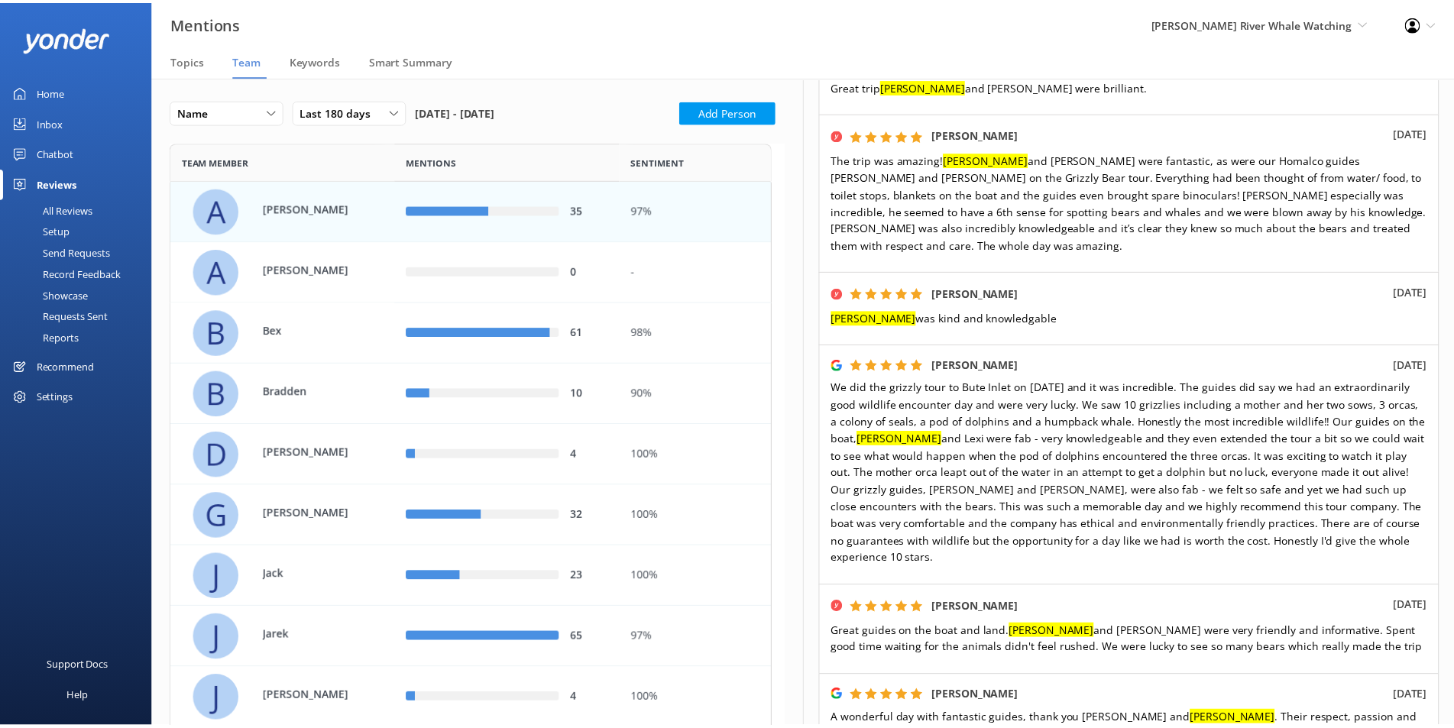
scroll to position [668, 0]
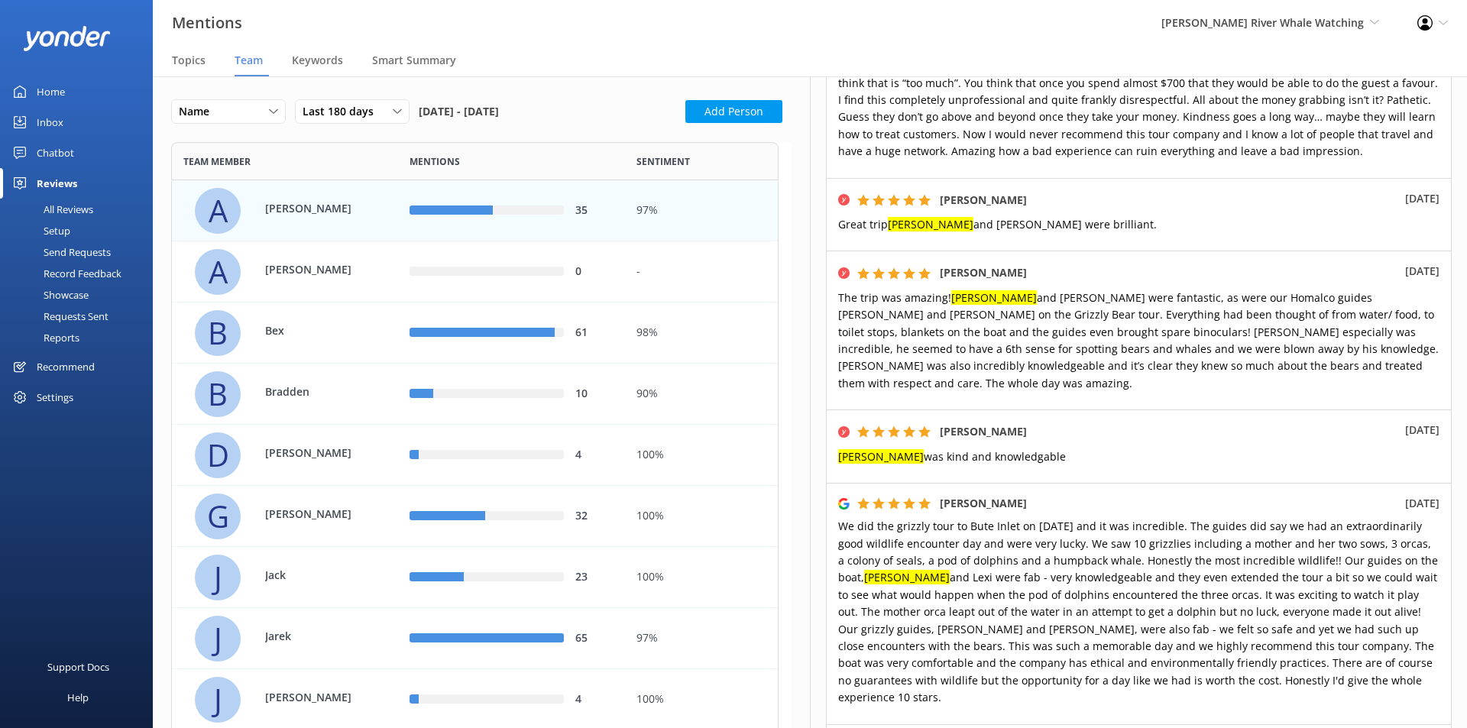
click at [55, 118] on div "Inbox" at bounding box center [50, 122] width 27 height 31
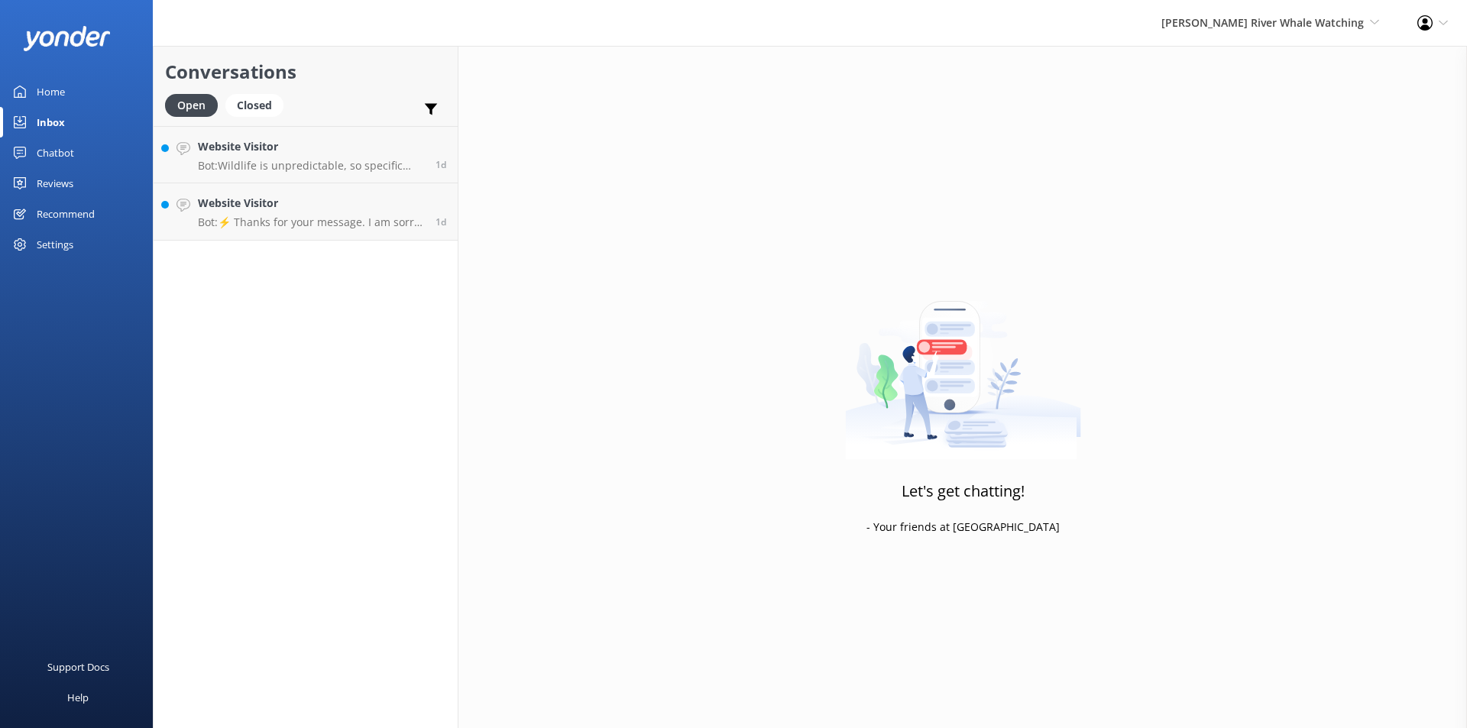
click at [64, 86] on div "Home" at bounding box center [51, 91] width 28 height 31
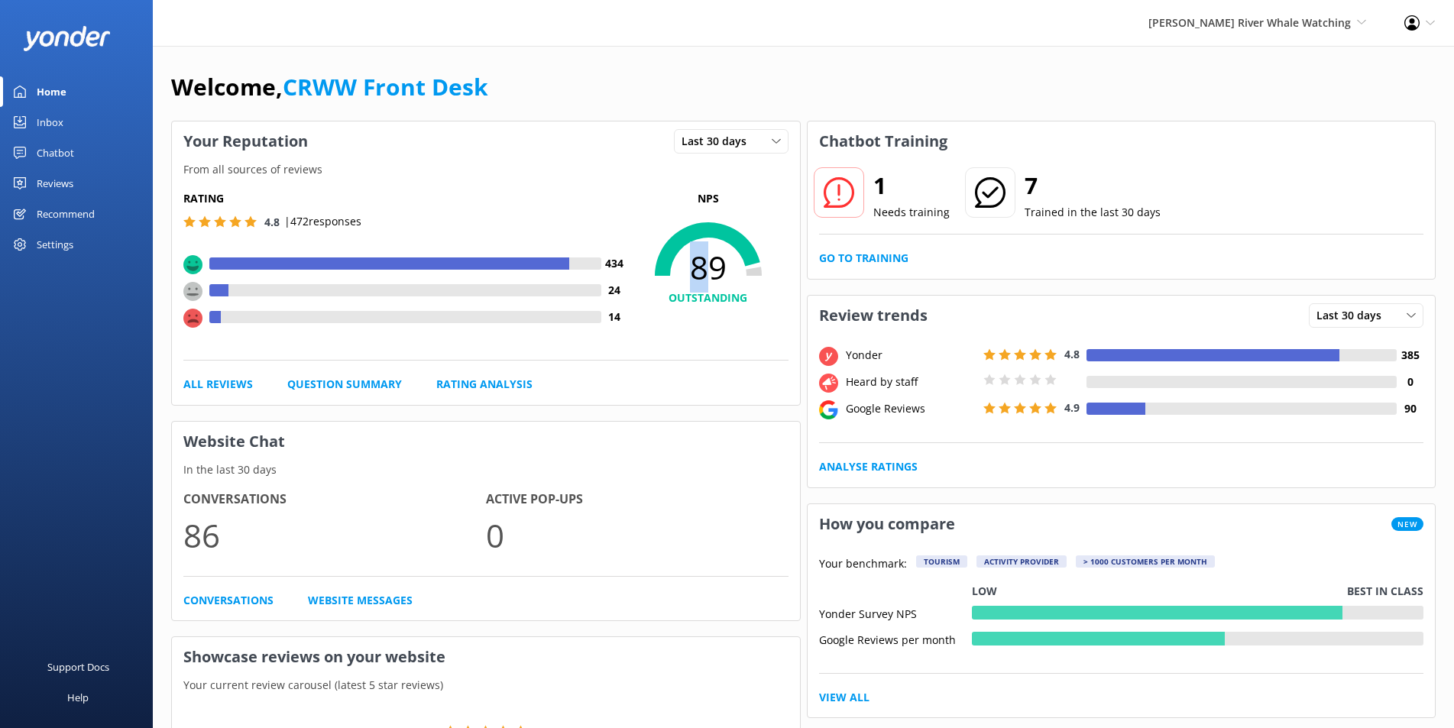
drag, startPoint x: 715, startPoint y: 268, endPoint x: 679, endPoint y: 274, distance: 37.1
click at [679, 274] on span "89" at bounding box center [708, 267] width 160 height 38
click at [721, 271] on span "89" at bounding box center [708, 267] width 160 height 38
click at [1067, 410] on span "4.9" at bounding box center [1072, 407] width 15 height 15
click at [1149, 406] on div at bounding box center [1271, 409] width 251 height 12
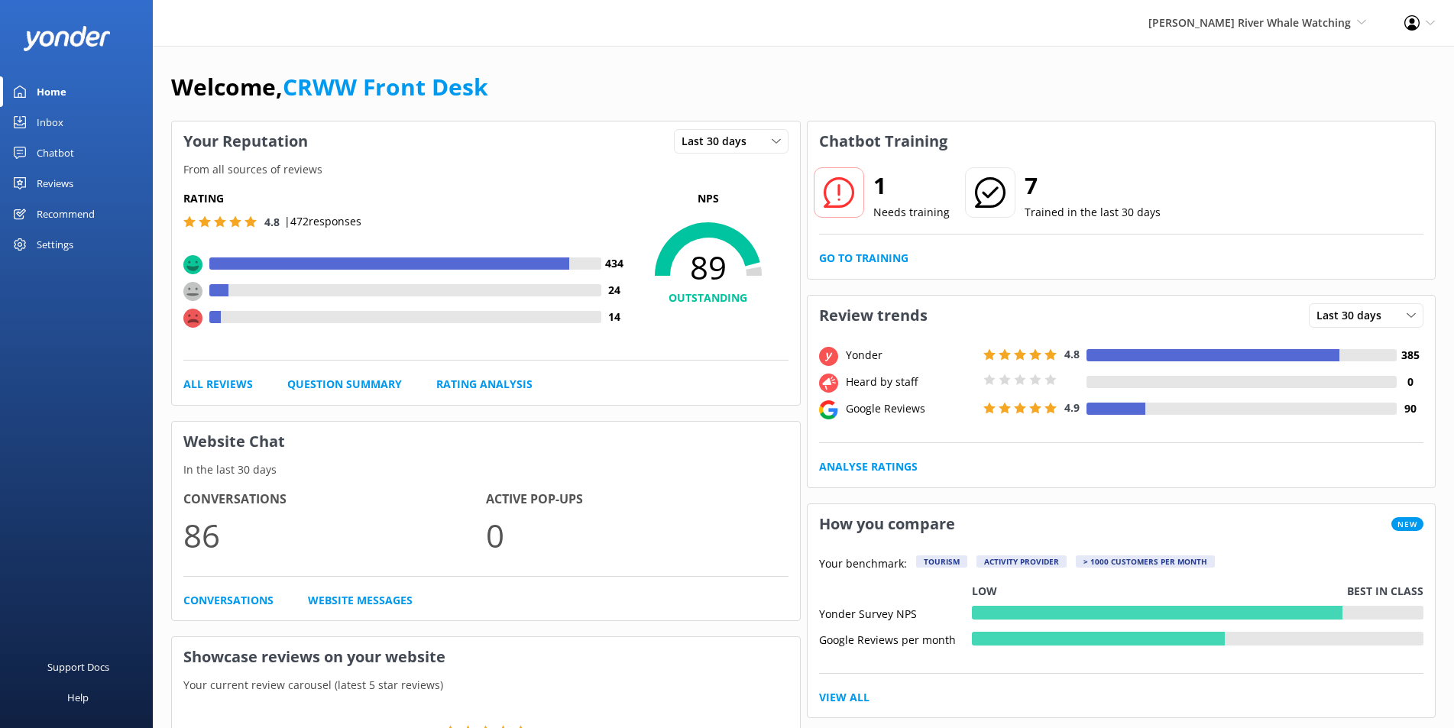
click at [861, 410] on div "Google Reviews" at bounding box center [911, 408] width 138 height 17
click at [832, 407] on use at bounding box center [828, 409] width 18 height 19
